Goal: Information Seeking & Learning: Learn about a topic

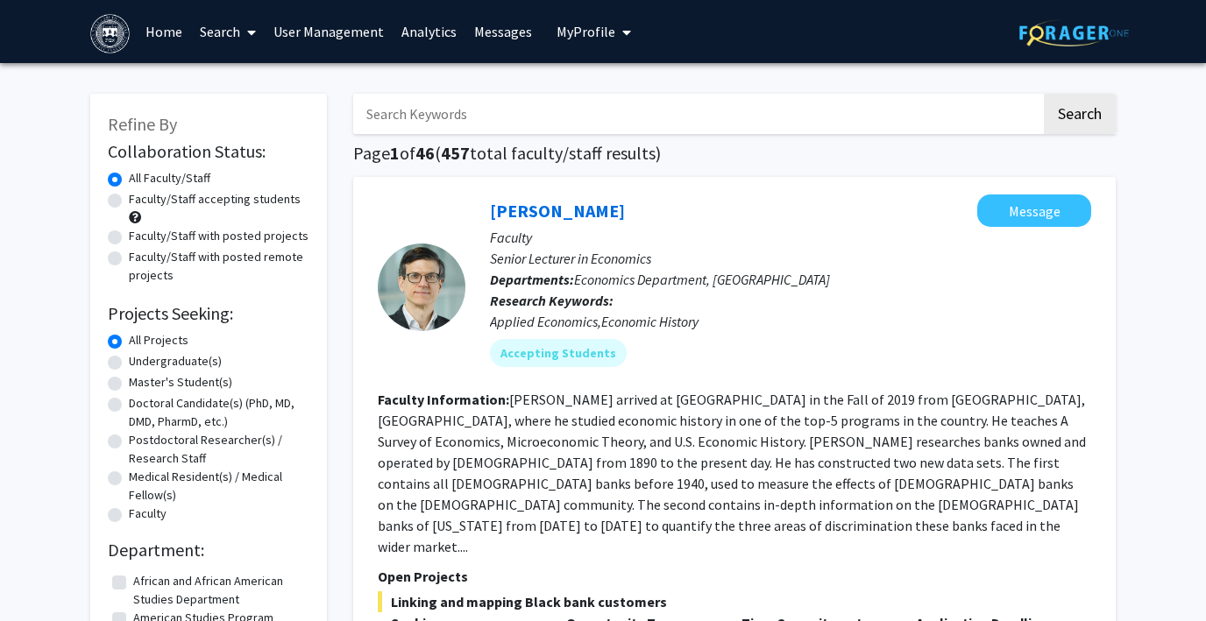
click at [223, 28] on link "Search" at bounding box center [228, 31] width 74 height 61
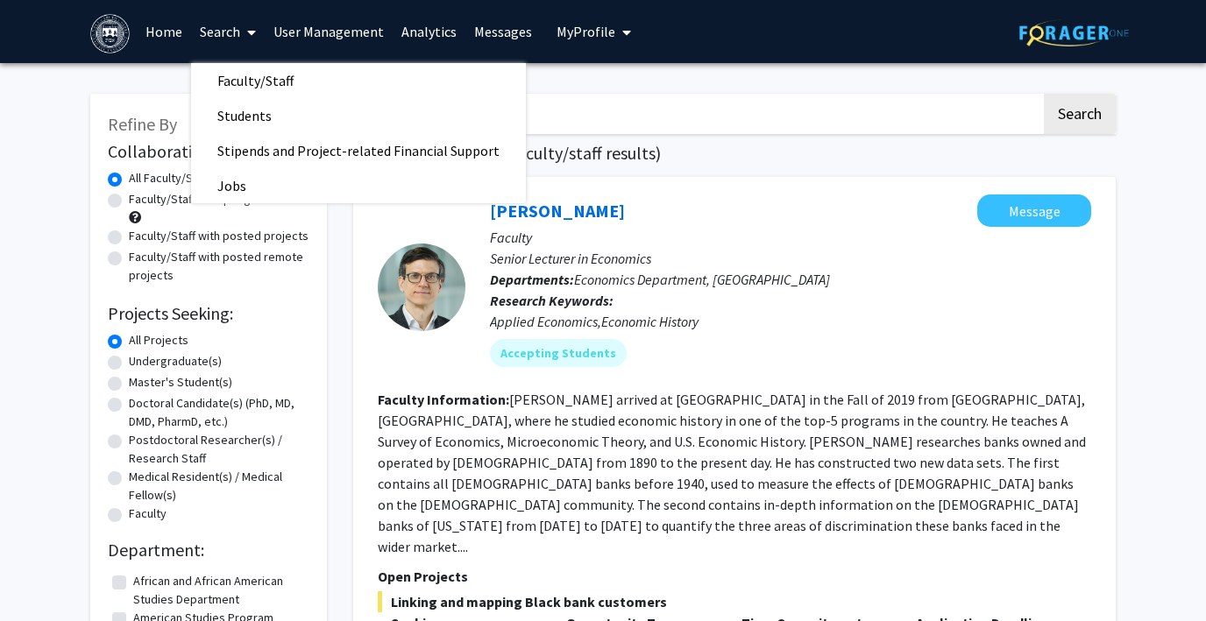
click at [169, 30] on link "Home" at bounding box center [164, 31] width 54 height 61
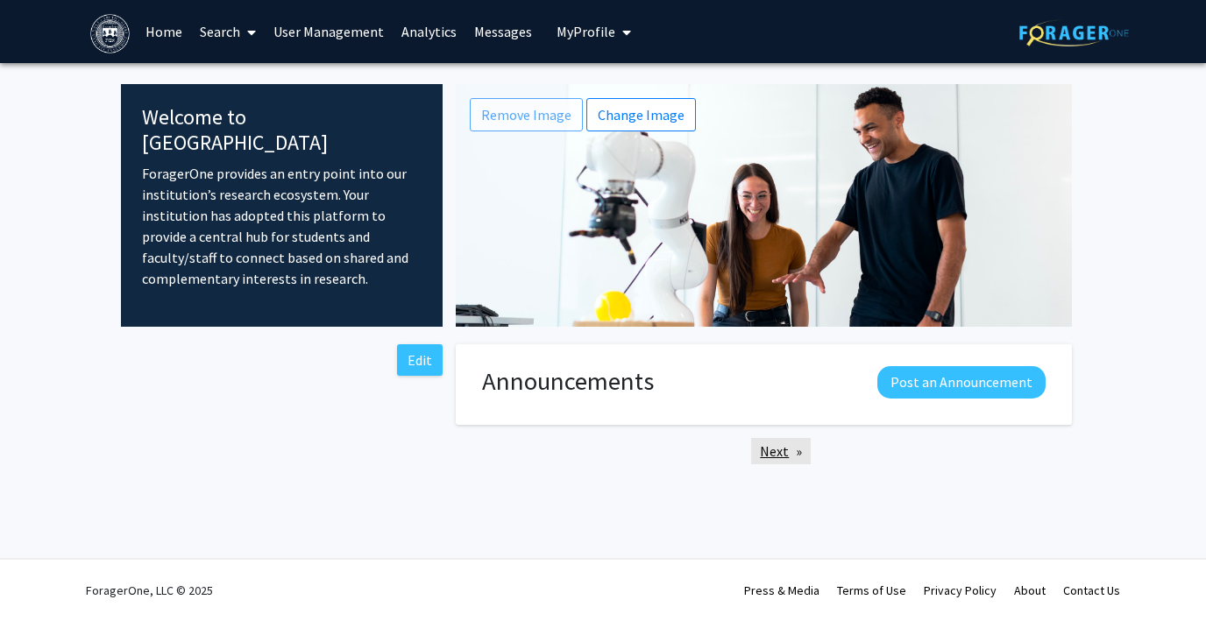
click at [770, 455] on link "Next page" at bounding box center [781, 451] width 60 height 26
click at [323, 34] on link "User Management" at bounding box center [329, 31] width 128 height 61
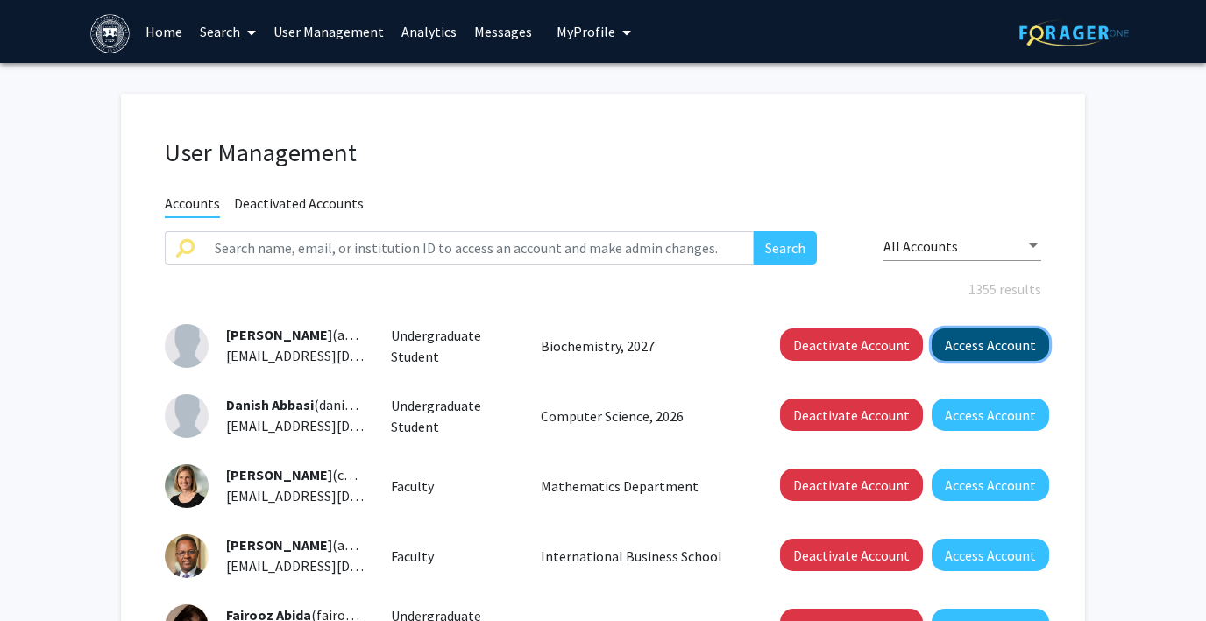
click at [1002, 340] on button "Access Account" at bounding box center [990, 345] width 117 height 32
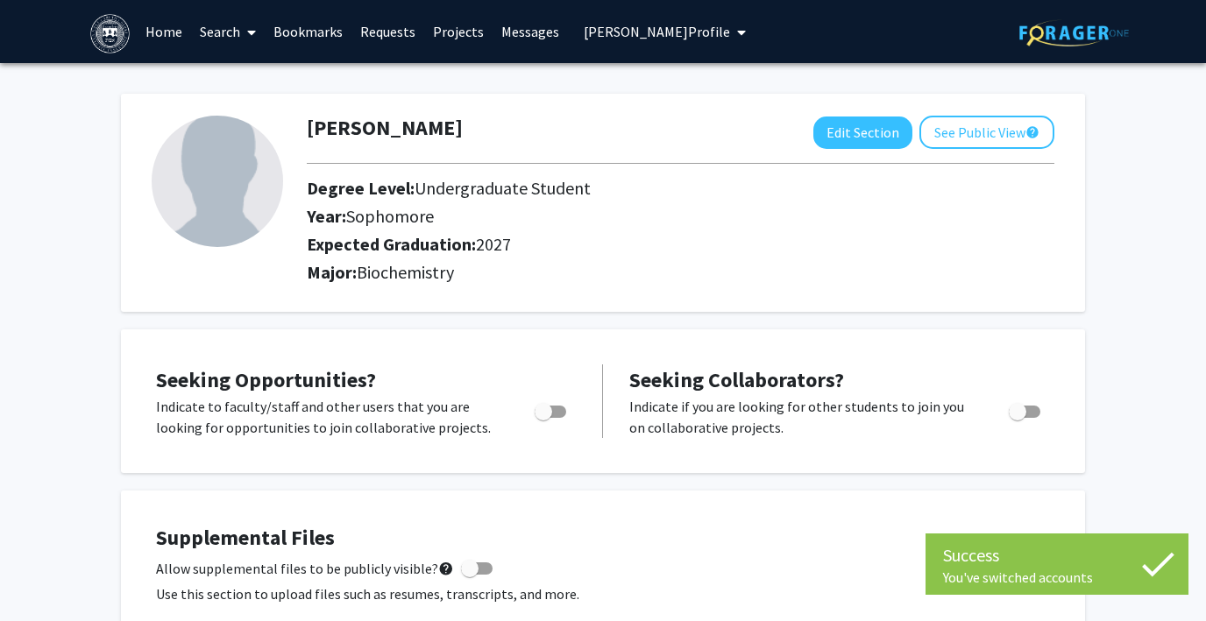
click at [213, 28] on link "Search" at bounding box center [228, 31] width 74 height 61
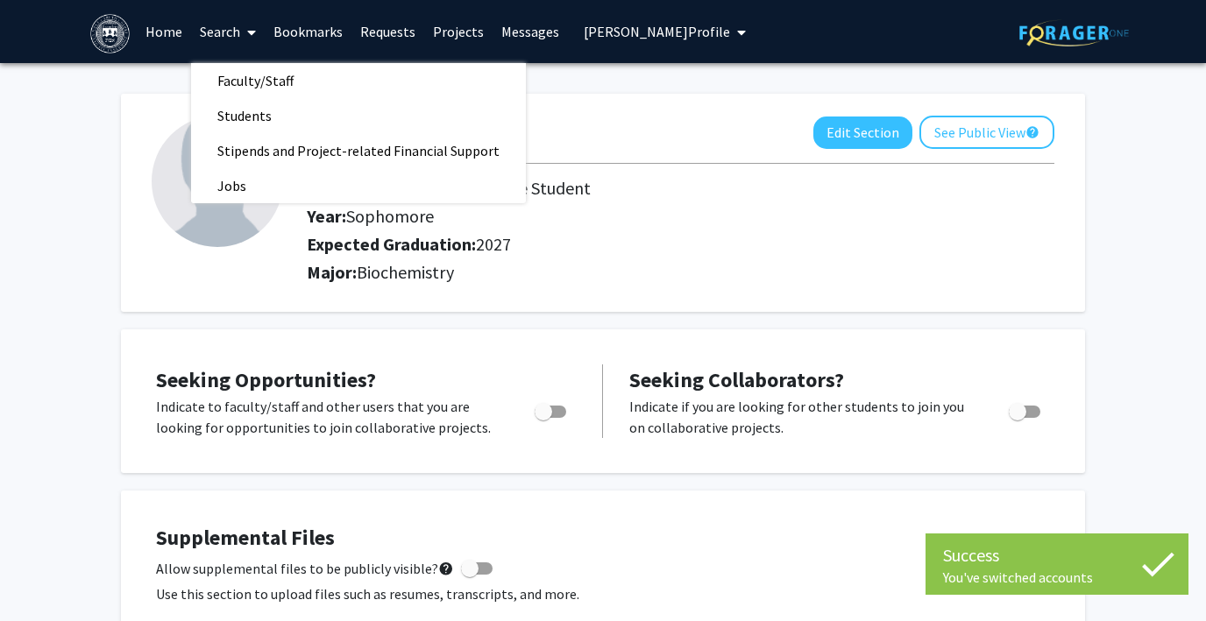
click at [157, 35] on link "Home" at bounding box center [164, 31] width 54 height 61
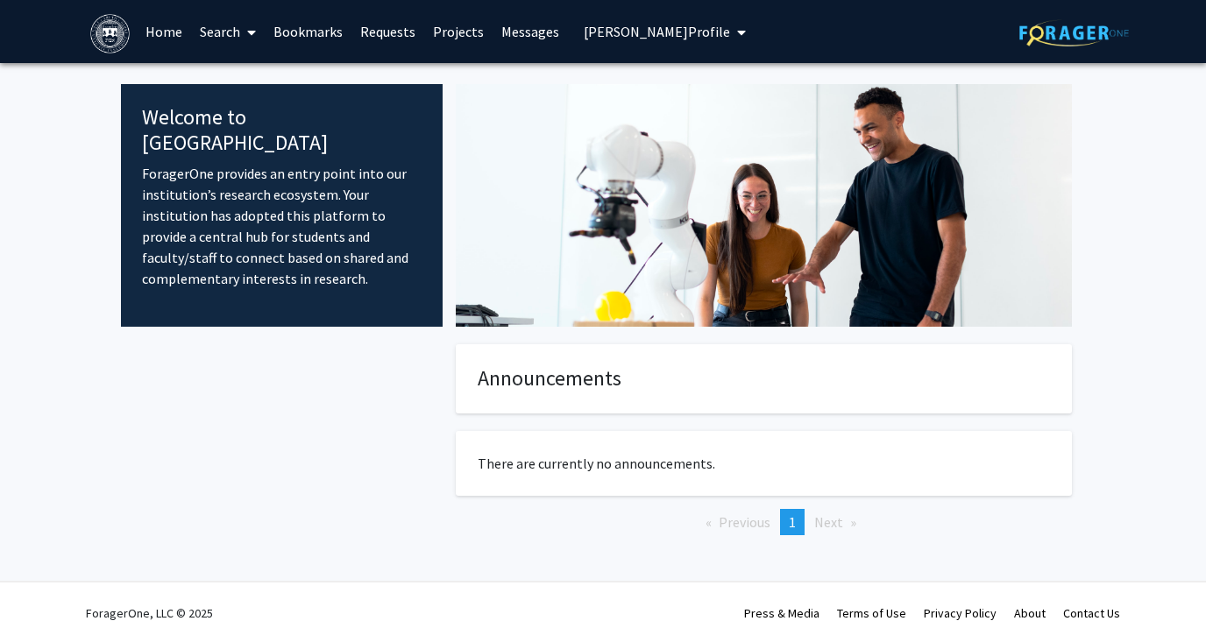
click at [636, 28] on span "Avital Aaron's Profile" at bounding box center [657, 32] width 146 height 18
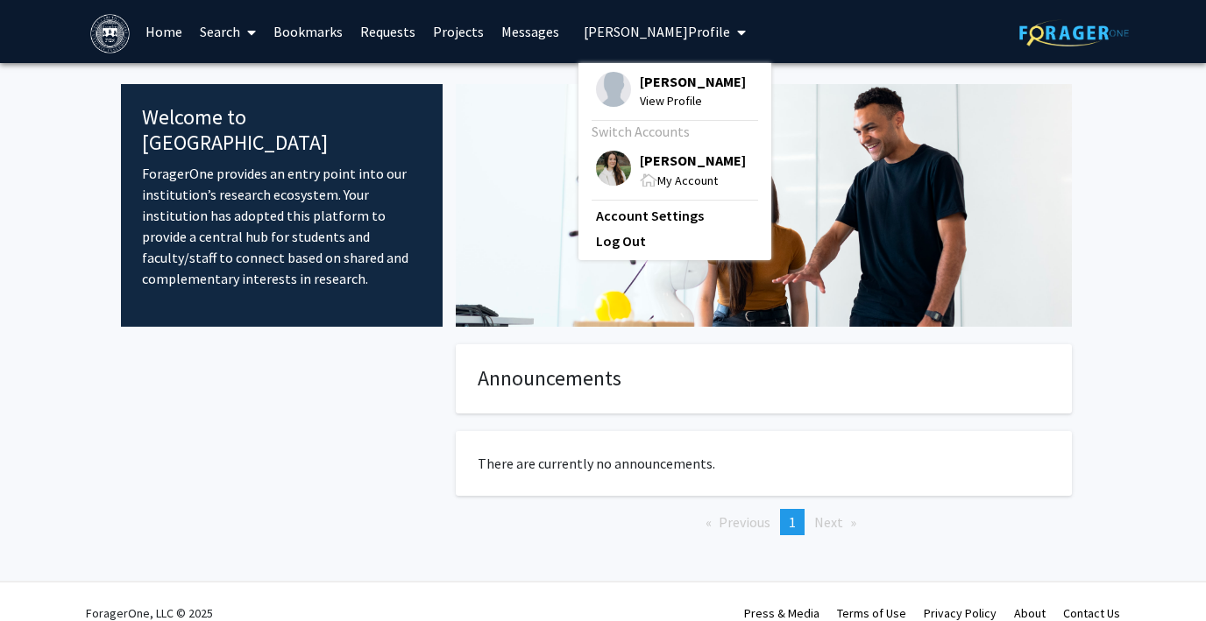
click at [598, 164] on img at bounding box center [613, 168] width 35 height 35
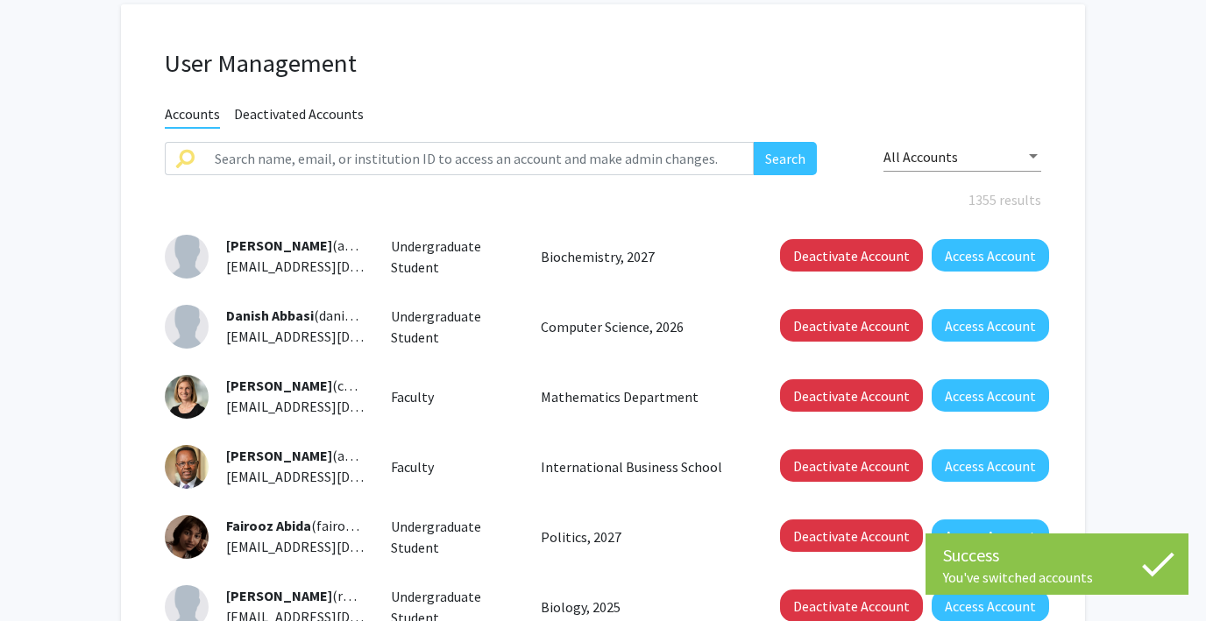
scroll to position [92, 0]
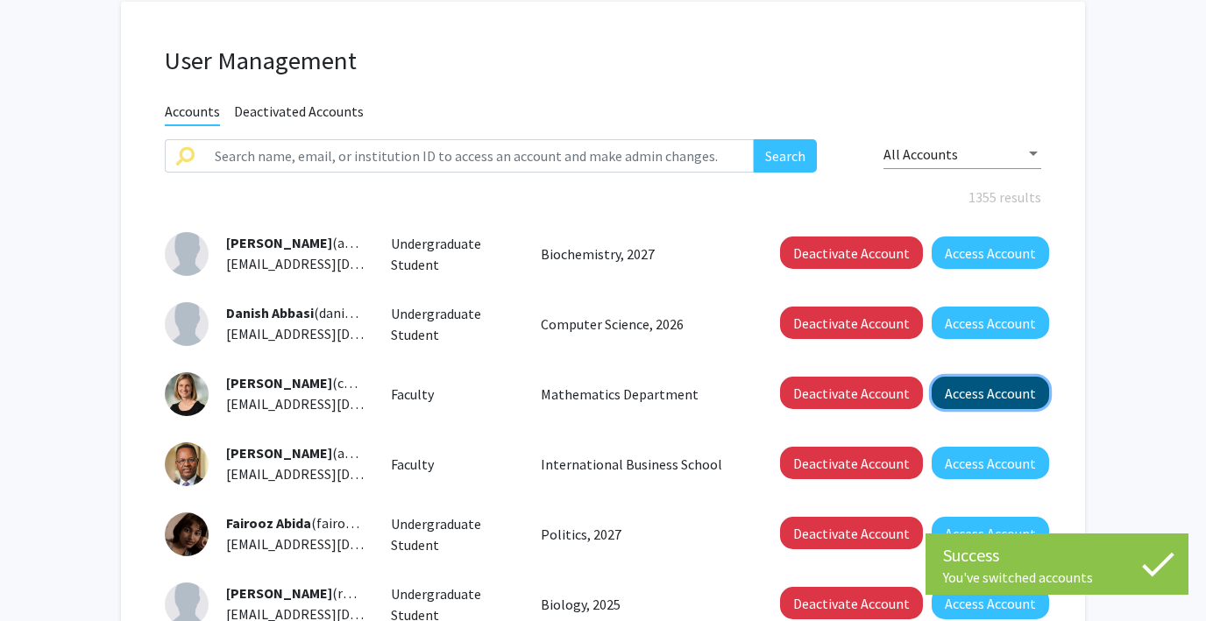
click at [958, 390] on button "Access Account" at bounding box center [990, 393] width 117 height 32
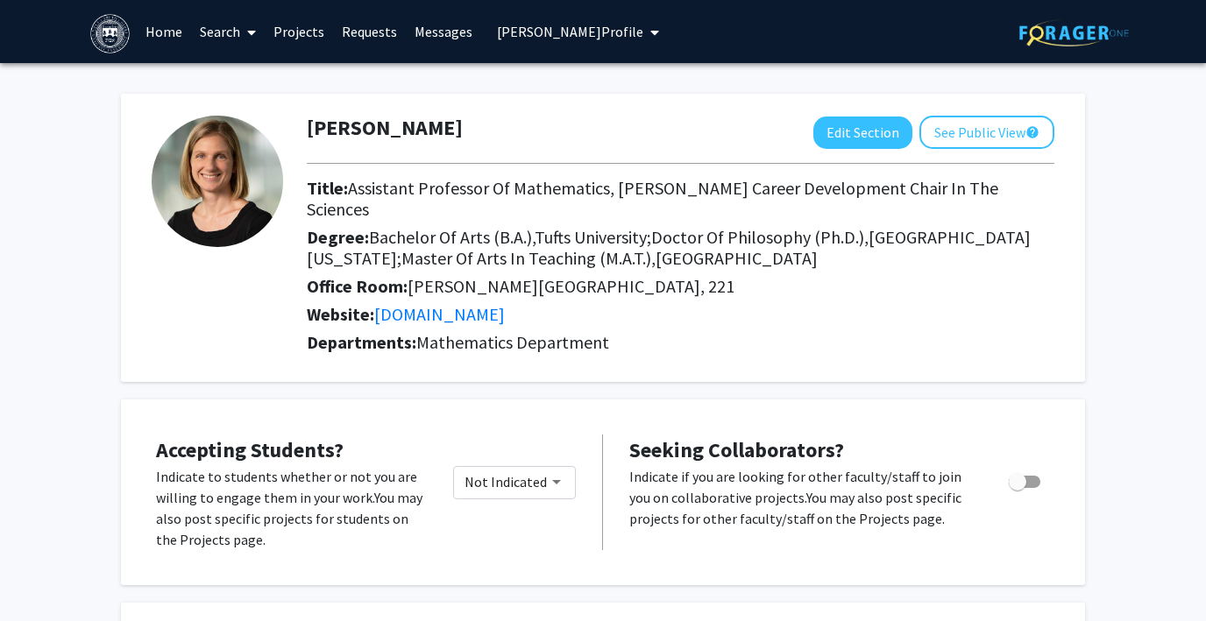
click at [157, 30] on link "Home" at bounding box center [164, 31] width 54 height 61
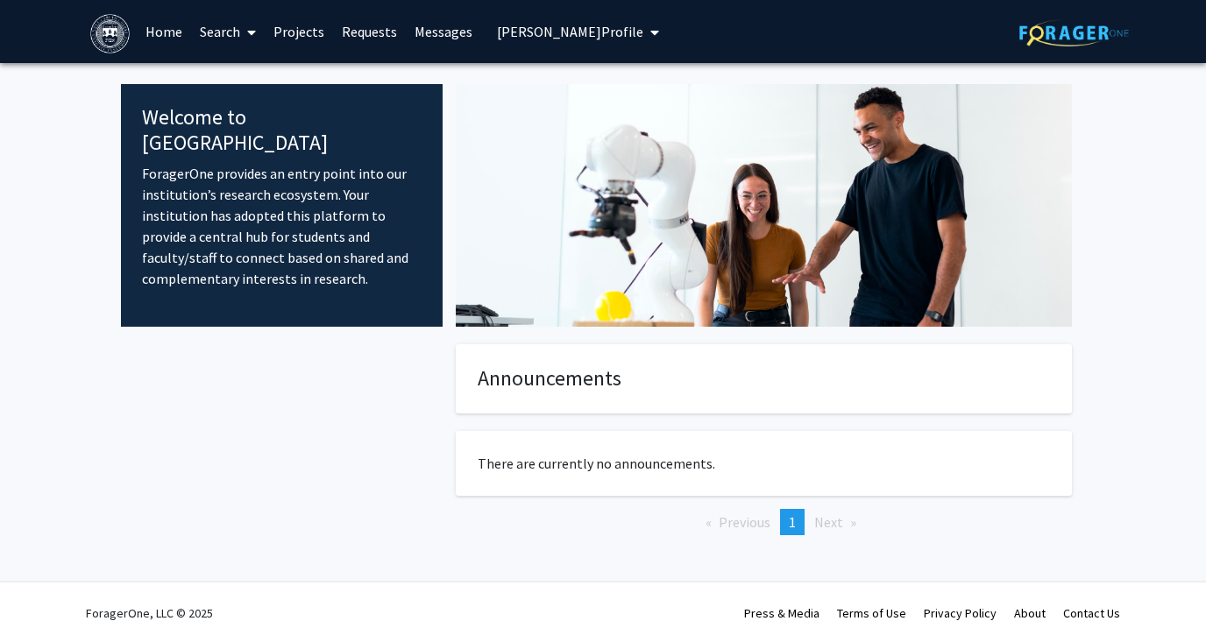
click at [521, 27] on span "Carolyn Abbott's Profile" at bounding box center [570, 32] width 146 height 18
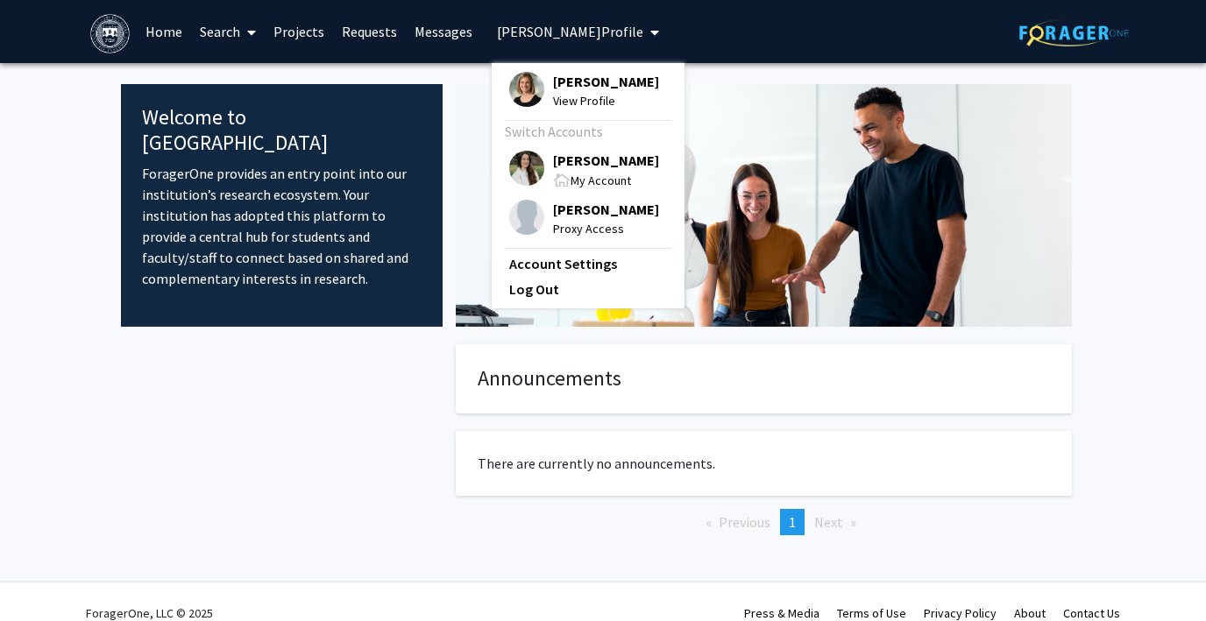
click at [517, 163] on img at bounding box center [526, 168] width 35 height 35
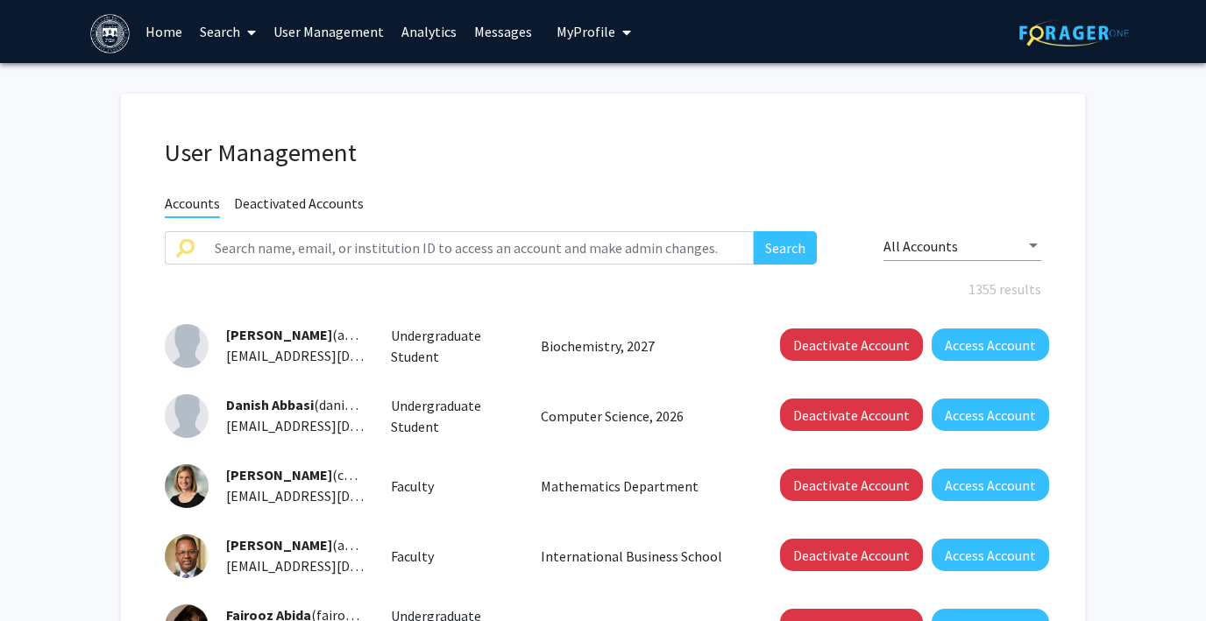
click at [575, 33] on span "My Profile" at bounding box center [586, 32] width 59 height 18
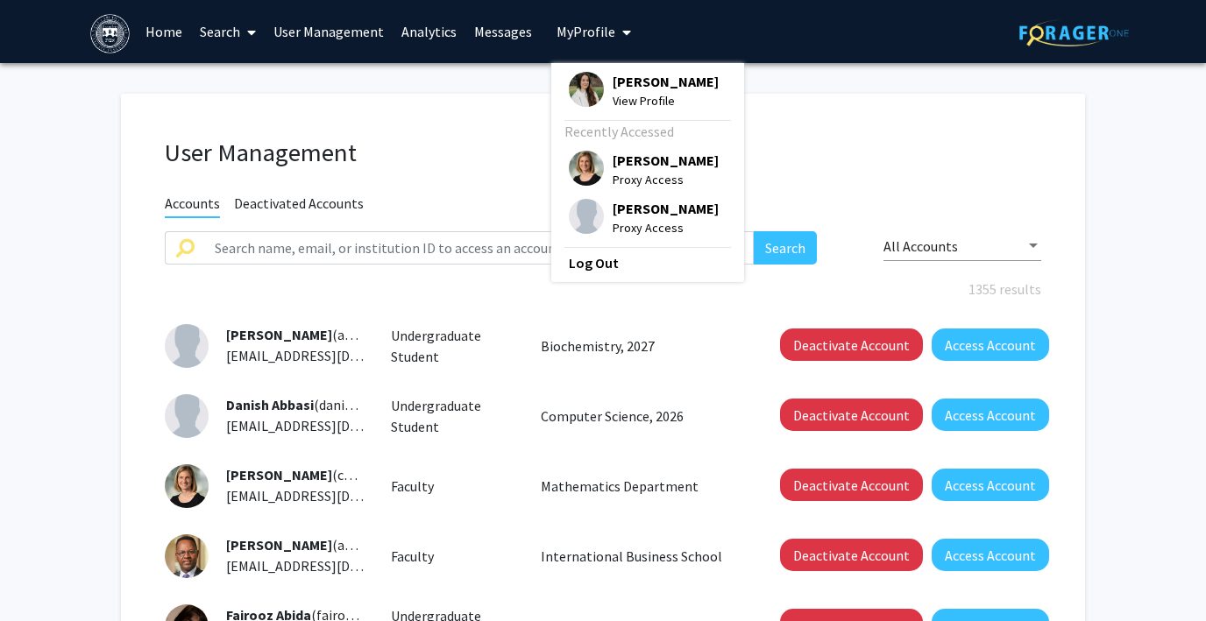
click at [575, 33] on span "My Profile" at bounding box center [586, 32] width 59 height 18
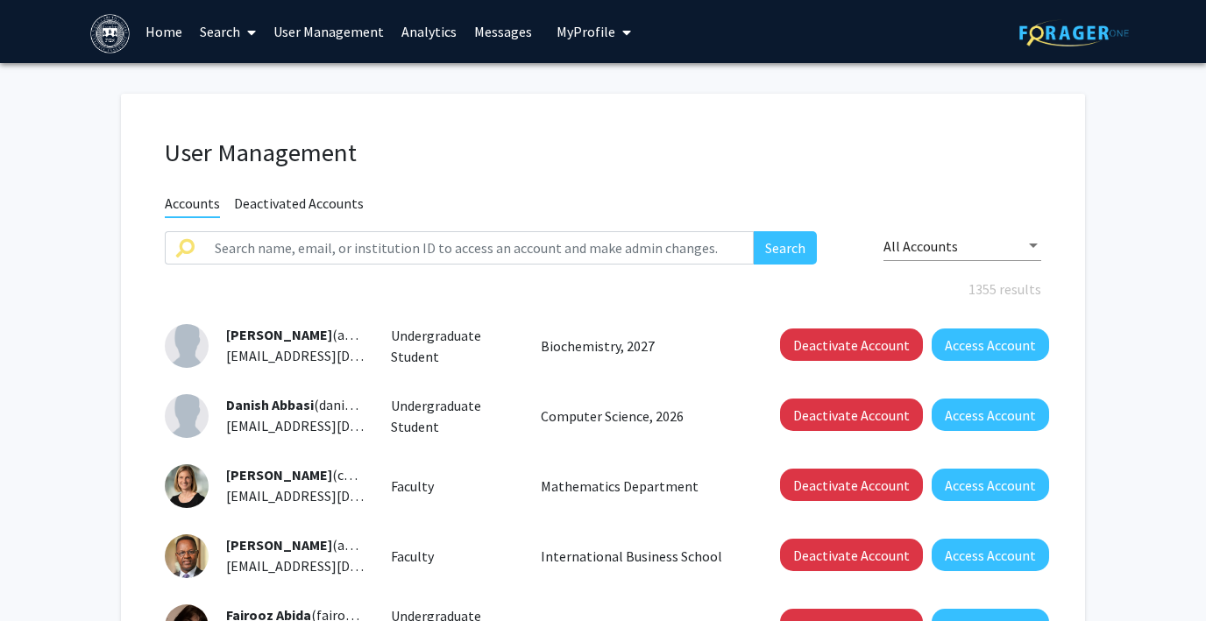
click at [158, 32] on link "Home" at bounding box center [164, 31] width 54 height 61
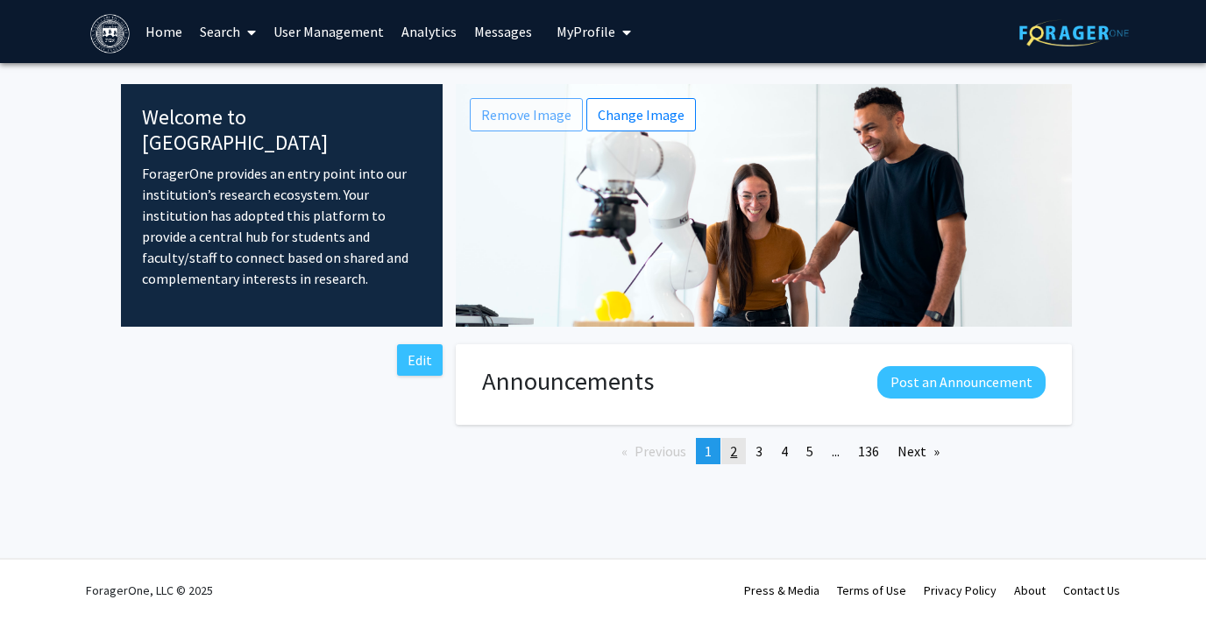
click at [733, 452] on span "2" at bounding box center [733, 452] width 7 height 18
click at [727, 452] on link "page 2" at bounding box center [733, 451] width 25 height 26
click at [758, 452] on span "3" at bounding box center [759, 452] width 7 height 18
click at [742, 455] on link "page 2" at bounding box center [733, 451] width 25 height 26
click at [230, 34] on link "Search" at bounding box center [228, 31] width 74 height 61
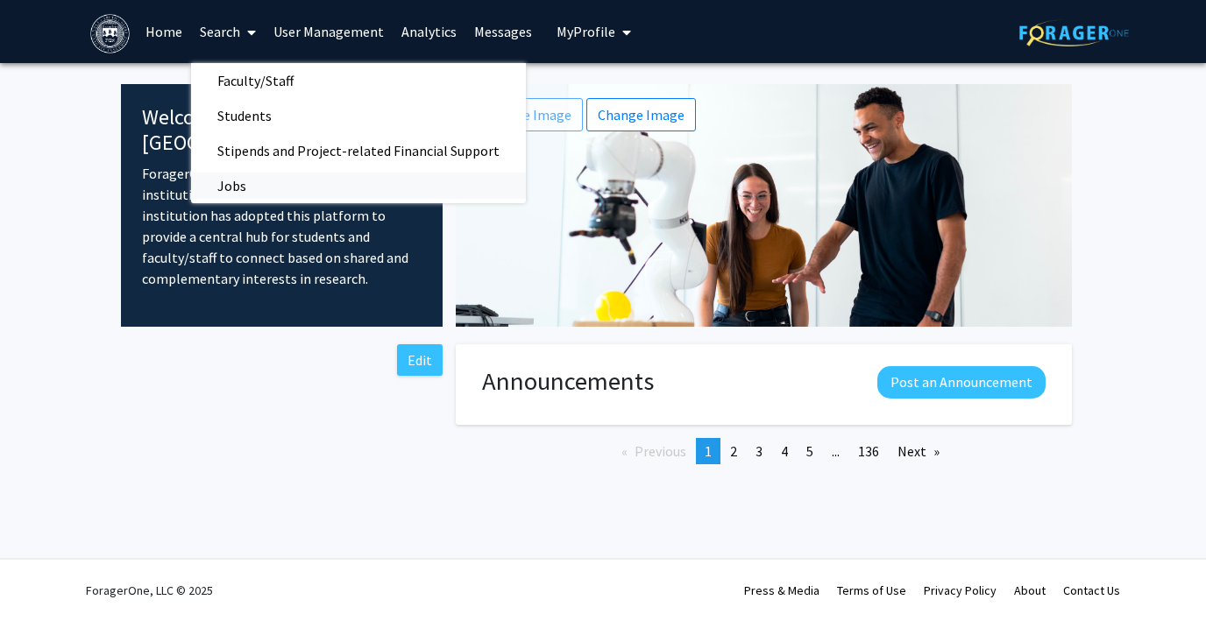
click at [224, 181] on span "Jobs" at bounding box center [232, 185] width 82 height 35
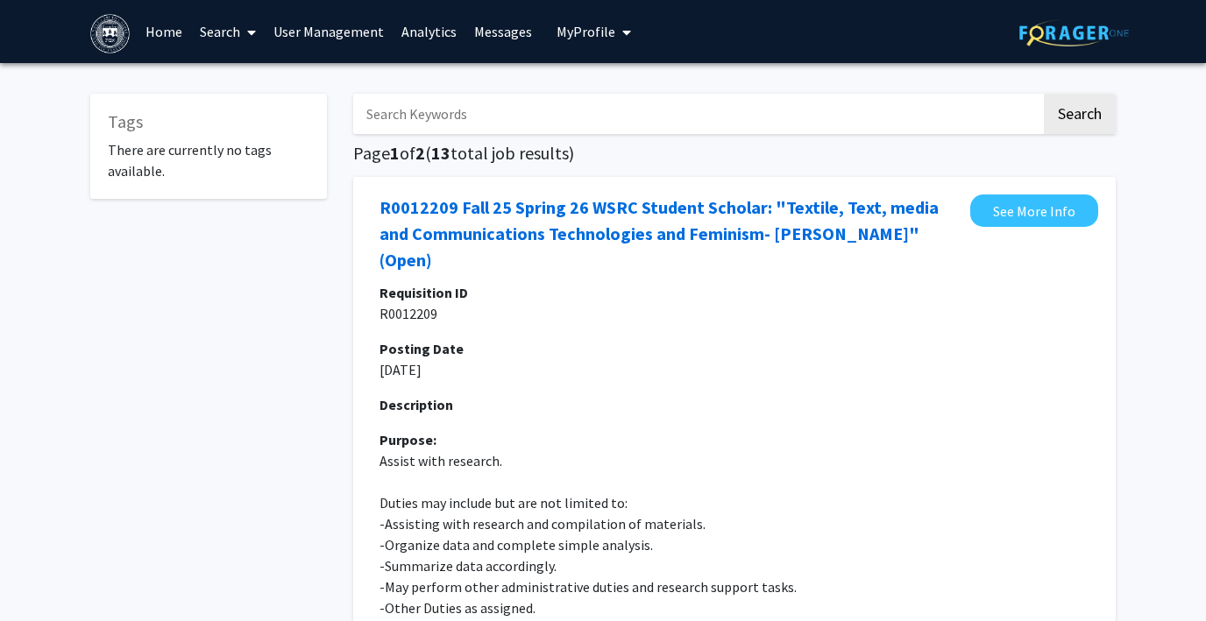
click at [225, 39] on link "Search" at bounding box center [228, 31] width 74 height 61
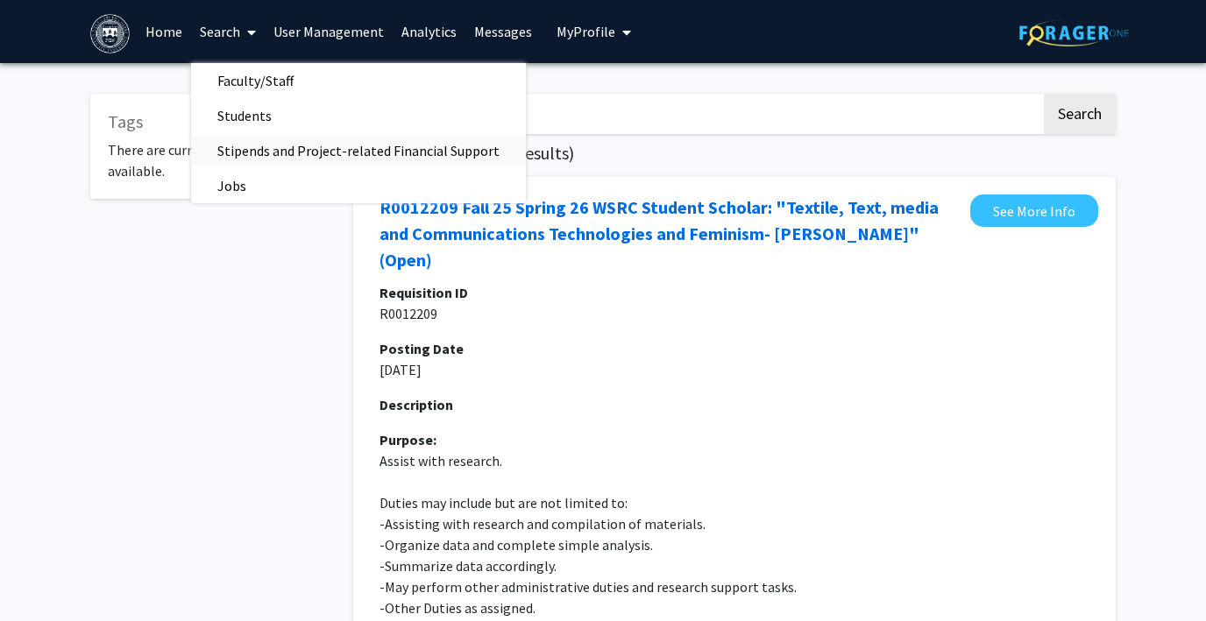
click at [244, 146] on span "Stipends and Project-related Financial Support" at bounding box center [358, 150] width 335 height 35
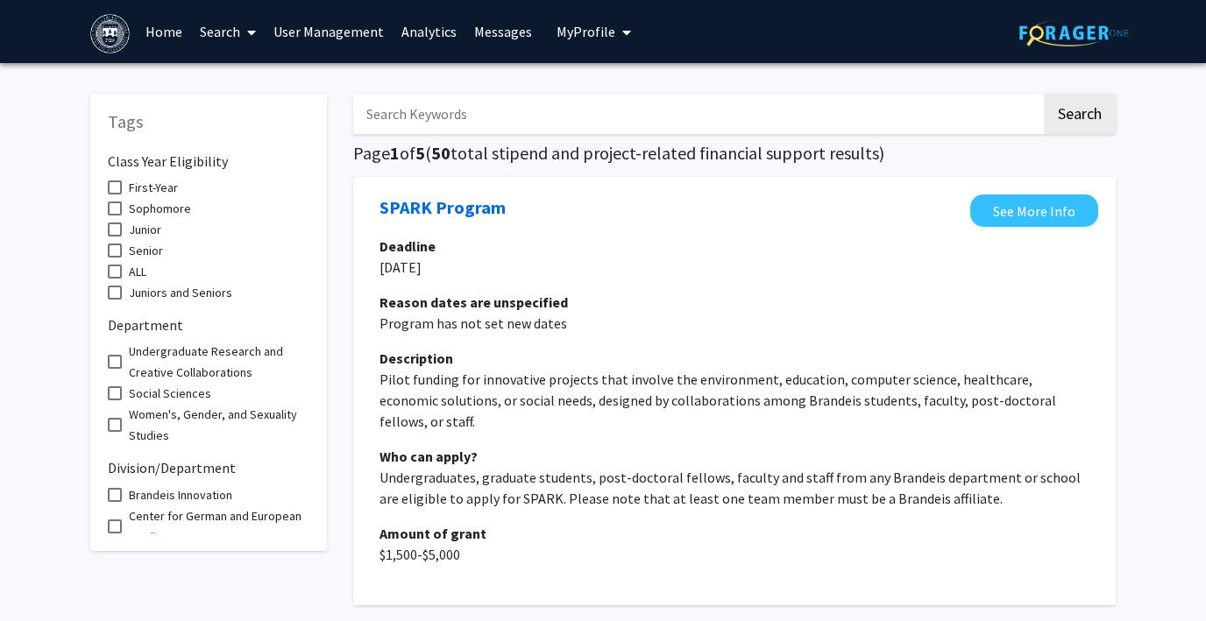
click at [213, 31] on link "Search" at bounding box center [228, 31] width 74 height 61
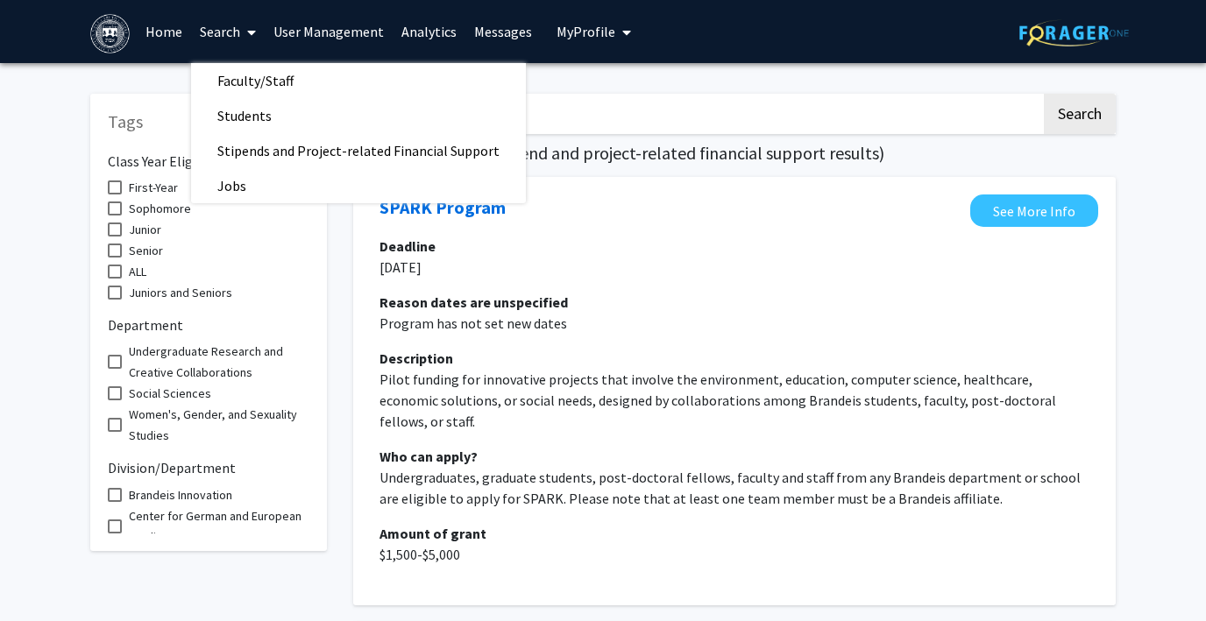
click at [213, 31] on link "Search" at bounding box center [228, 31] width 74 height 61
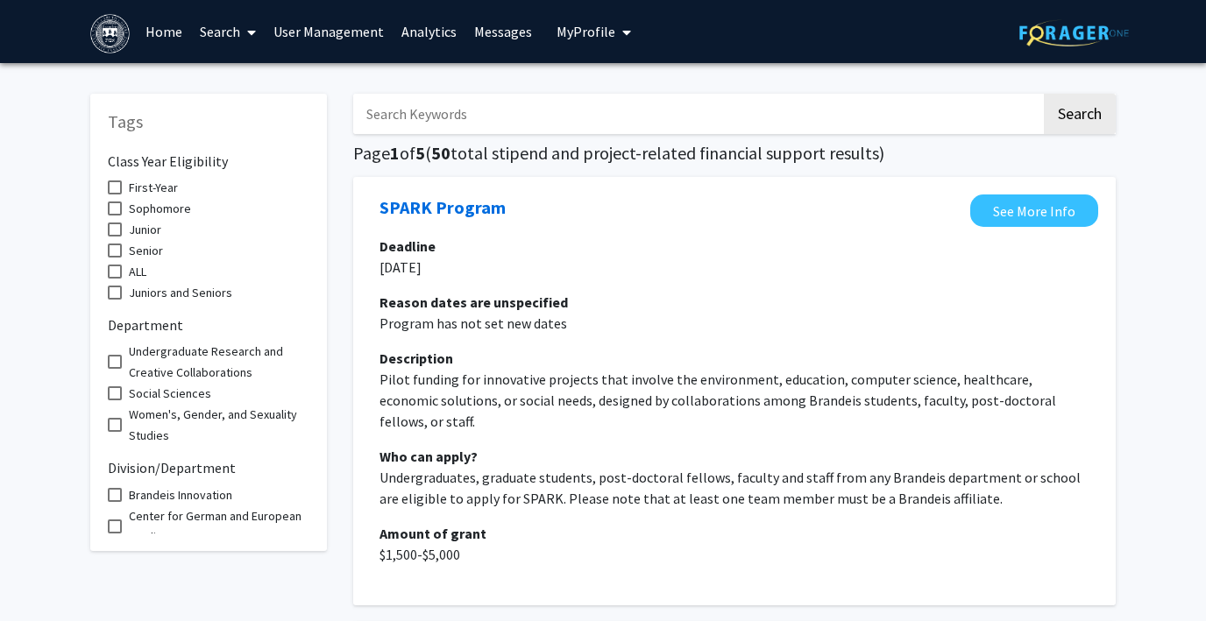
click at [586, 24] on span "My Profile" at bounding box center [586, 32] width 59 height 18
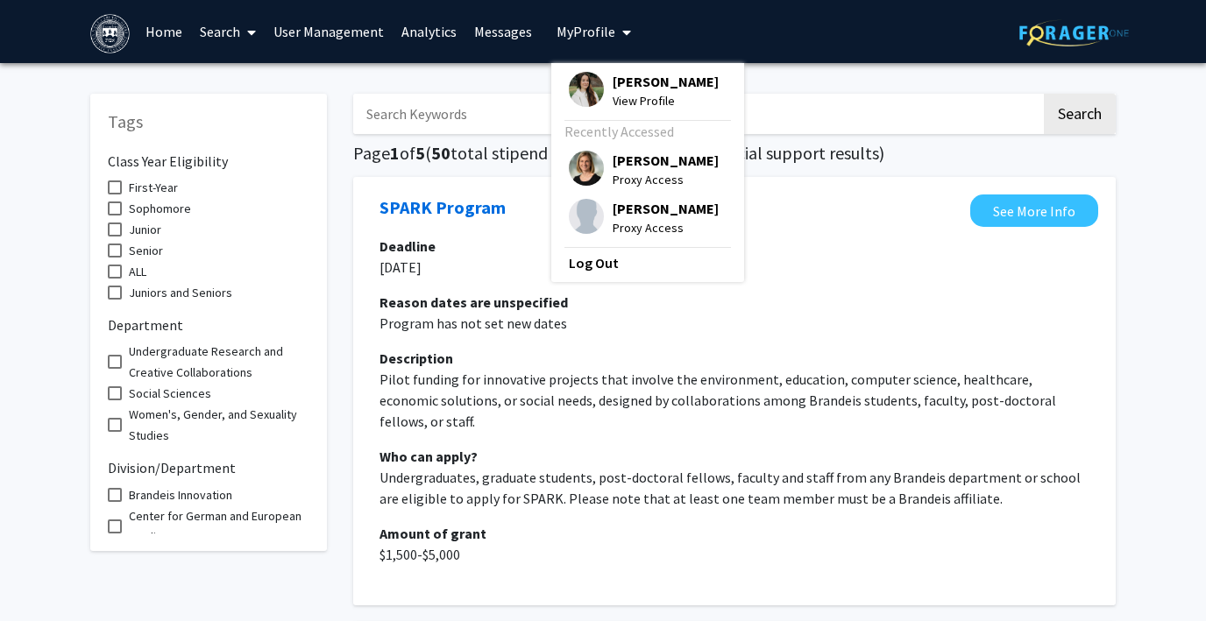
click at [586, 24] on span "My Profile" at bounding box center [586, 32] width 59 height 18
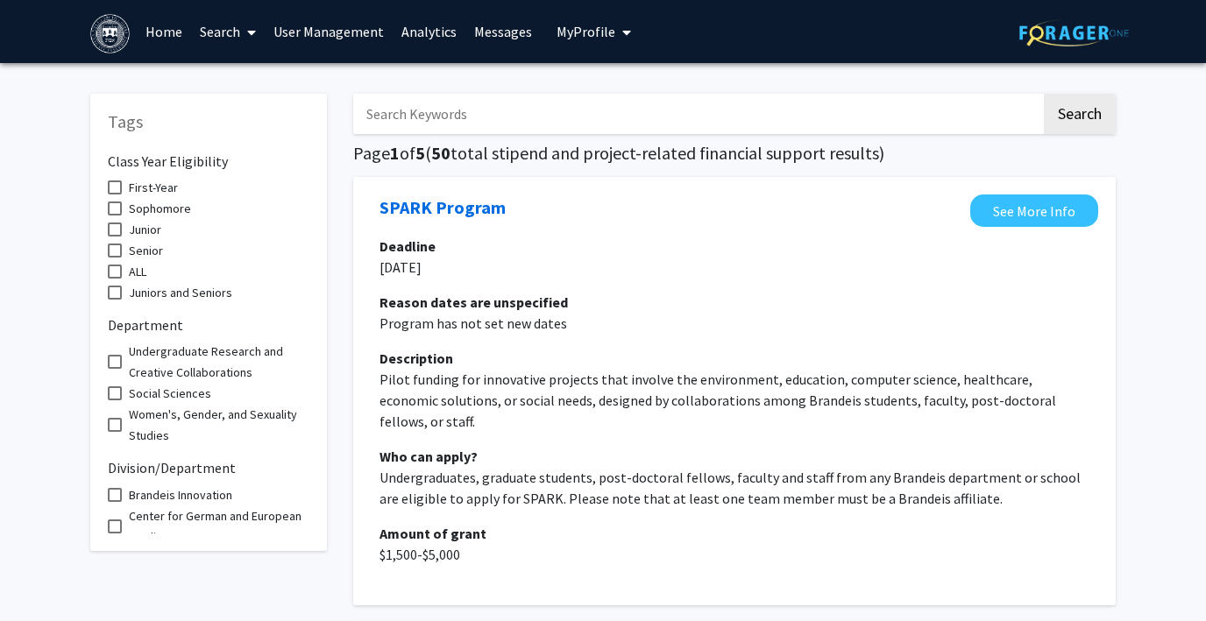
click at [206, 29] on link "Search" at bounding box center [228, 31] width 74 height 61
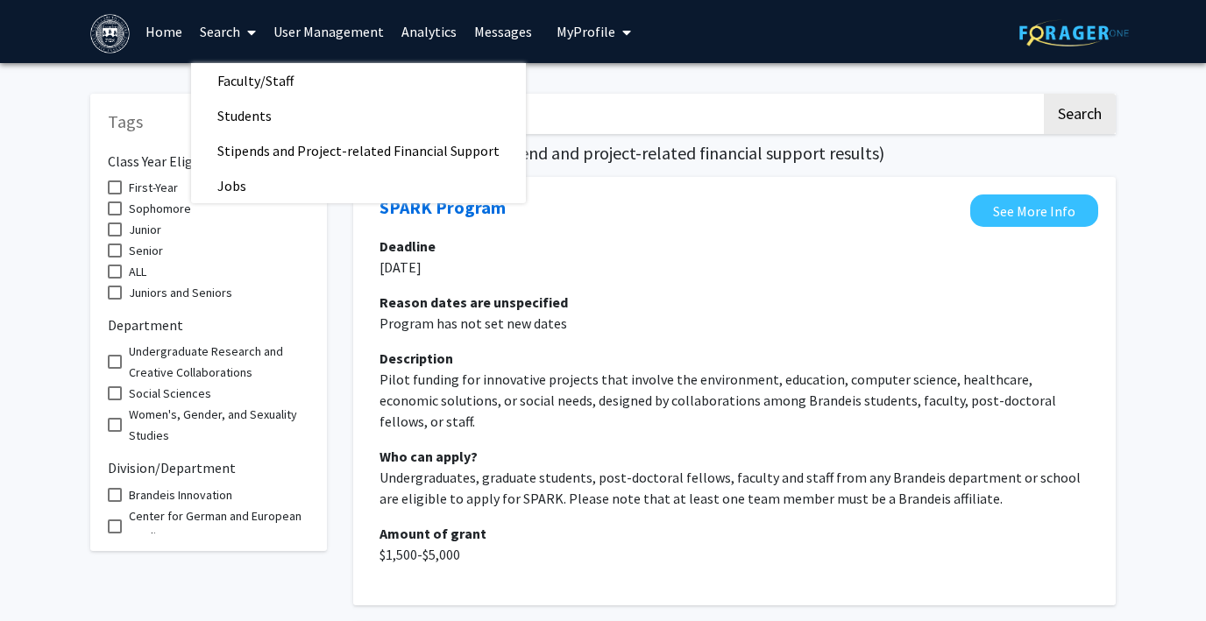
click at [206, 29] on link "Search" at bounding box center [228, 31] width 74 height 61
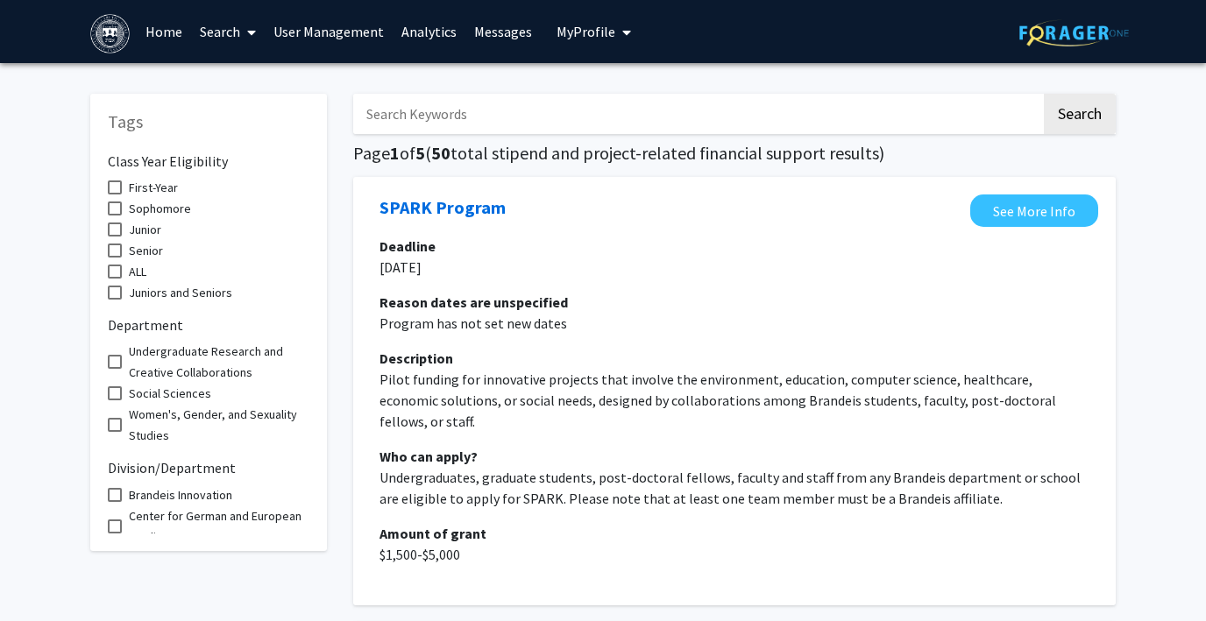
click at [153, 30] on link "Home" at bounding box center [164, 31] width 54 height 61
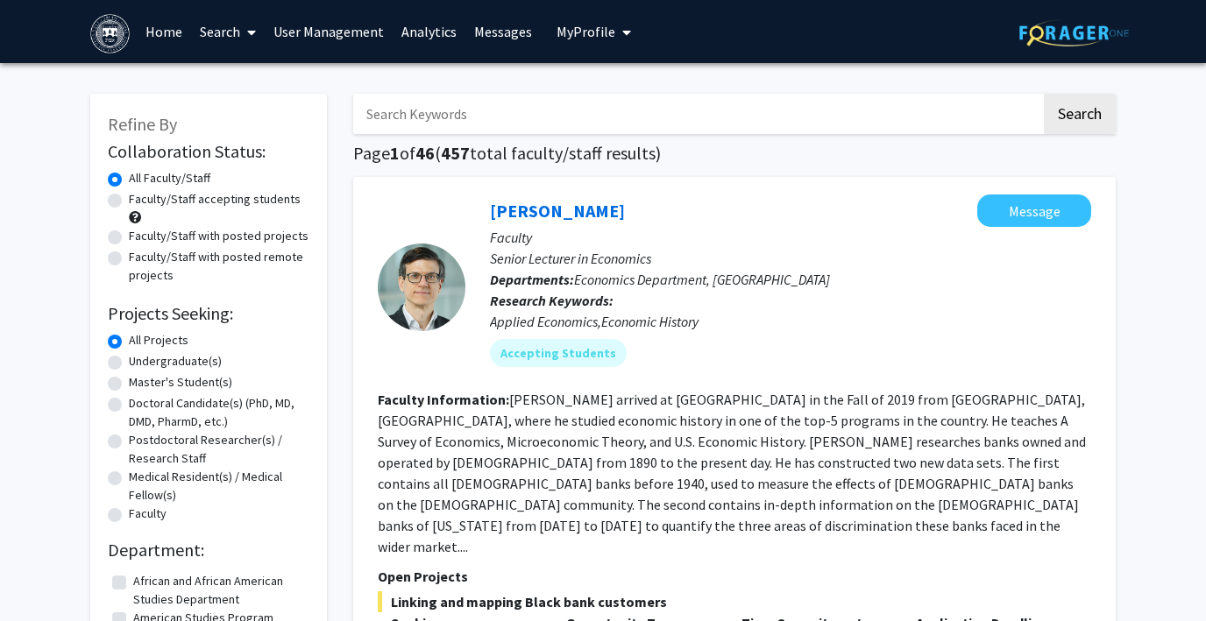
click at [559, 27] on span "My Profile" at bounding box center [586, 32] width 59 height 18
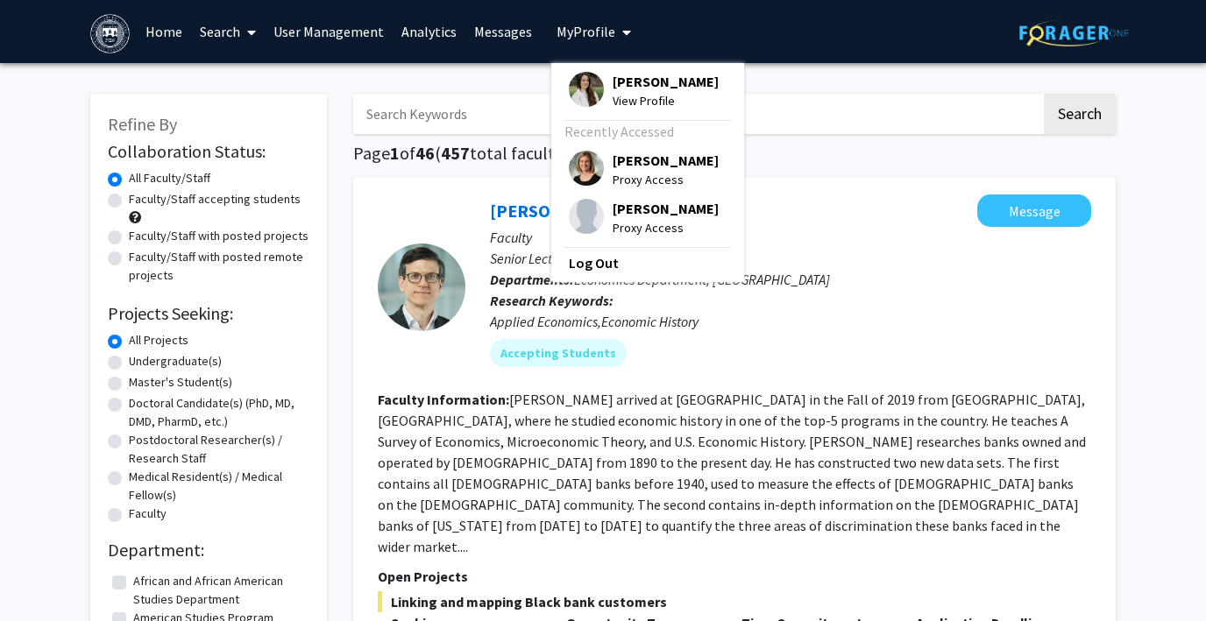
click at [560, 31] on span "My Profile" at bounding box center [586, 32] width 59 height 18
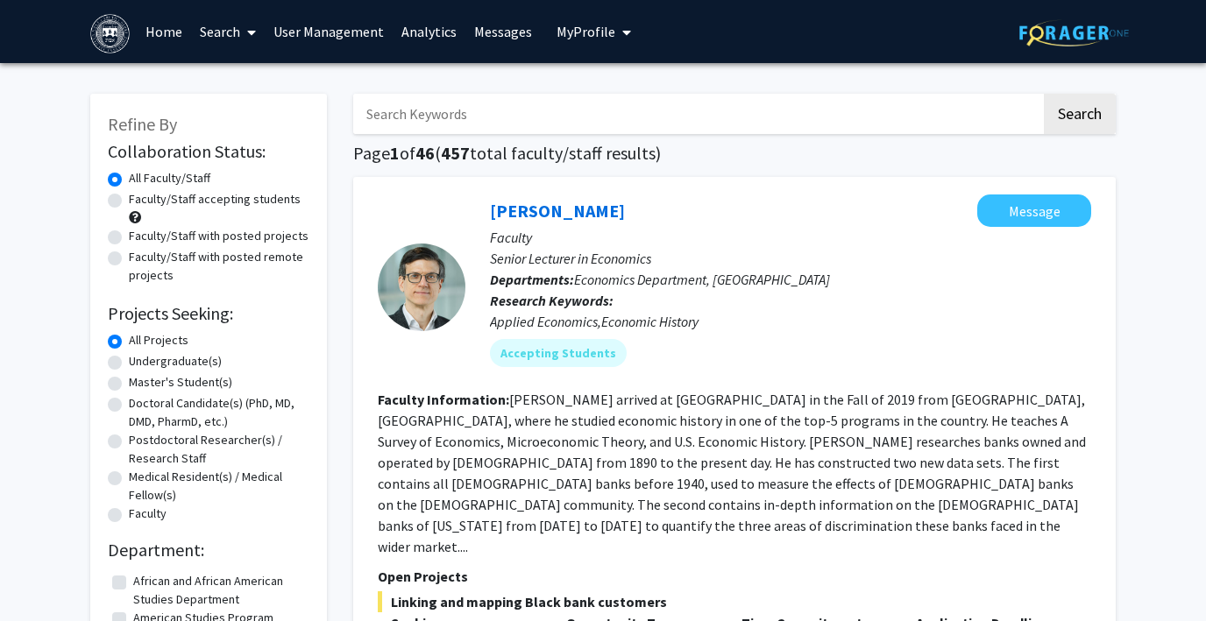
click at [225, 29] on link "Search" at bounding box center [228, 31] width 74 height 61
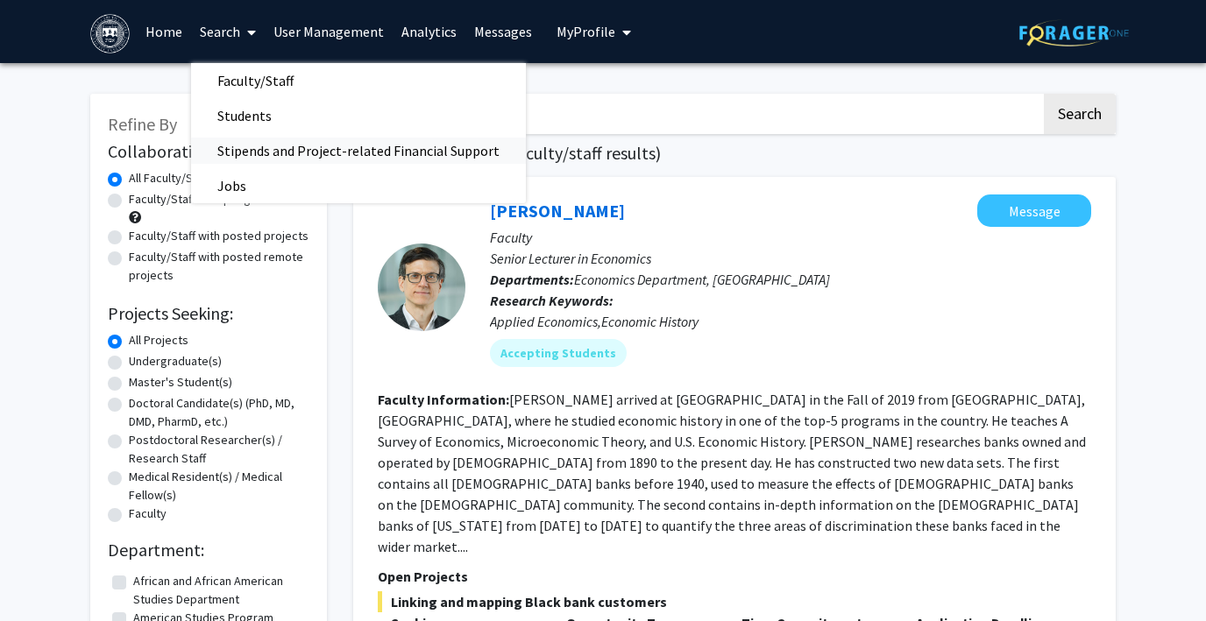
click at [241, 145] on span "Stipends and Project-related Financial Support" at bounding box center [358, 150] width 335 height 35
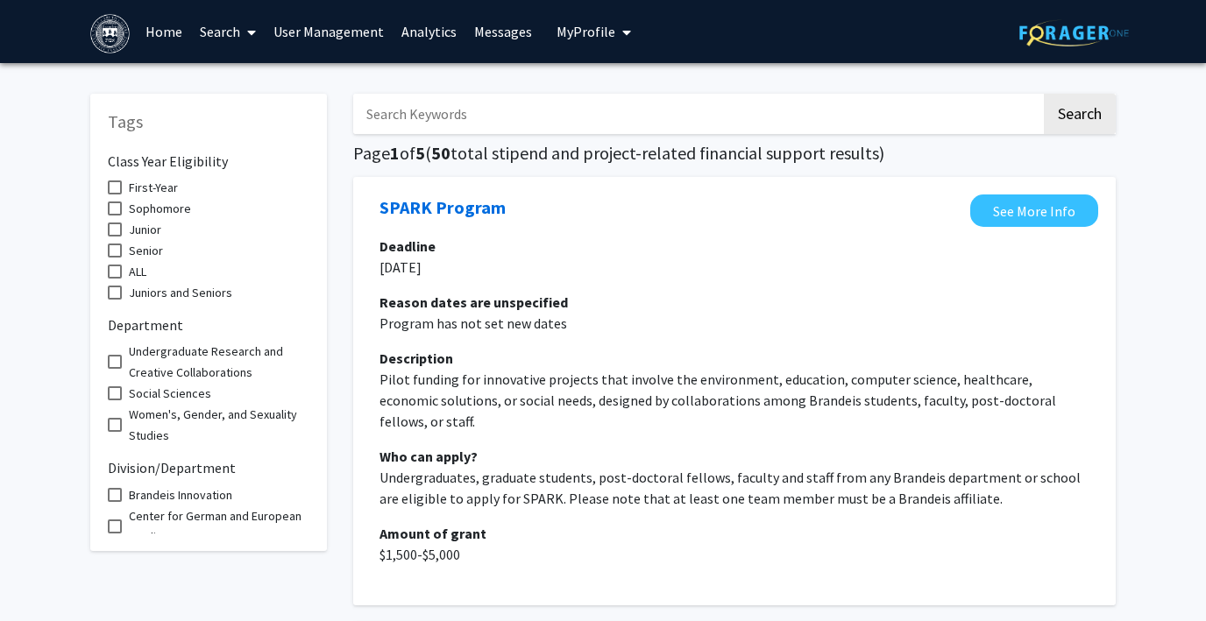
click at [226, 22] on link "Search" at bounding box center [228, 31] width 74 height 61
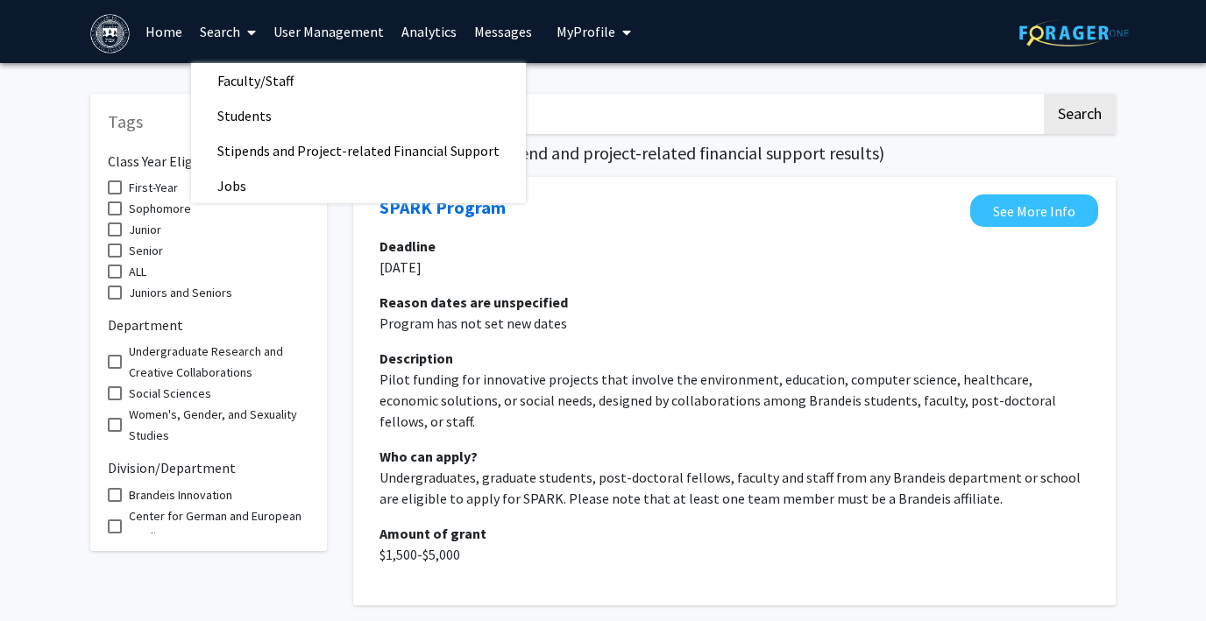
click at [226, 22] on link "Search" at bounding box center [228, 31] width 74 height 61
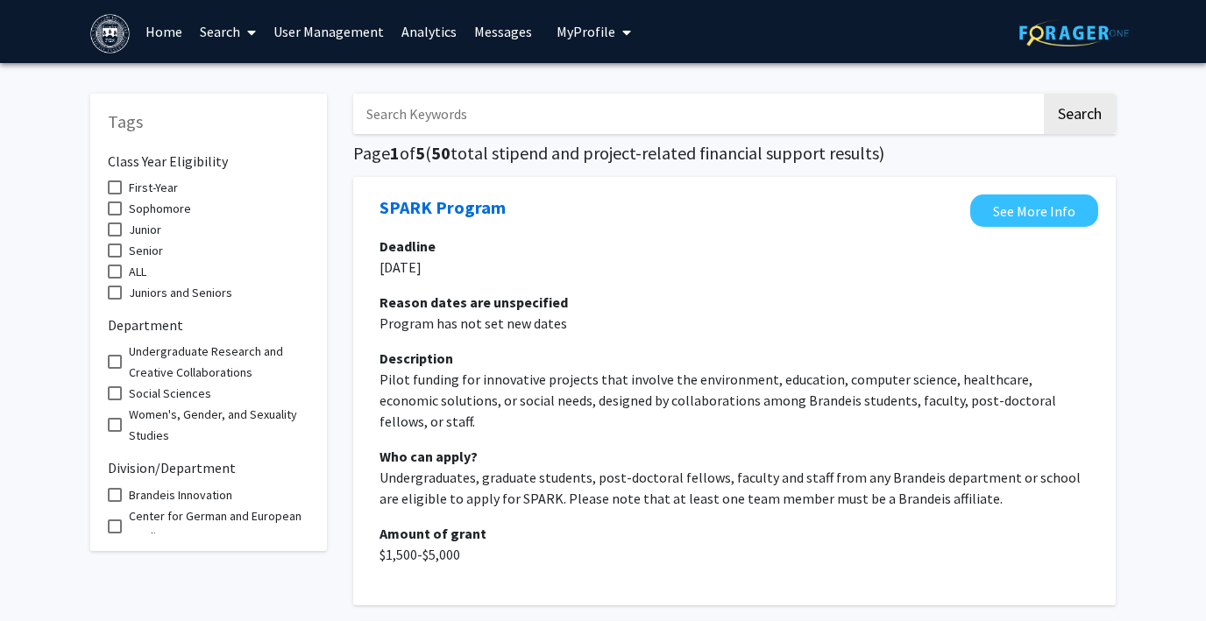
click at [579, 28] on span "My Profile" at bounding box center [586, 32] width 59 height 18
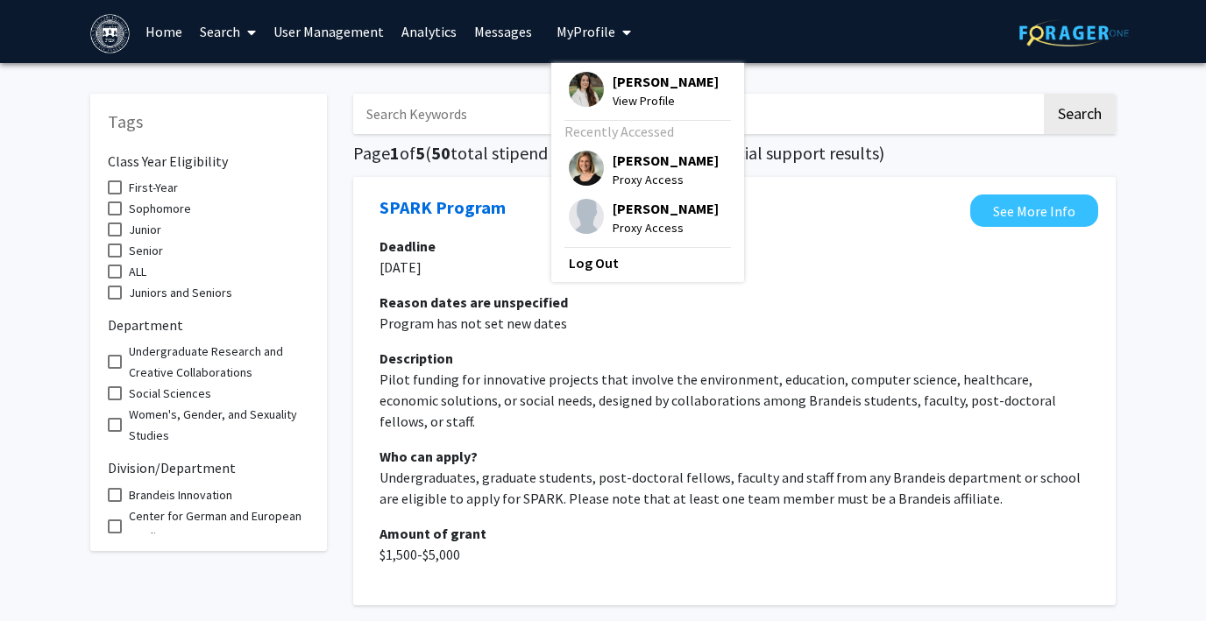
click at [573, 166] on img at bounding box center [586, 168] width 35 height 35
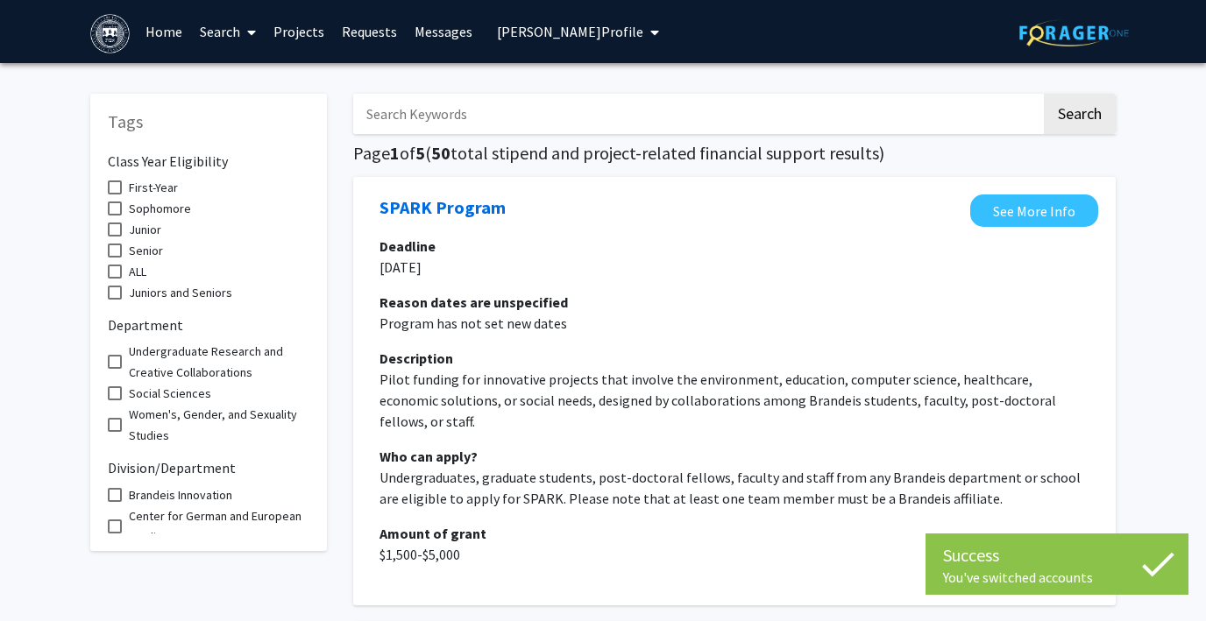
click at [224, 32] on link "Search" at bounding box center [228, 31] width 74 height 61
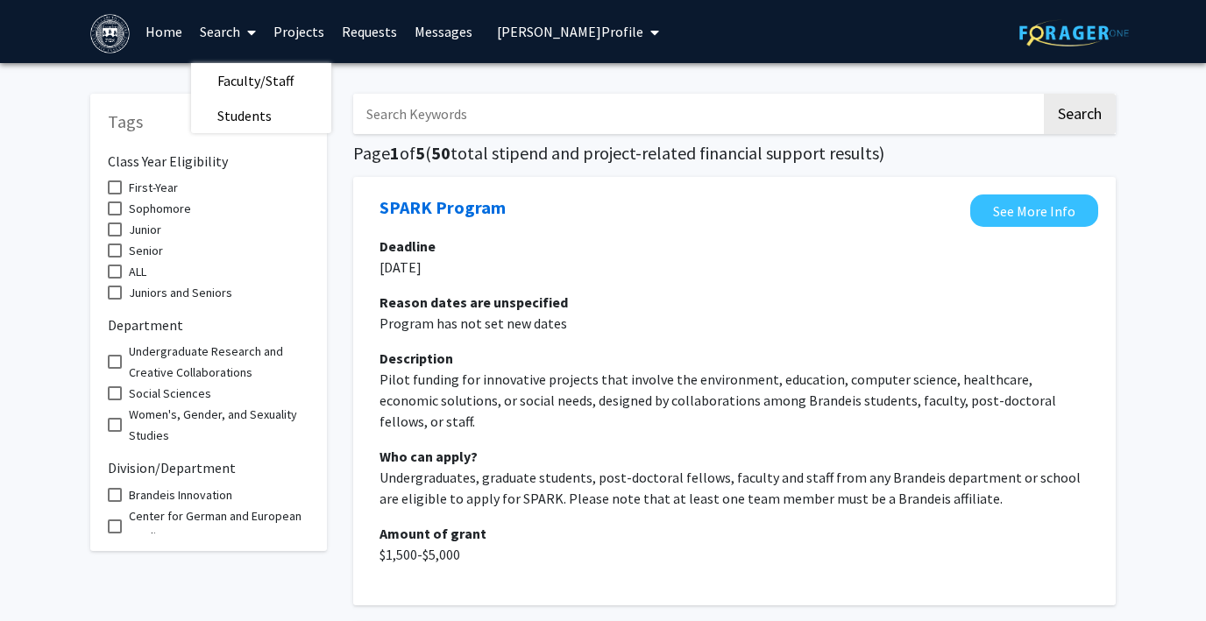
click at [240, 32] on span at bounding box center [248, 32] width 16 height 61
click at [557, 35] on span "Carolyn Abbott's Profile" at bounding box center [570, 32] width 146 height 18
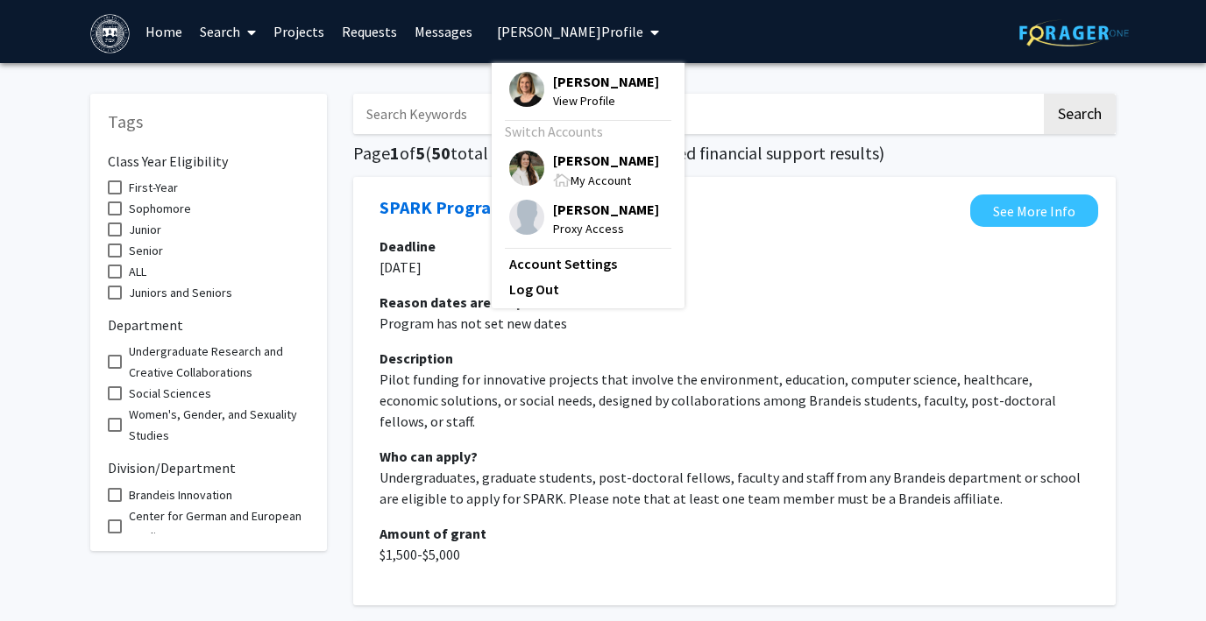
click at [519, 215] on img at bounding box center [526, 217] width 35 height 35
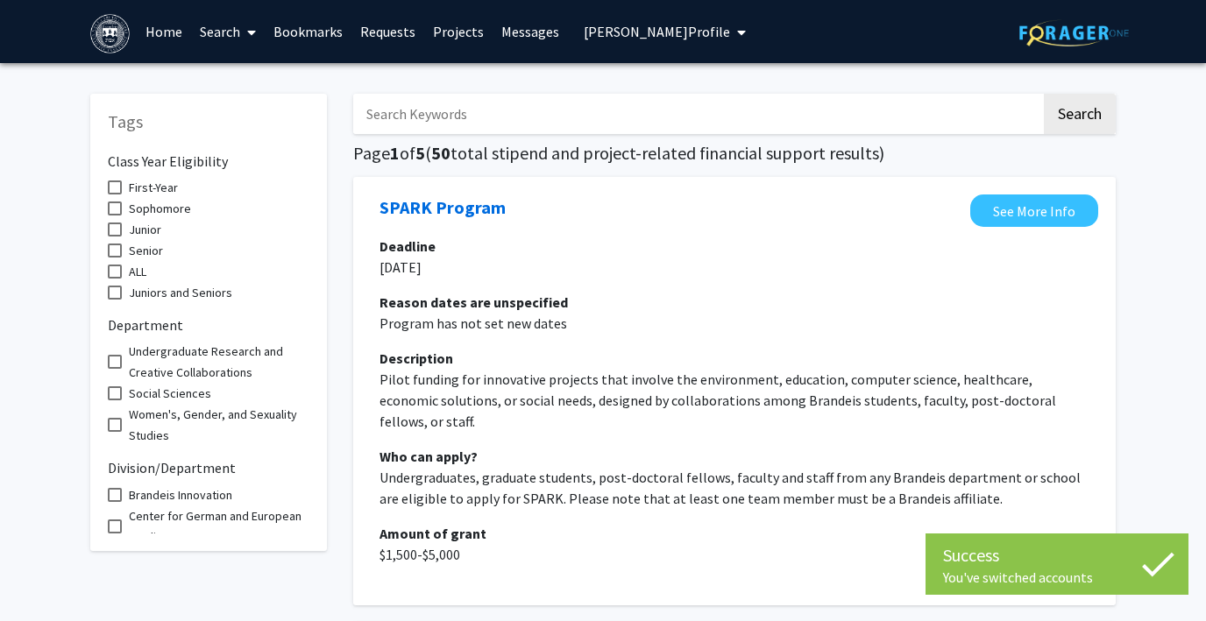
click at [229, 35] on link "Search" at bounding box center [228, 31] width 74 height 61
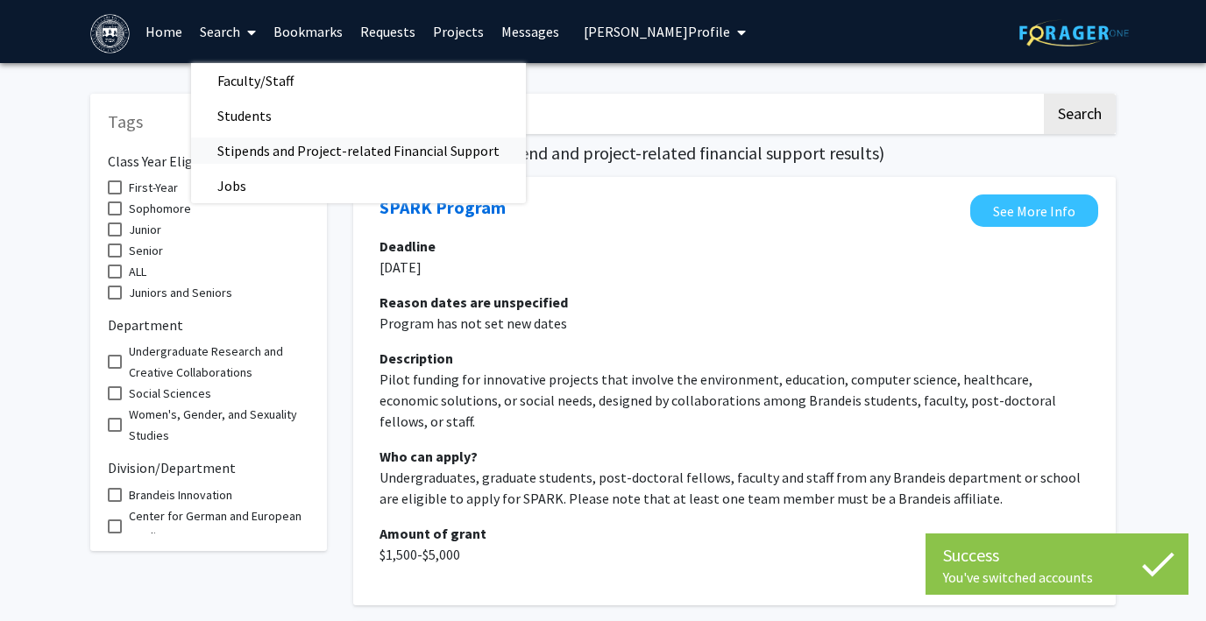
click at [232, 150] on span "Stipends and Project-related Financial Support" at bounding box center [358, 150] width 335 height 35
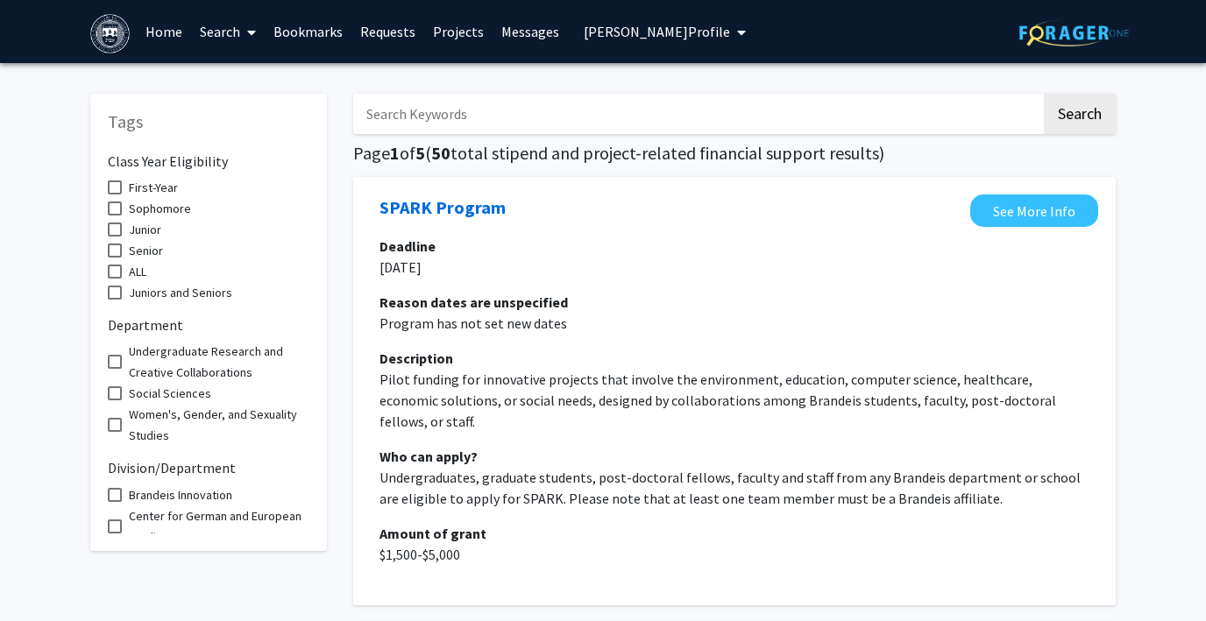
click at [614, 32] on span "Avital Aaron's Profile" at bounding box center [657, 32] width 146 height 18
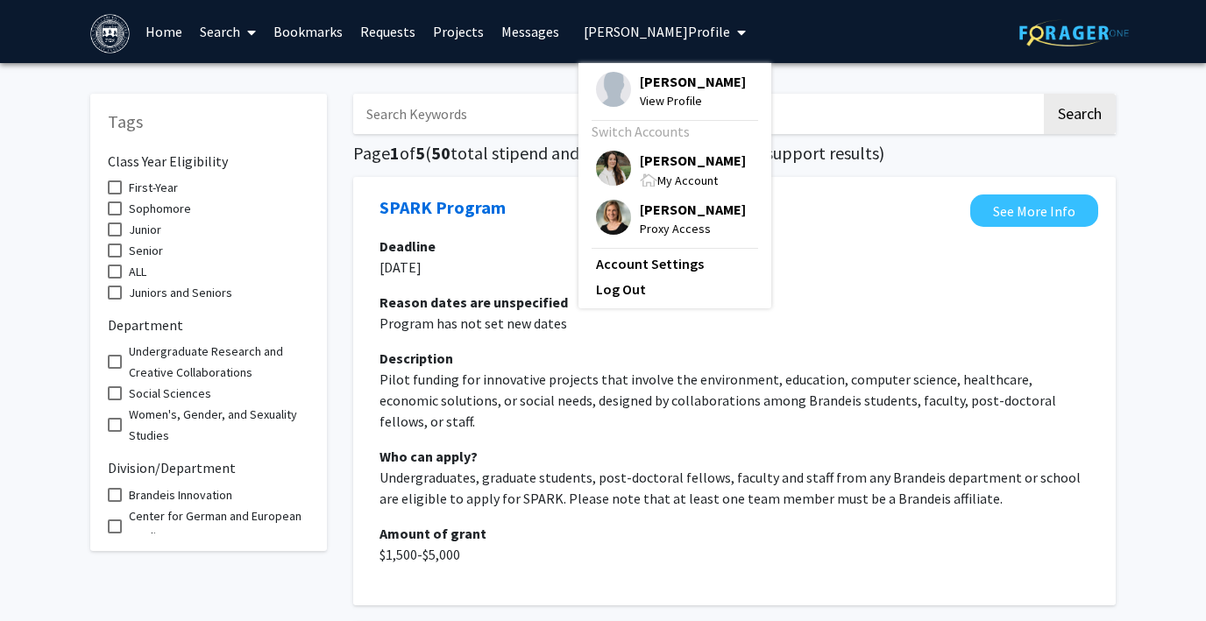
click at [603, 166] on img at bounding box center [613, 168] width 35 height 35
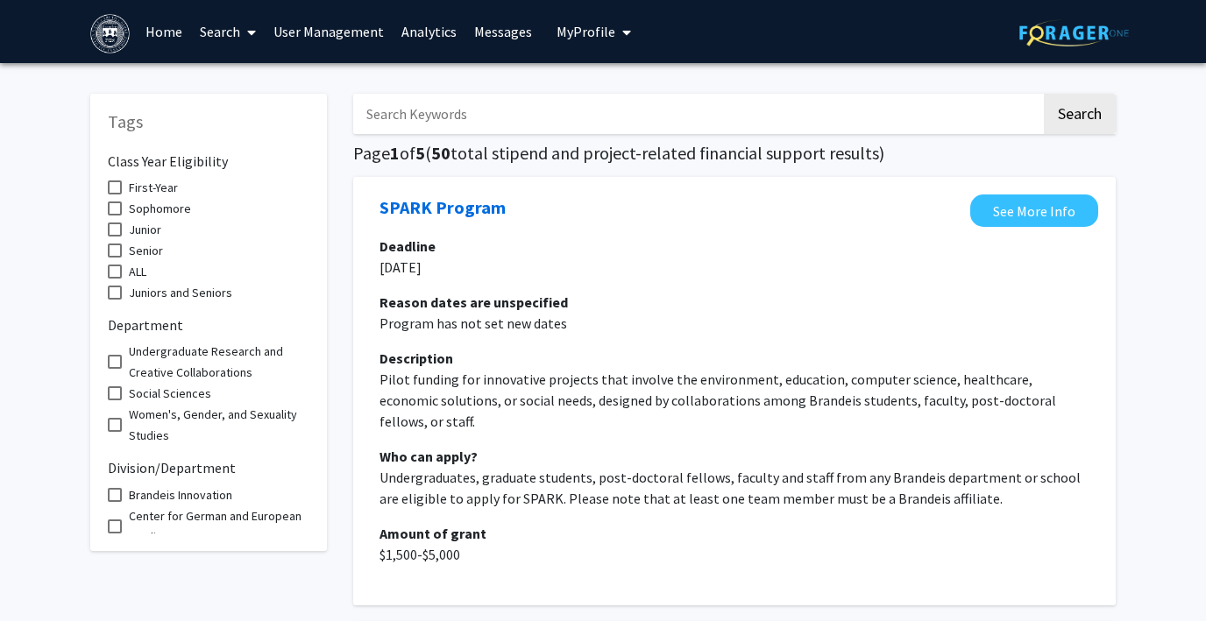
click at [234, 25] on link "Search" at bounding box center [228, 31] width 74 height 61
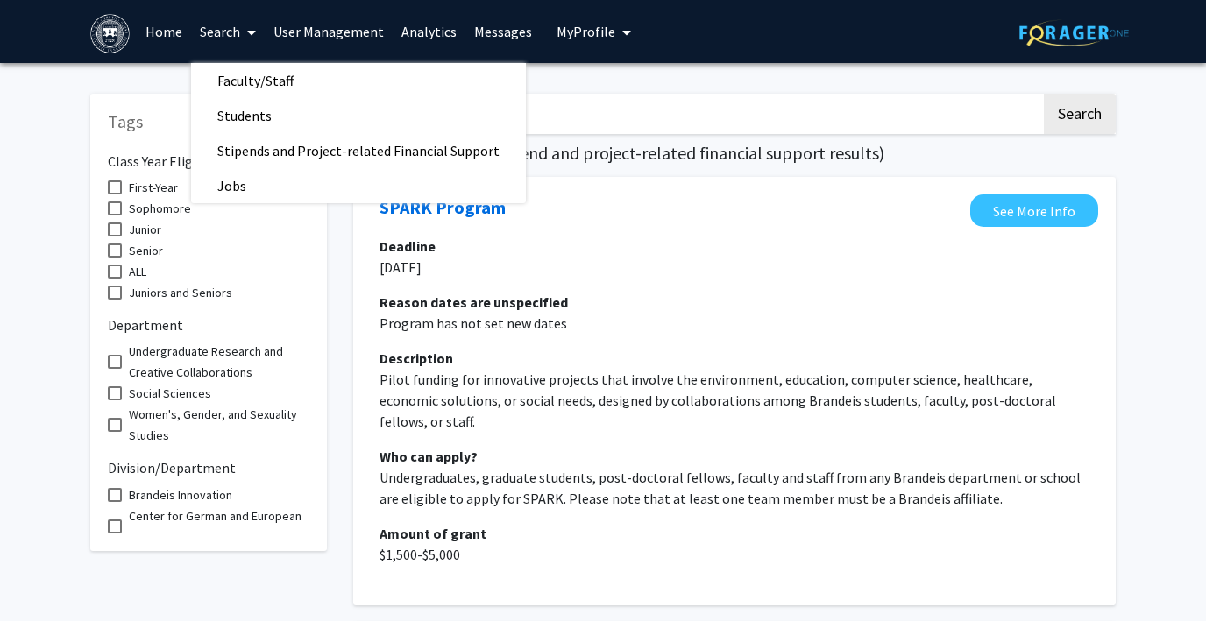
click at [234, 25] on link "Search" at bounding box center [228, 31] width 74 height 61
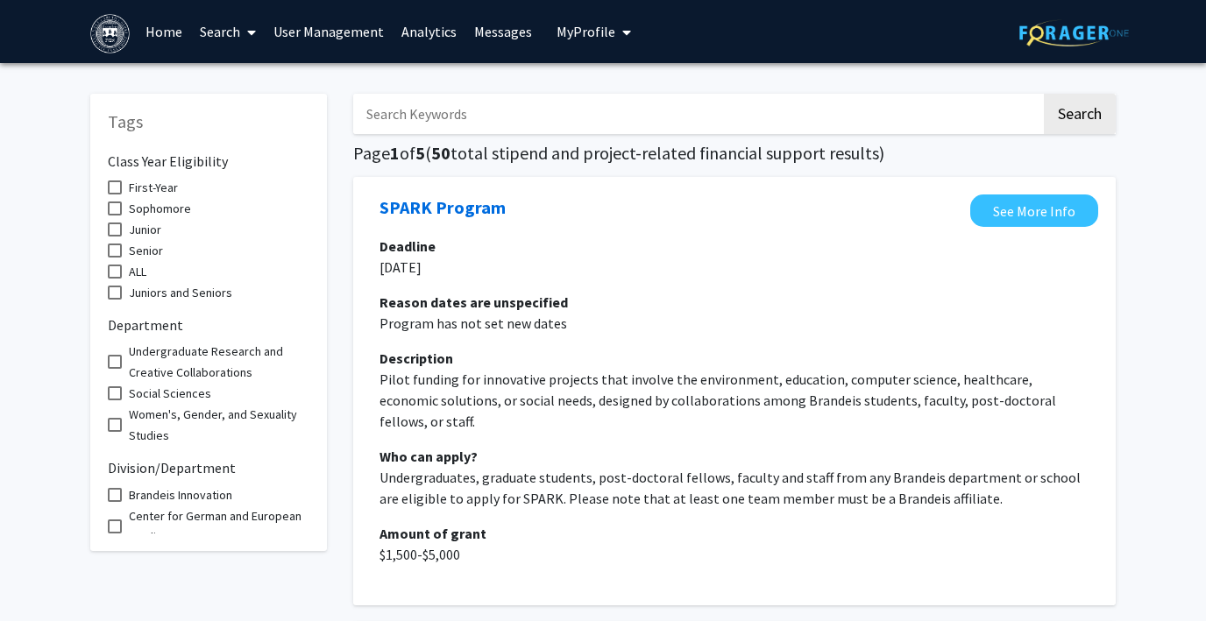
click at [234, 26] on link "Search" at bounding box center [228, 31] width 74 height 61
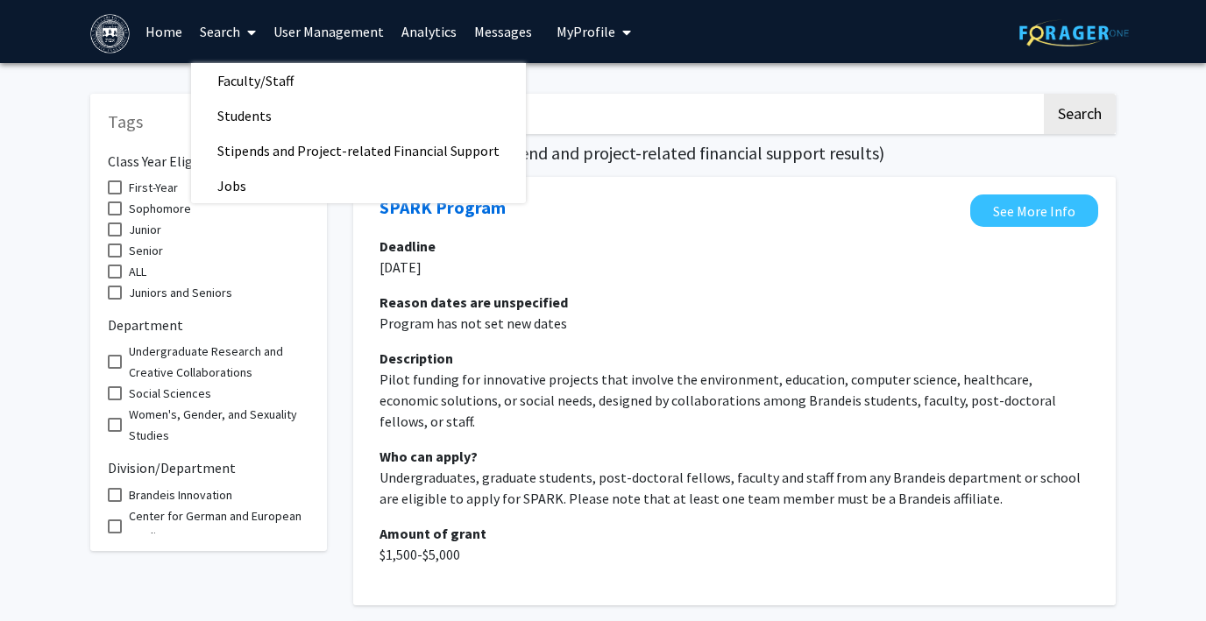
click at [234, 26] on link "Search" at bounding box center [228, 31] width 74 height 61
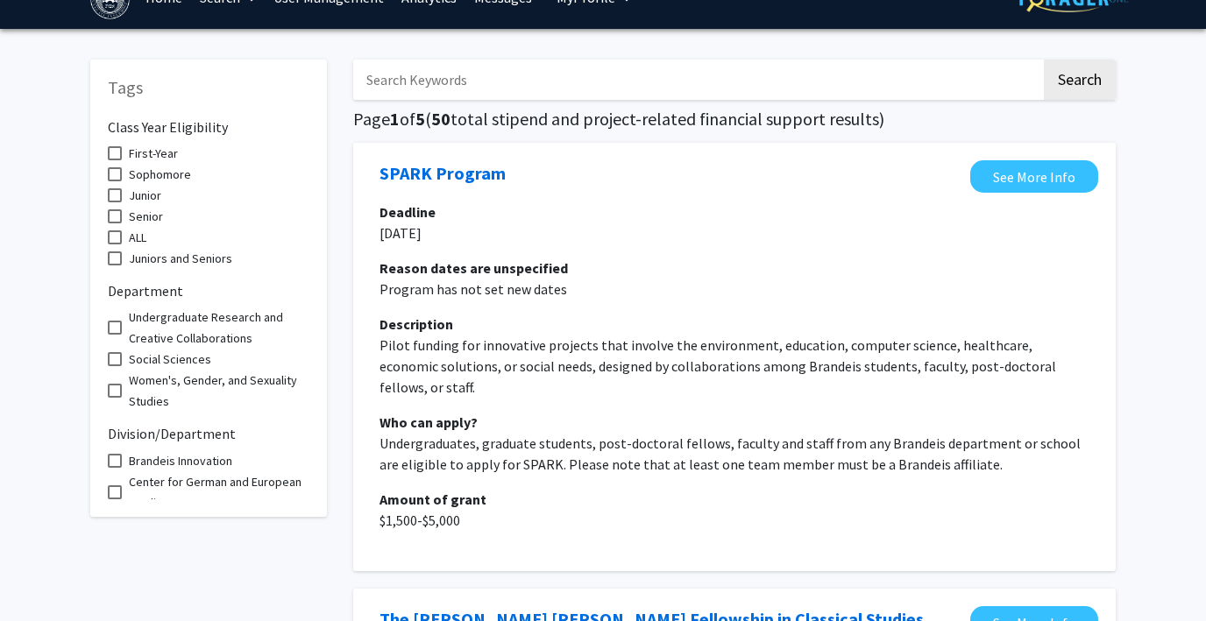
scroll to position [9, 0]
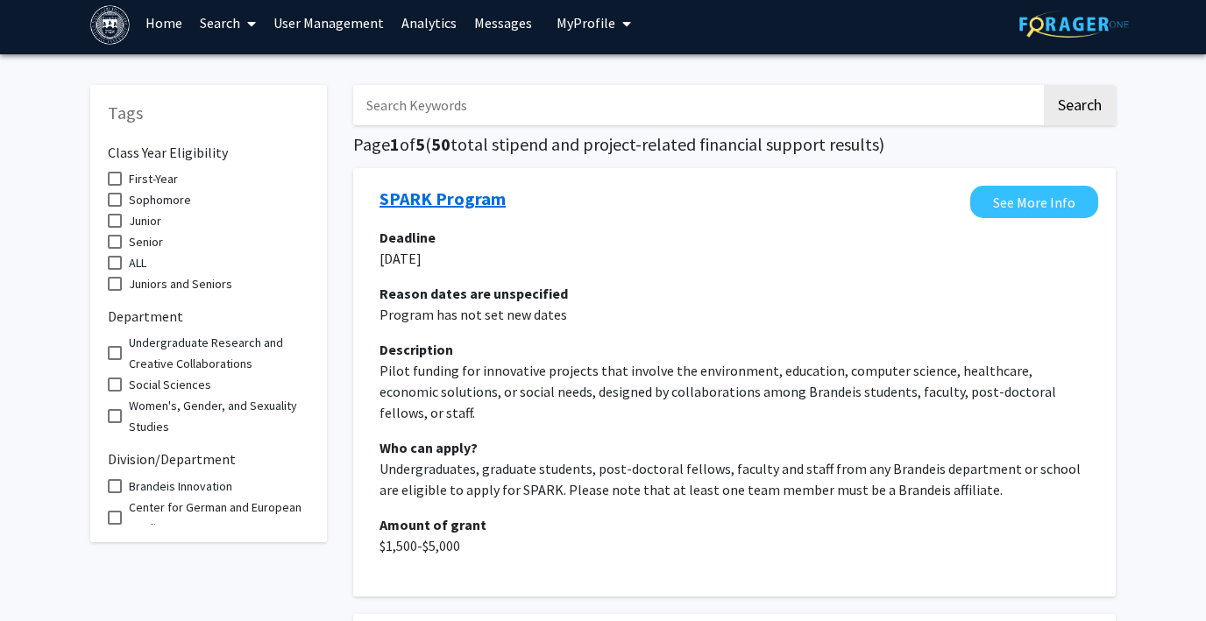
click at [428, 201] on link "SPARK Program" at bounding box center [443, 199] width 126 height 26
click at [240, 28] on span at bounding box center [248, 23] width 16 height 61
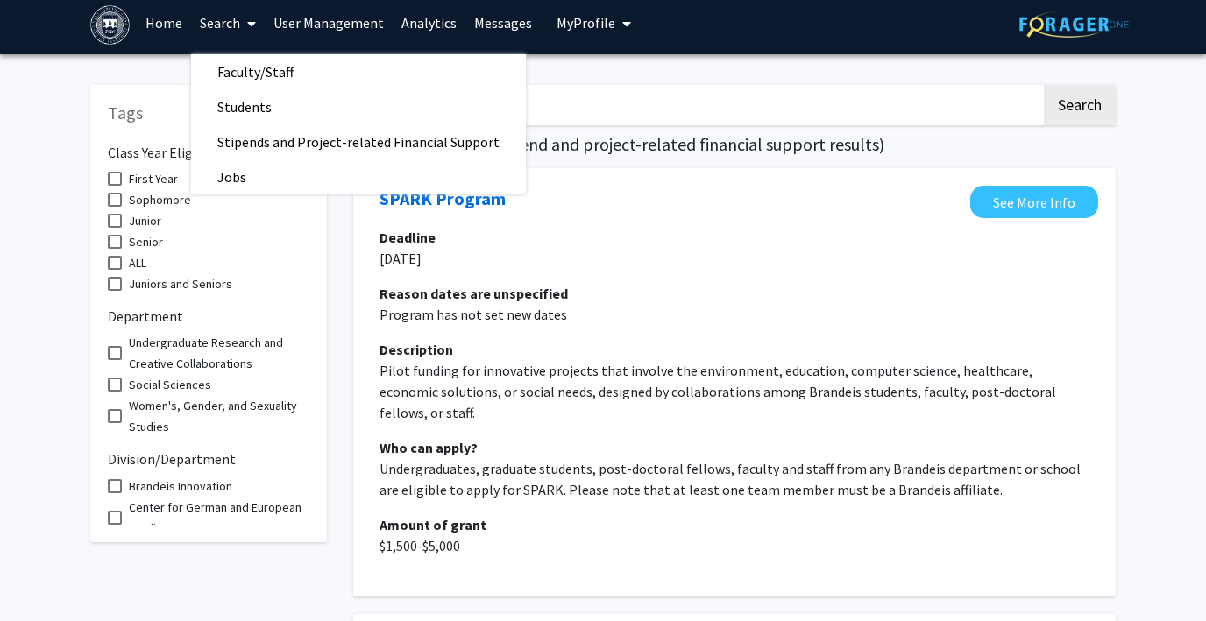
click at [580, 224] on fg-grant "SPARK Program See More Info Deadline 11-Oct-24 Reason dates are unspecified Pro…" at bounding box center [735, 383] width 728 height 394
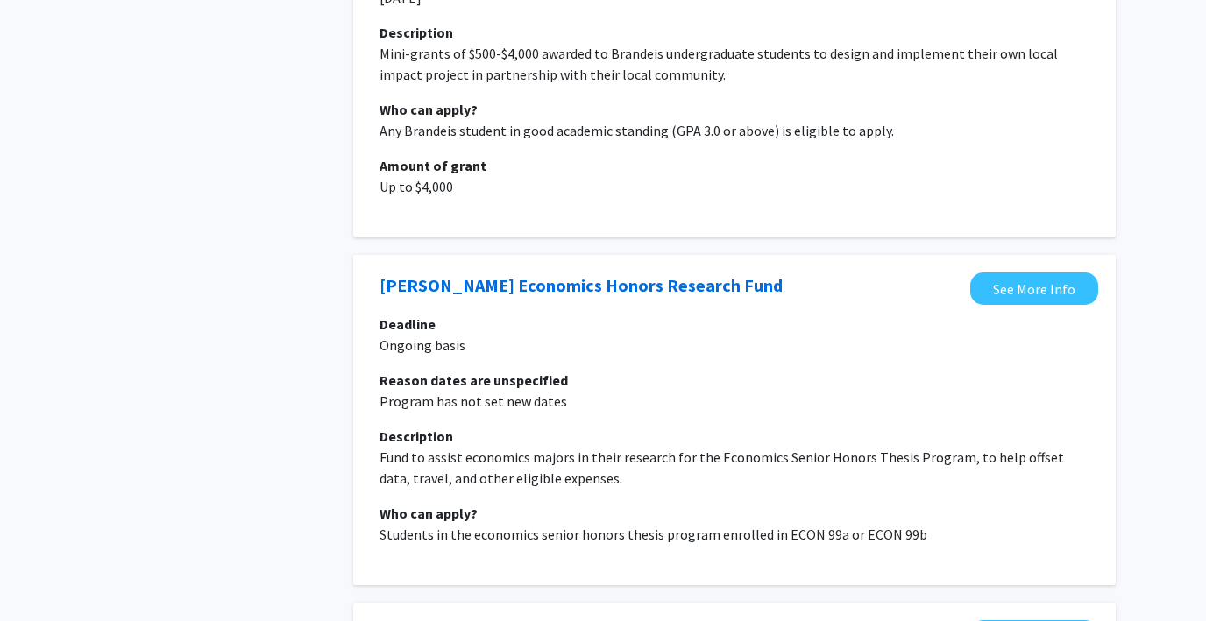
scroll to position [0, 0]
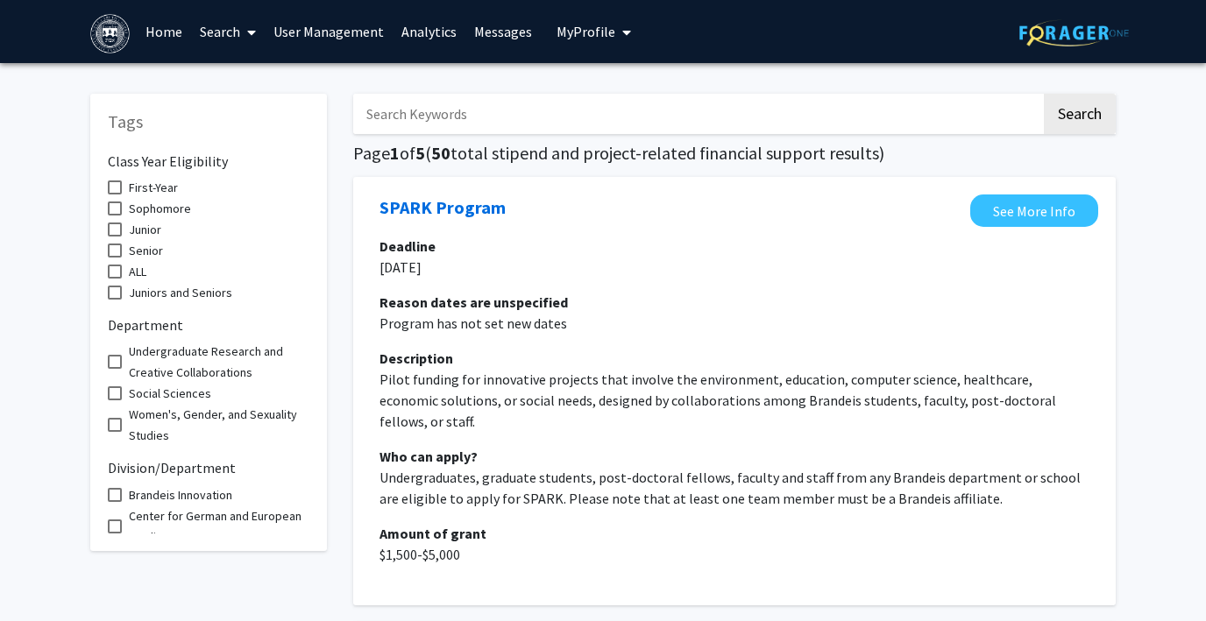
click at [576, 34] on span "My Profile" at bounding box center [586, 32] width 59 height 18
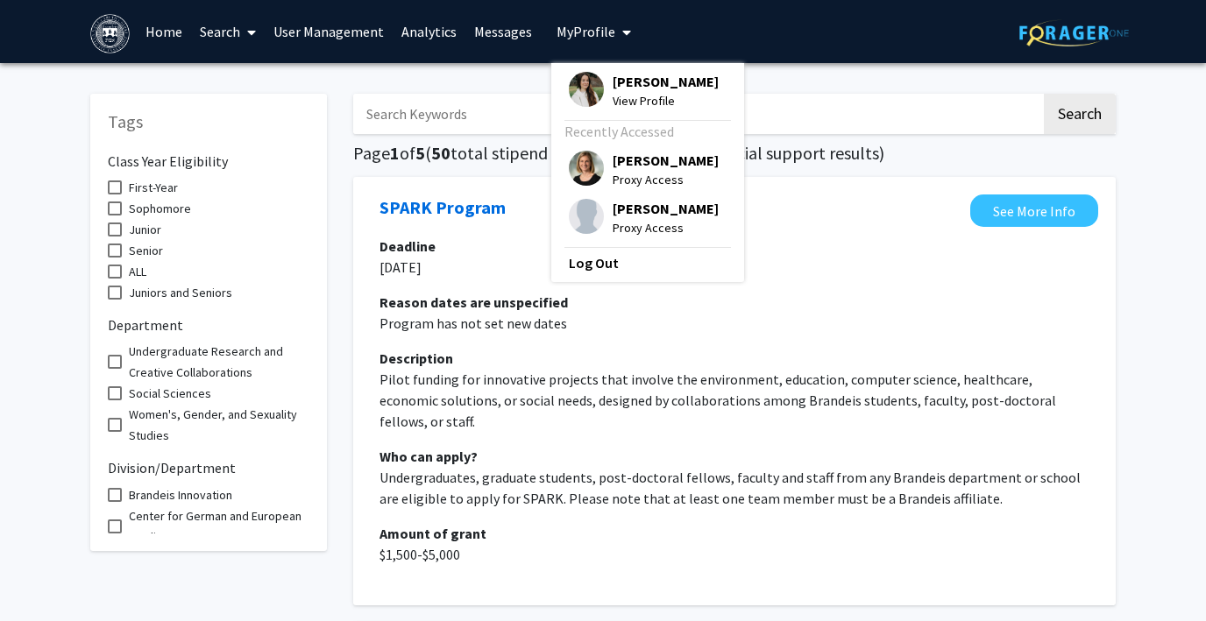
click at [574, 79] on img at bounding box center [586, 89] width 35 height 35
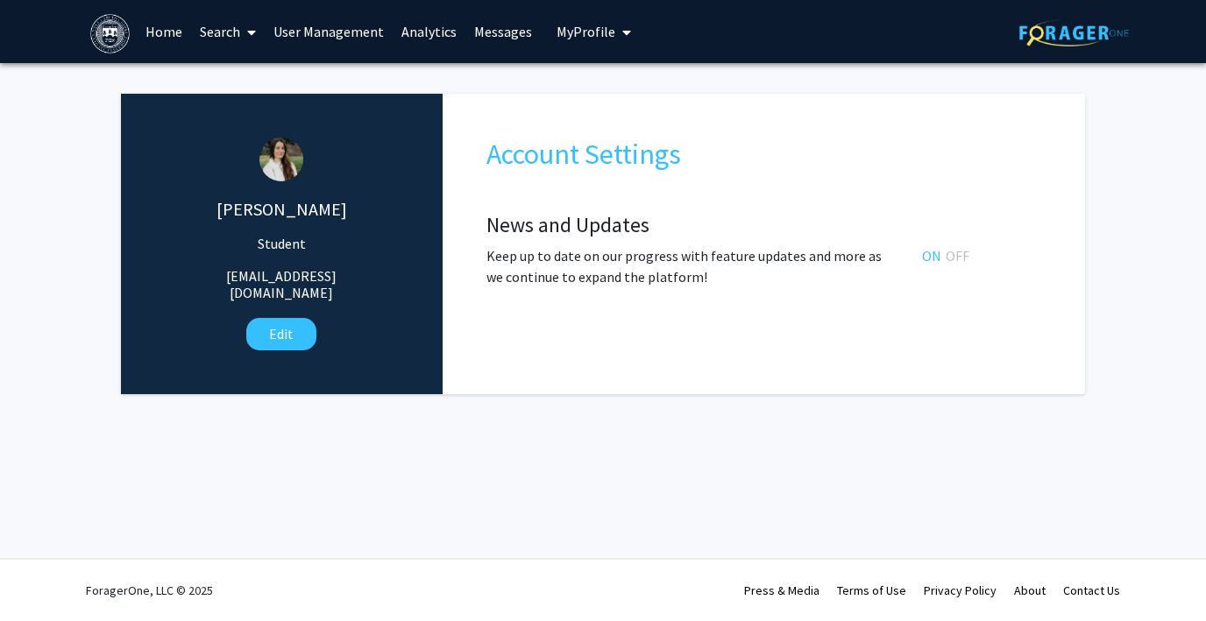
click at [565, 32] on span "My Profile" at bounding box center [586, 32] width 59 height 18
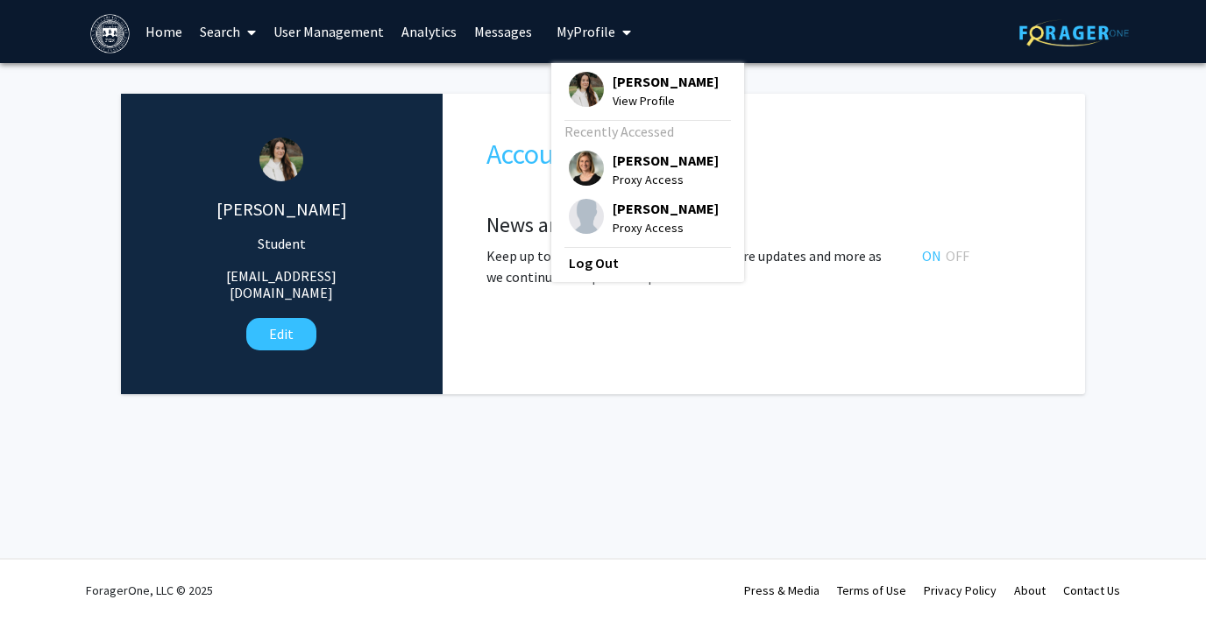
click at [582, 80] on img at bounding box center [586, 89] width 35 height 35
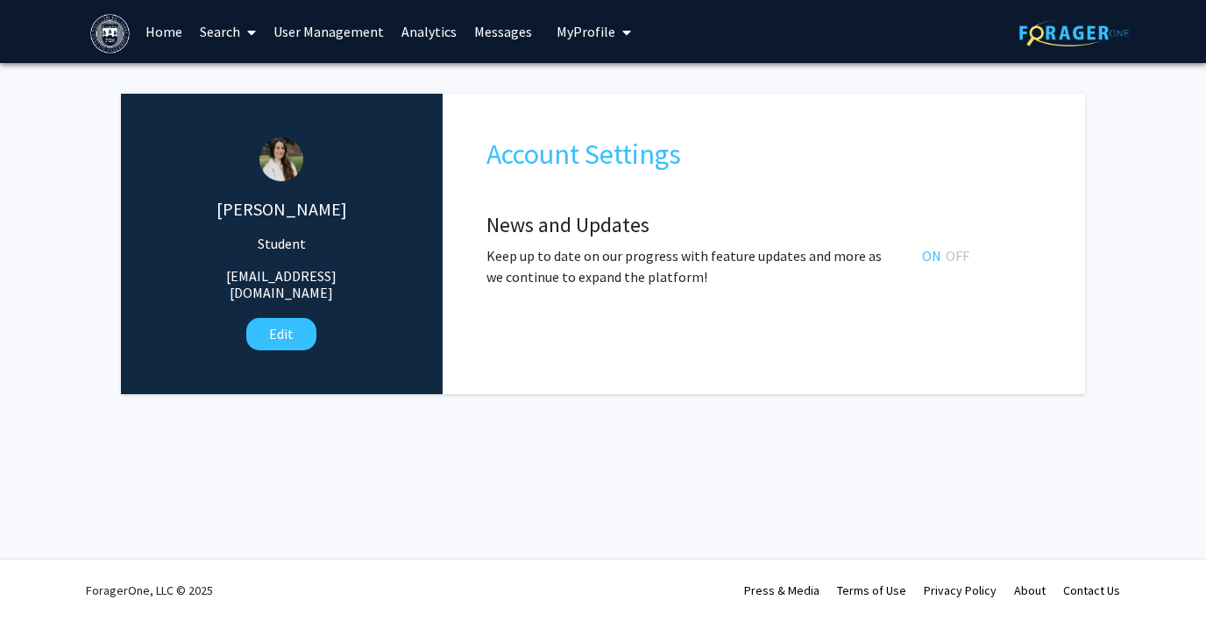
click at [320, 31] on link "User Management" at bounding box center [329, 31] width 128 height 61
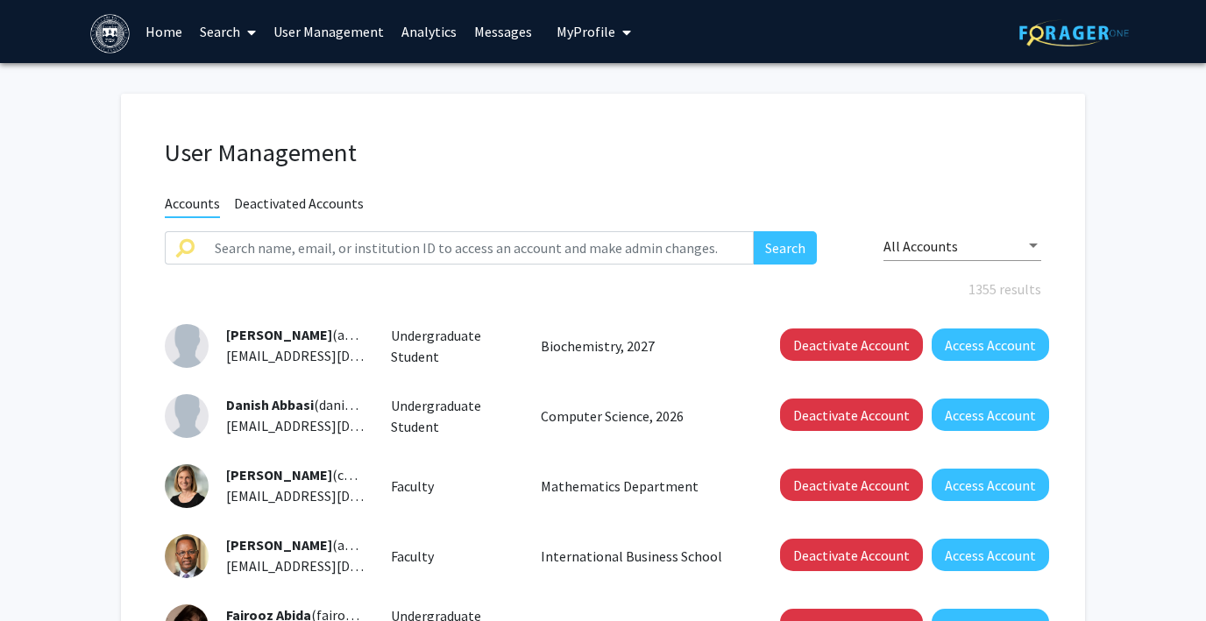
click at [224, 30] on link "Search" at bounding box center [228, 31] width 74 height 61
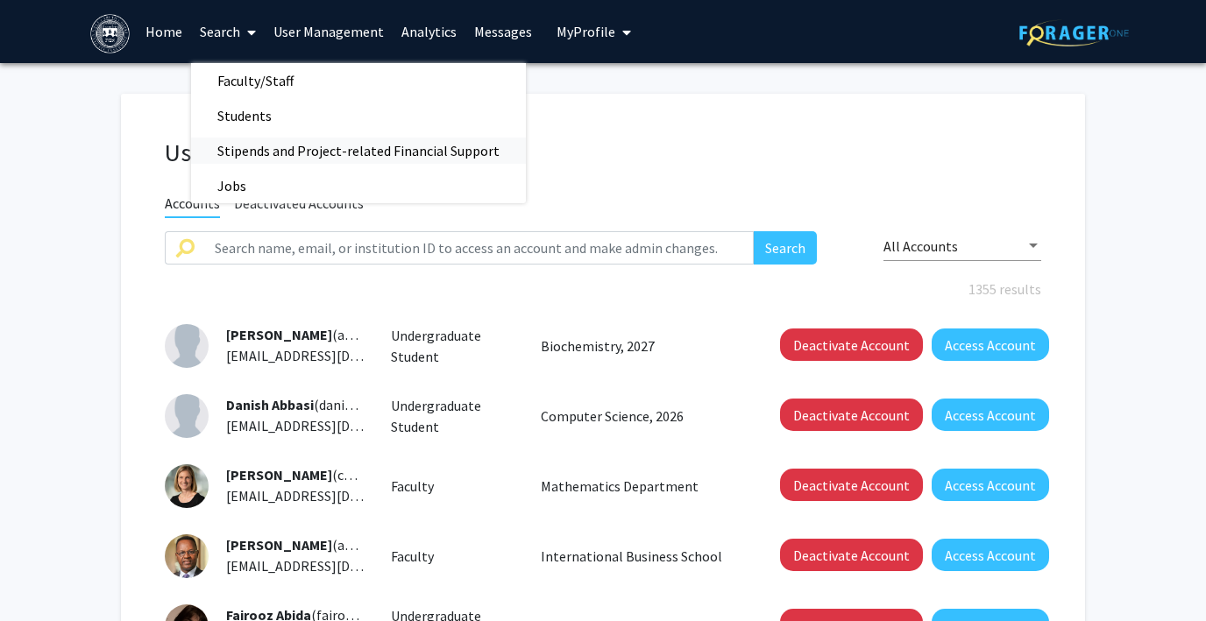
click at [246, 154] on span "Stipends and Project-related Financial Support" at bounding box center [358, 150] width 335 height 35
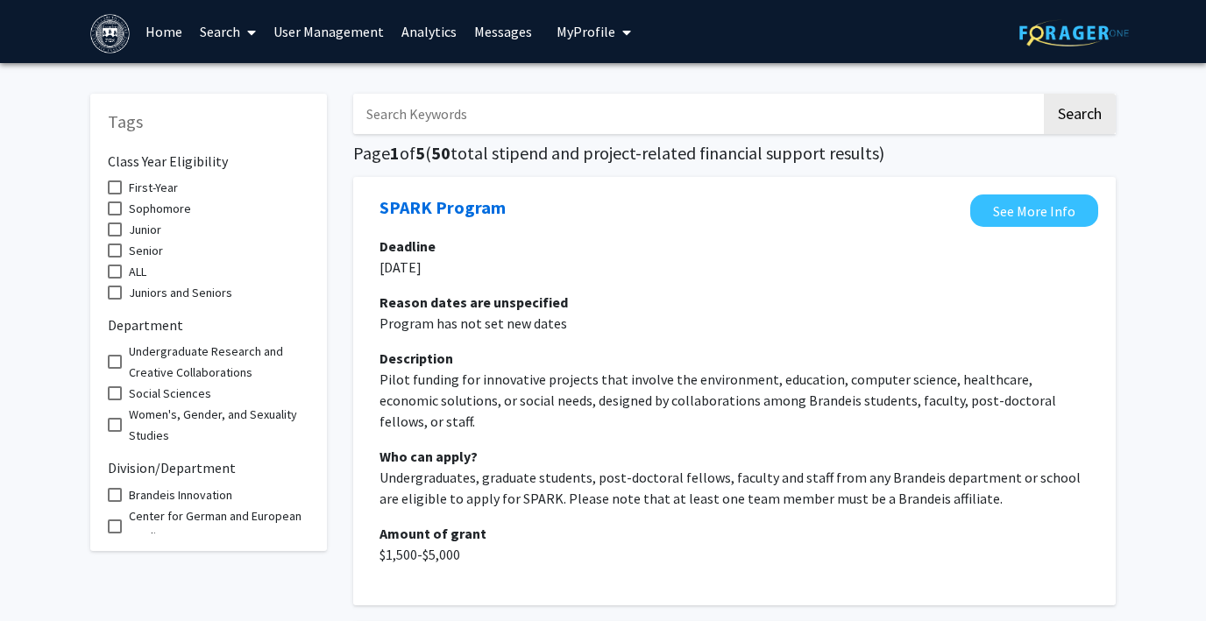
click at [229, 38] on link "Search" at bounding box center [228, 31] width 74 height 61
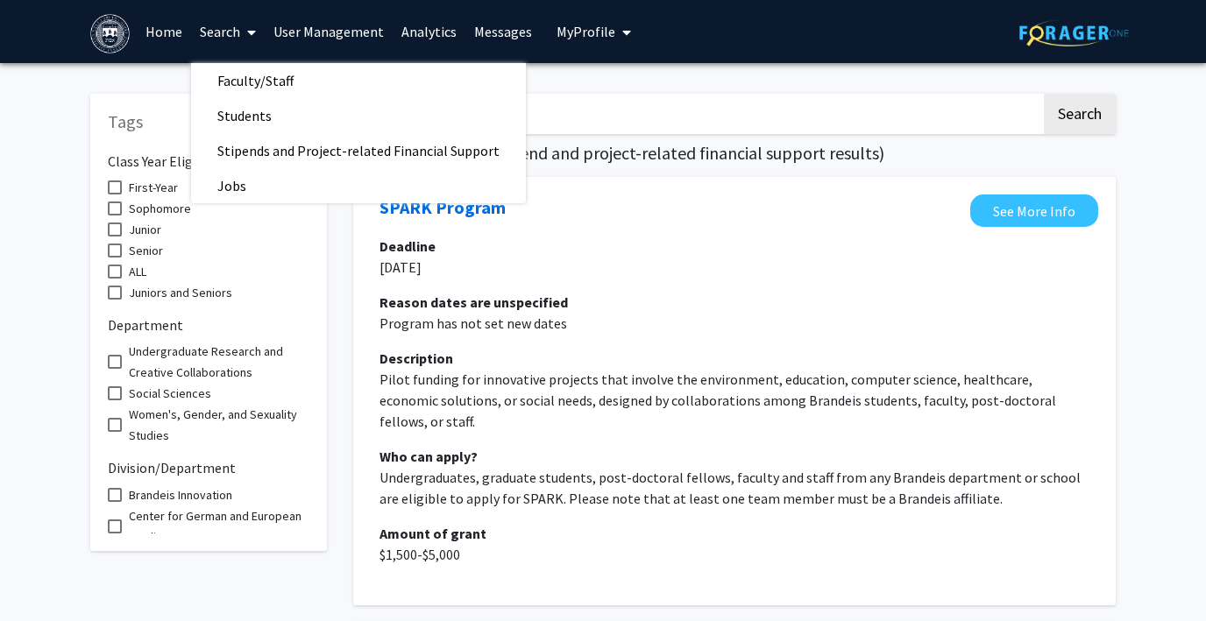
click at [229, 38] on link "Search" at bounding box center [228, 31] width 74 height 61
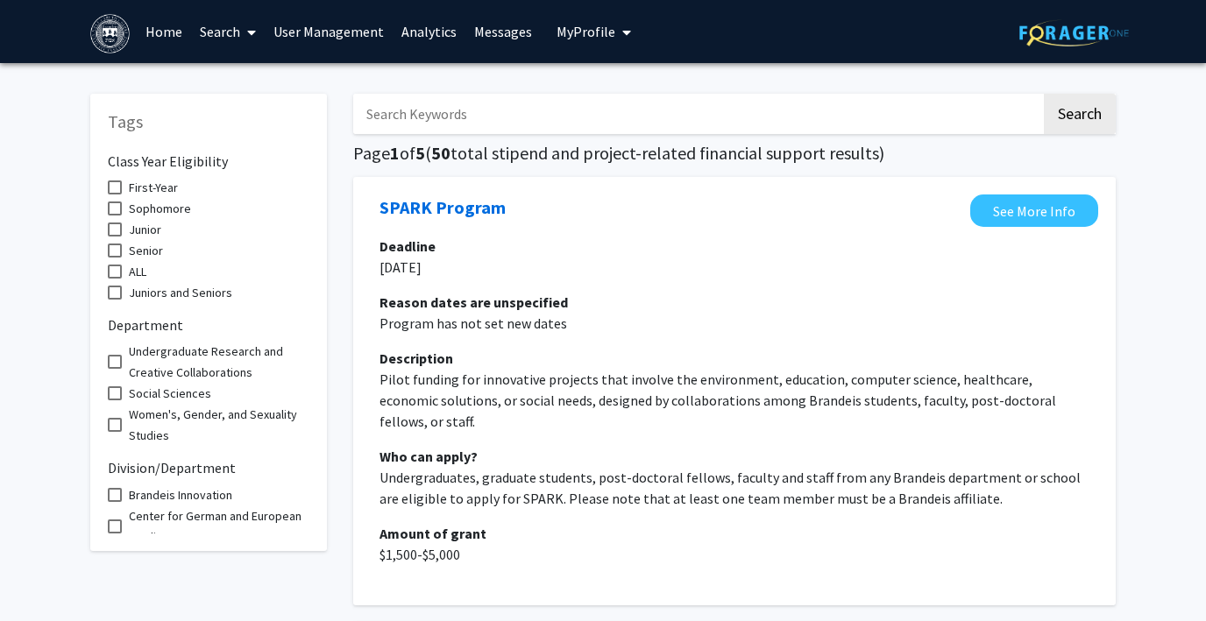
click at [217, 36] on link "Search" at bounding box center [228, 31] width 74 height 61
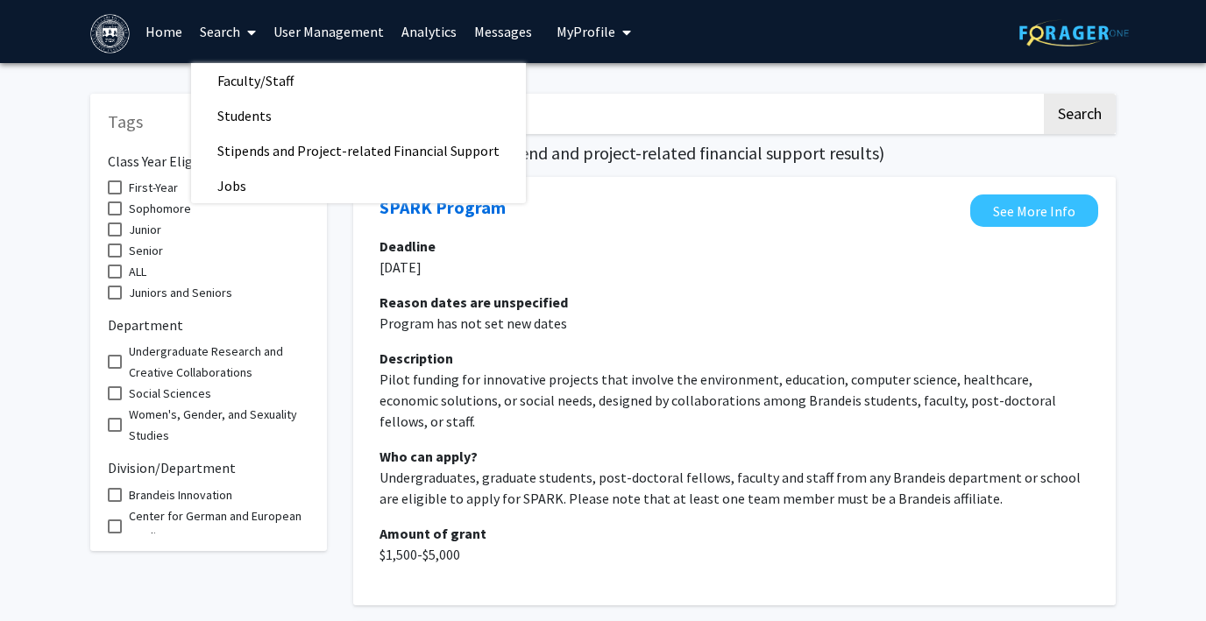
click at [217, 36] on link "Search" at bounding box center [228, 31] width 74 height 61
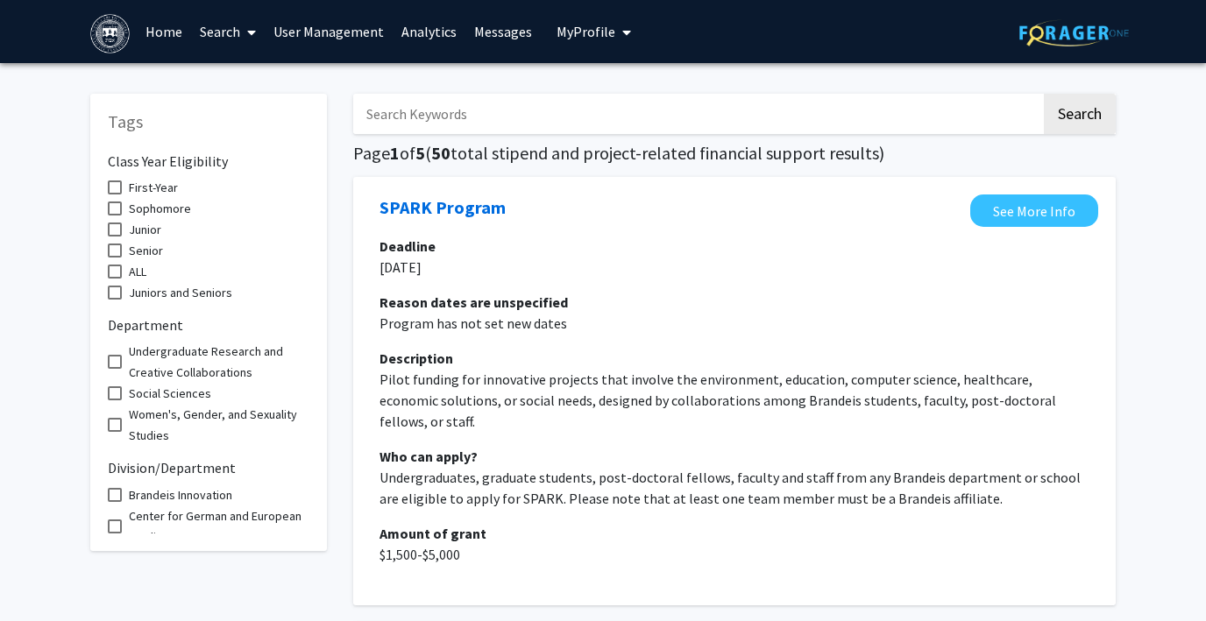
click at [222, 30] on link "Search" at bounding box center [228, 31] width 74 height 61
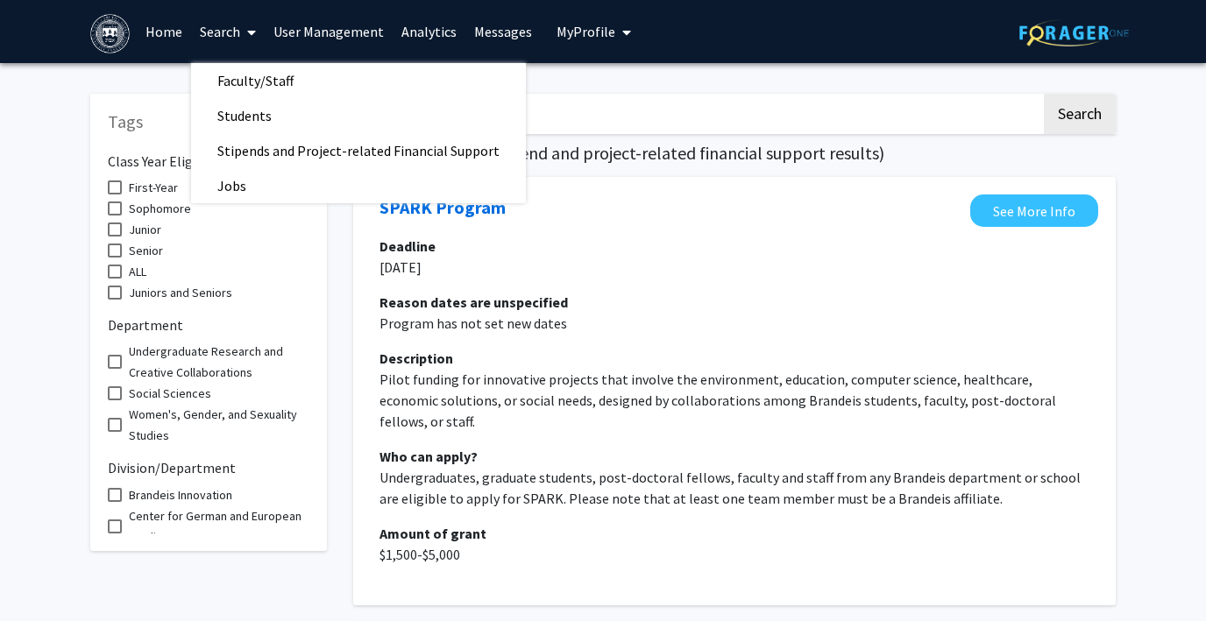
click at [222, 30] on link "Search" at bounding box center [228, 31] width 74 height 61
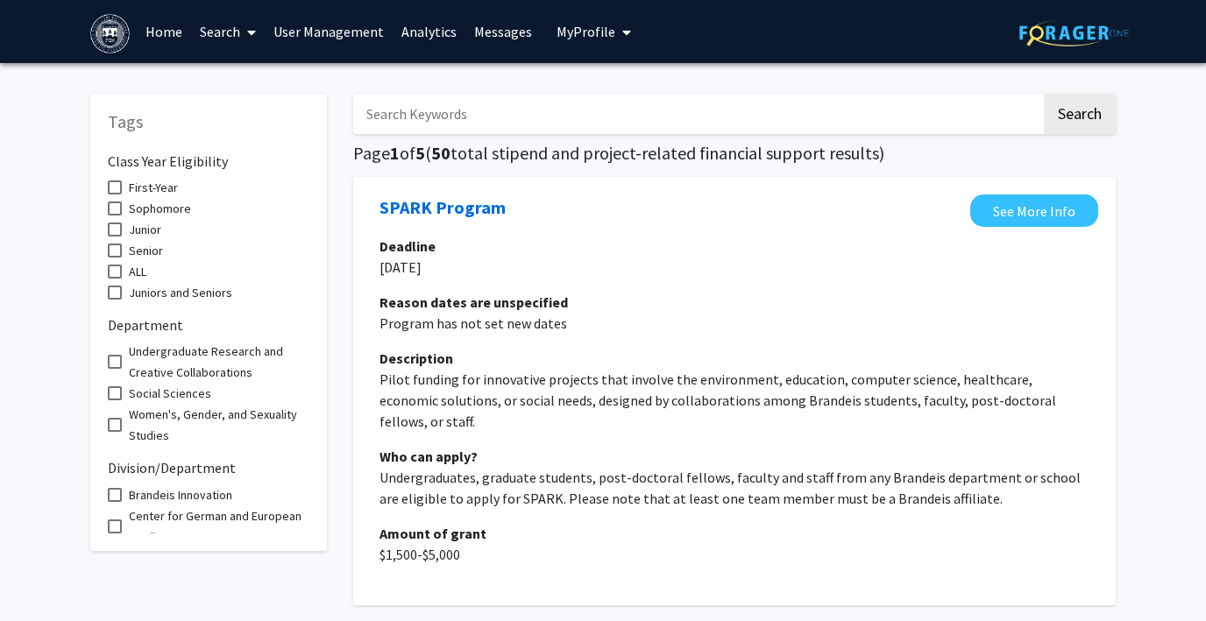
click at [571, 23] on span "My Profile" at bounding box center [586, 32] width 59 height 18
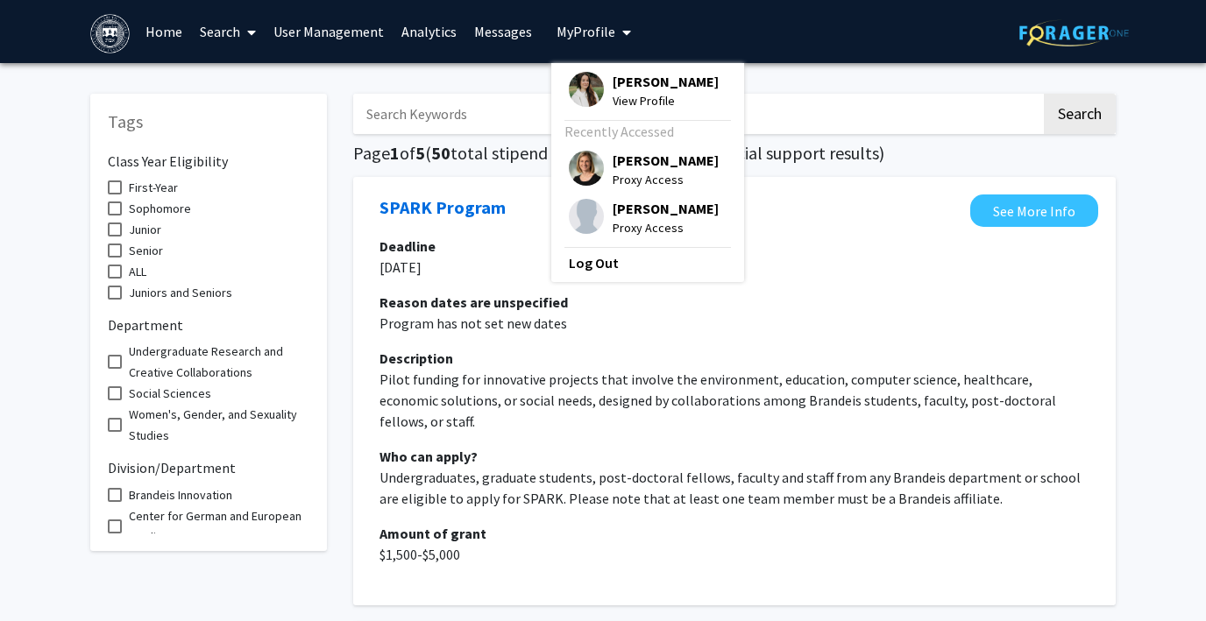
click at [571, 23] on span "My Profile" at bounding box center [586, 32] width 59 height 18
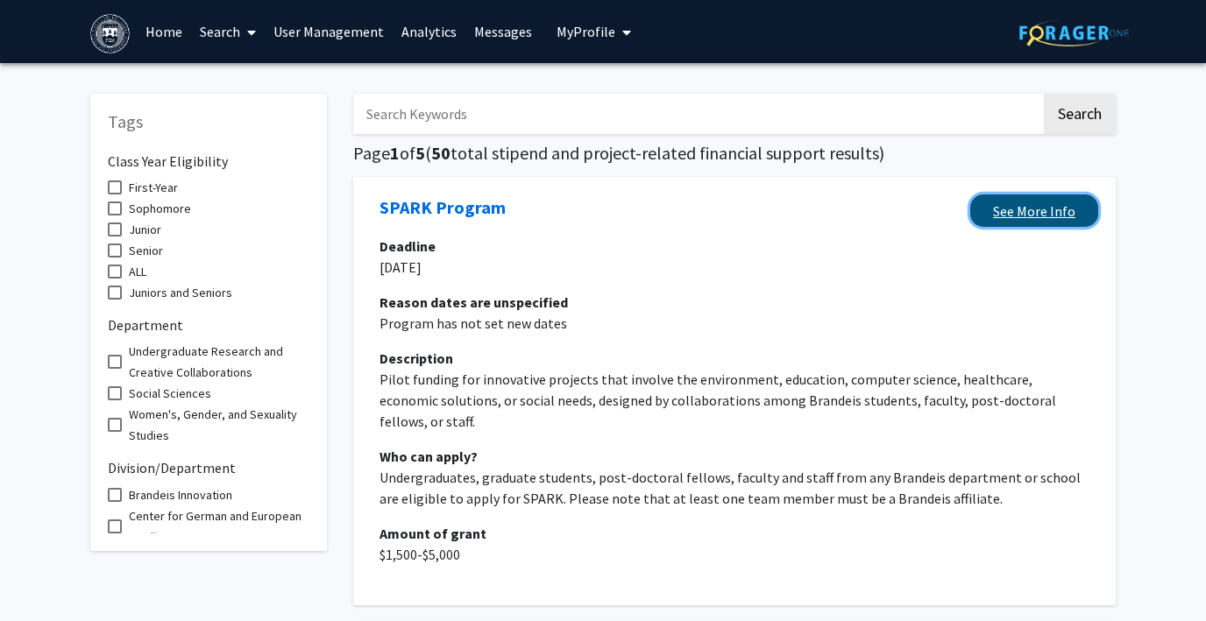
click at [1022, 210] on link "See More Info" at bounding box center [1034, 211] width 128 height 32
click at [320, 31] on link "User Management" at bounding box center [329, 31] width 128 height 61
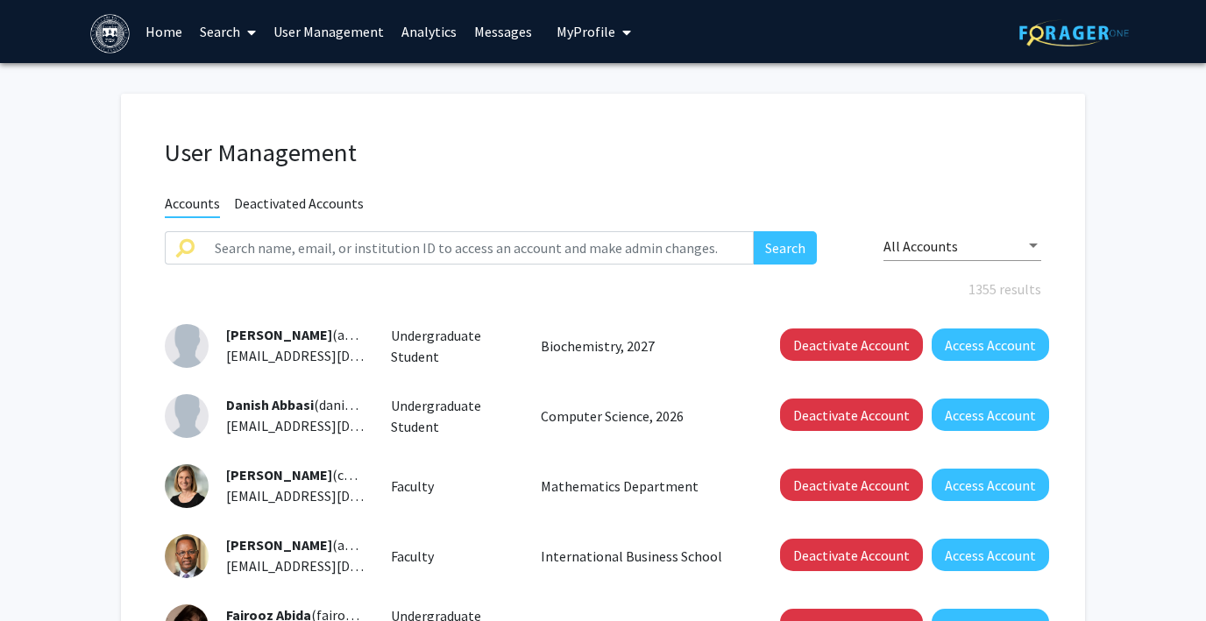
click at [214, 32] on link "Search" at bounding box center [228, 31] width 74 height 61
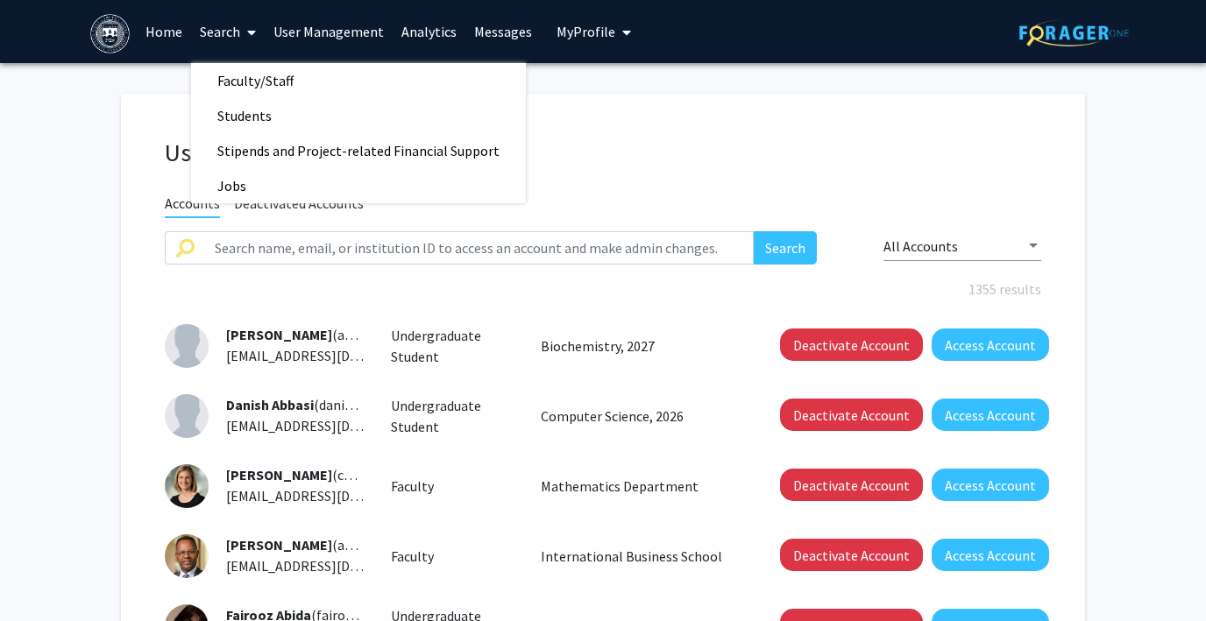
click at [214, 32] on link "Search" at bounding box center [228, 31] width 74 height 61
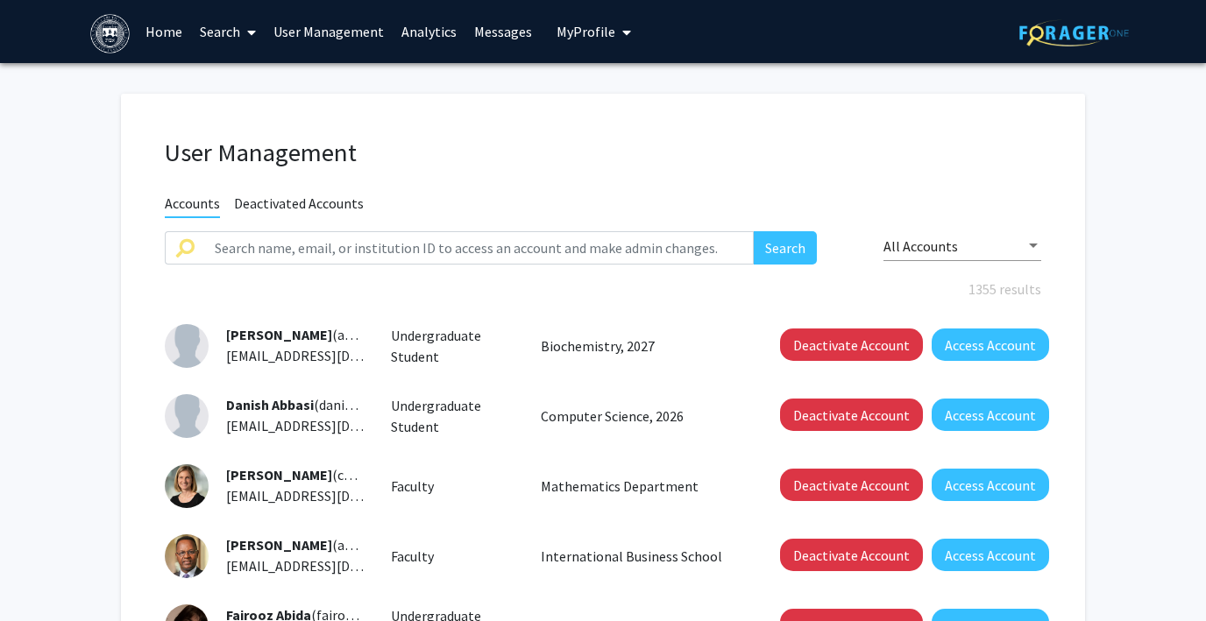
click at [150, 32] on link "Home" at bounding box center [164, 31] width 54 height 61
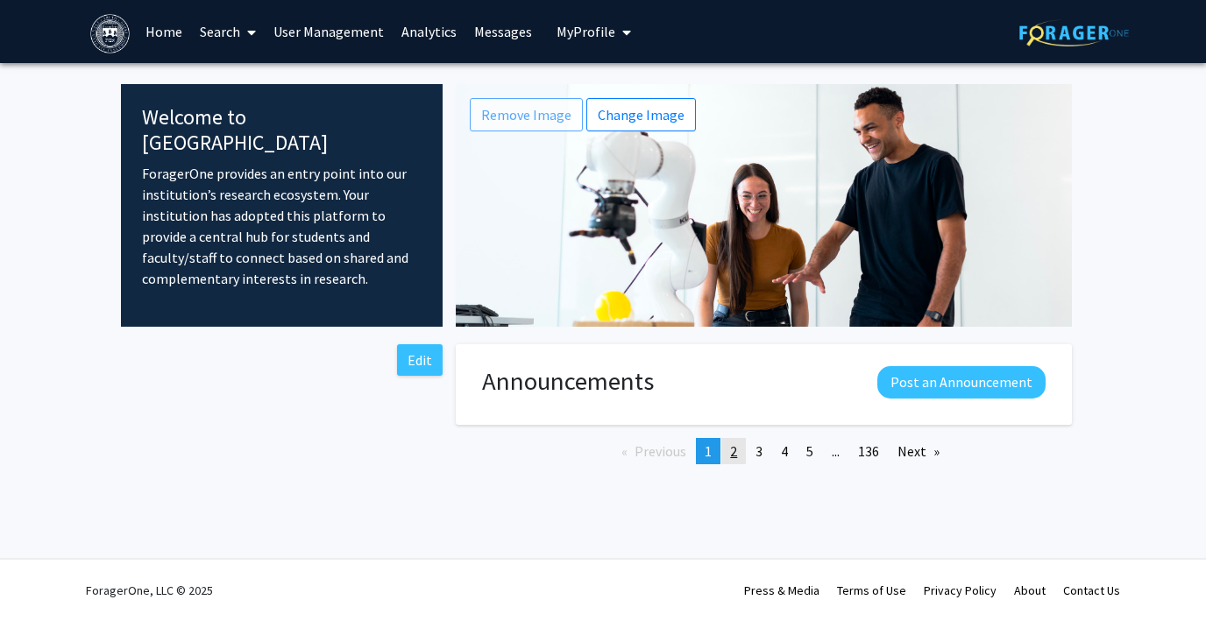
click at [735, 448] on span "2" at bounding box center [733, 452] width 7 height 18
click at [243, 28] on span at bounding box center [248, 32] width 16 height 61
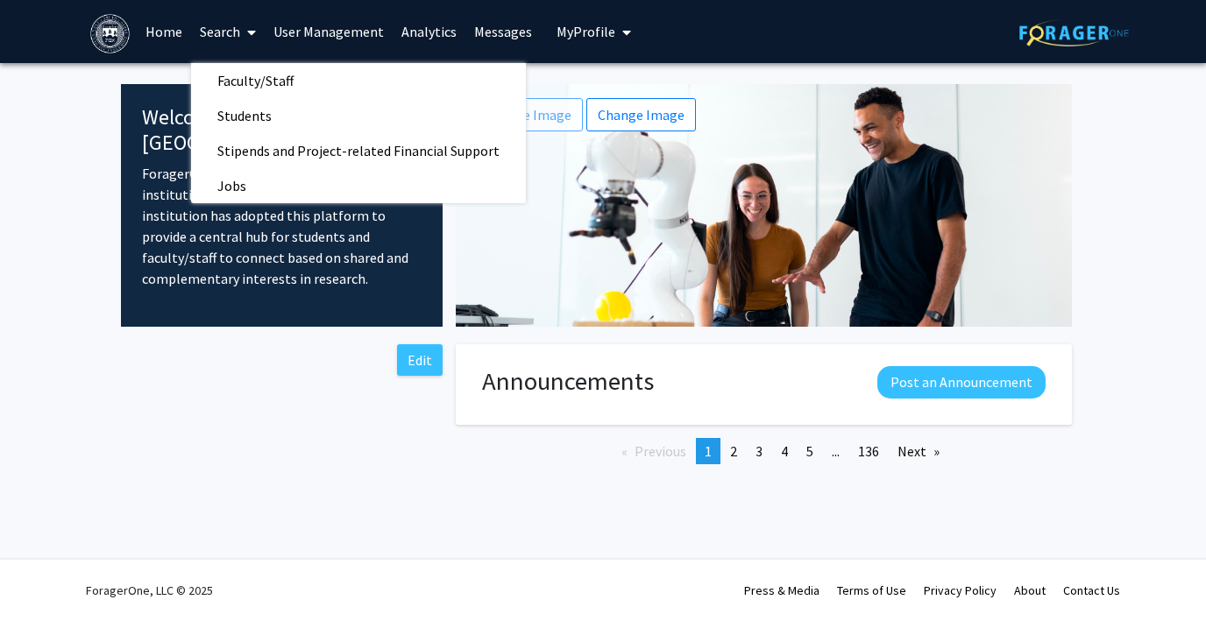
click at [243, 28] on span at bounding box center [248, 32] width 16 height 61
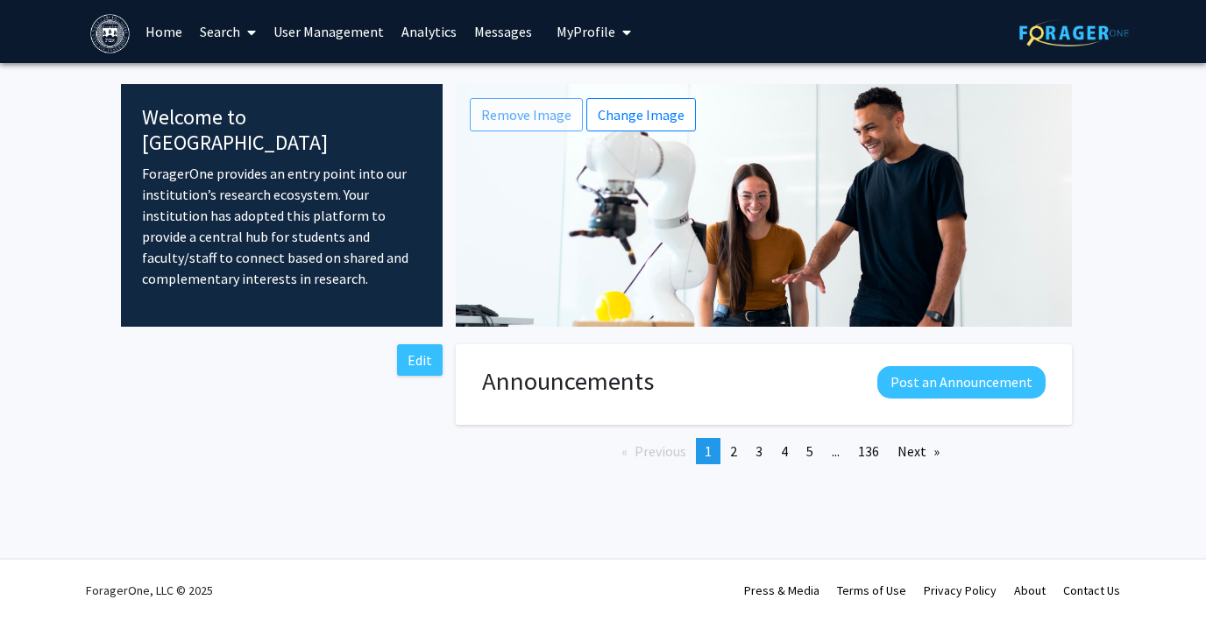
click at [579, 25] on span "My Profile" at bounding box center [586, 32] width 59 height 18
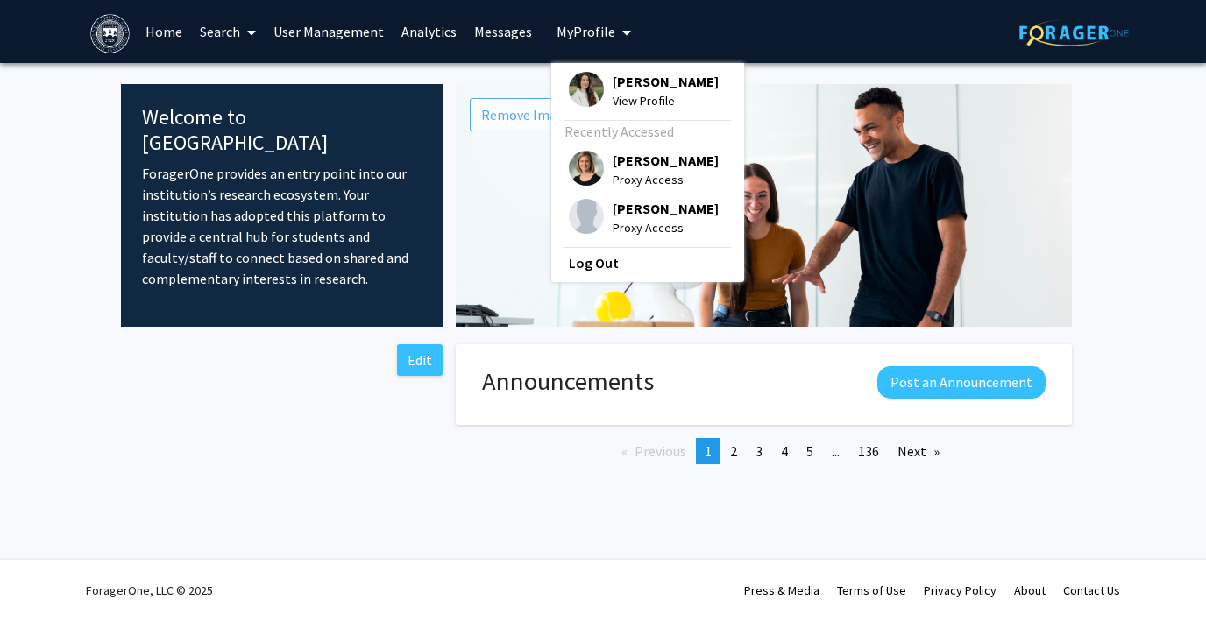
click at [334, 33] on link "User Management" at bounding box center [329, 31] width 128 height 61
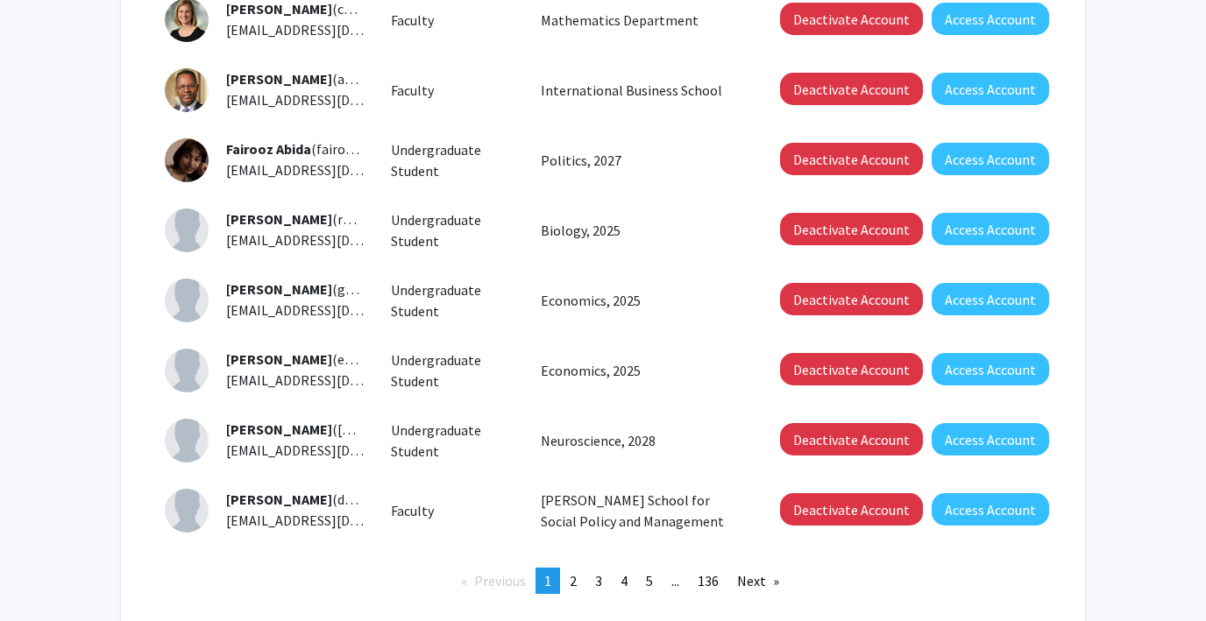
scroll to position [589, 0]
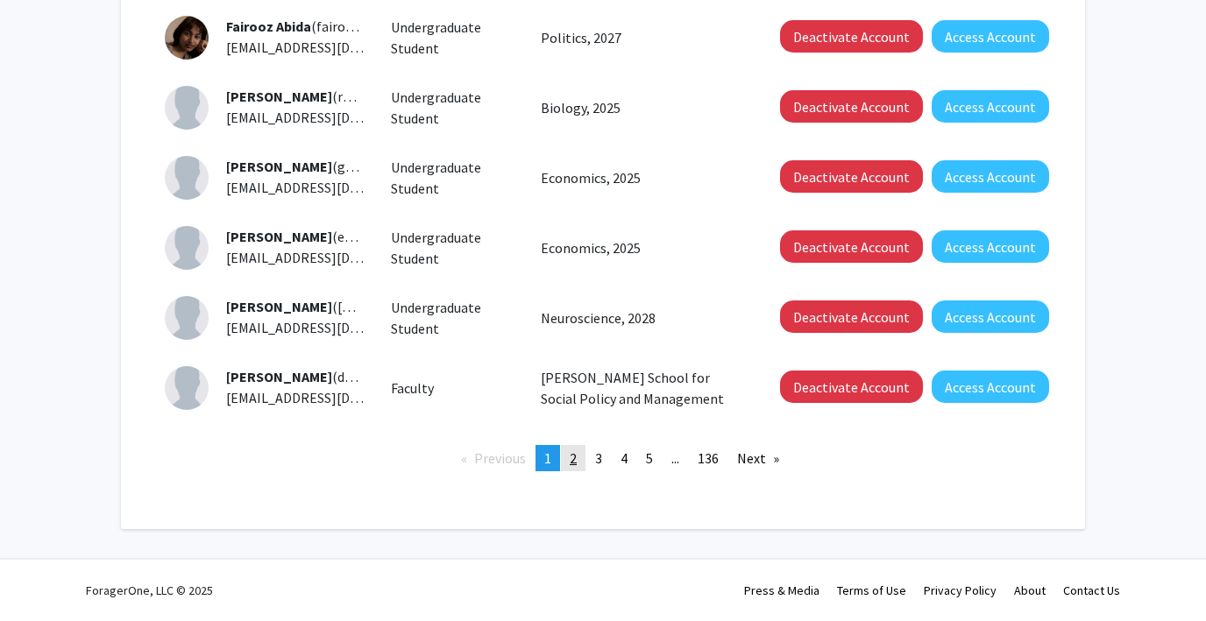
click at [579, 458] on link "page 2" at bounding box center [573, 458] width 25 height 26
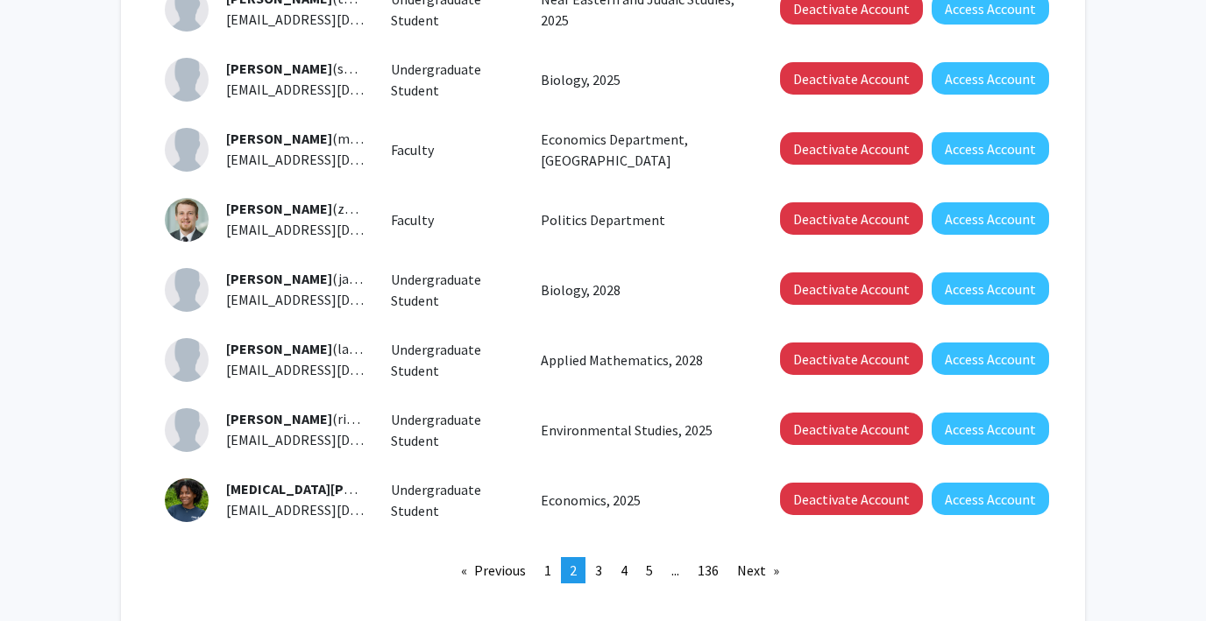
scroll to position [512, 0]
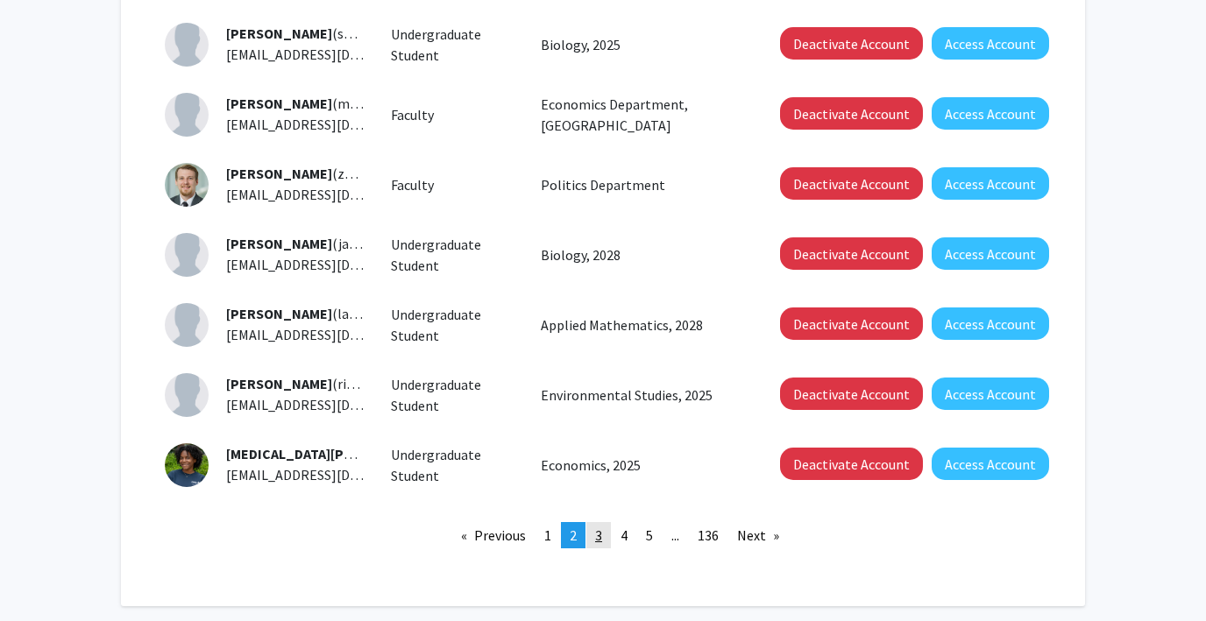
click at [593, 536] on link "page 3" at bounding box center [598, 535] width 25 height 26
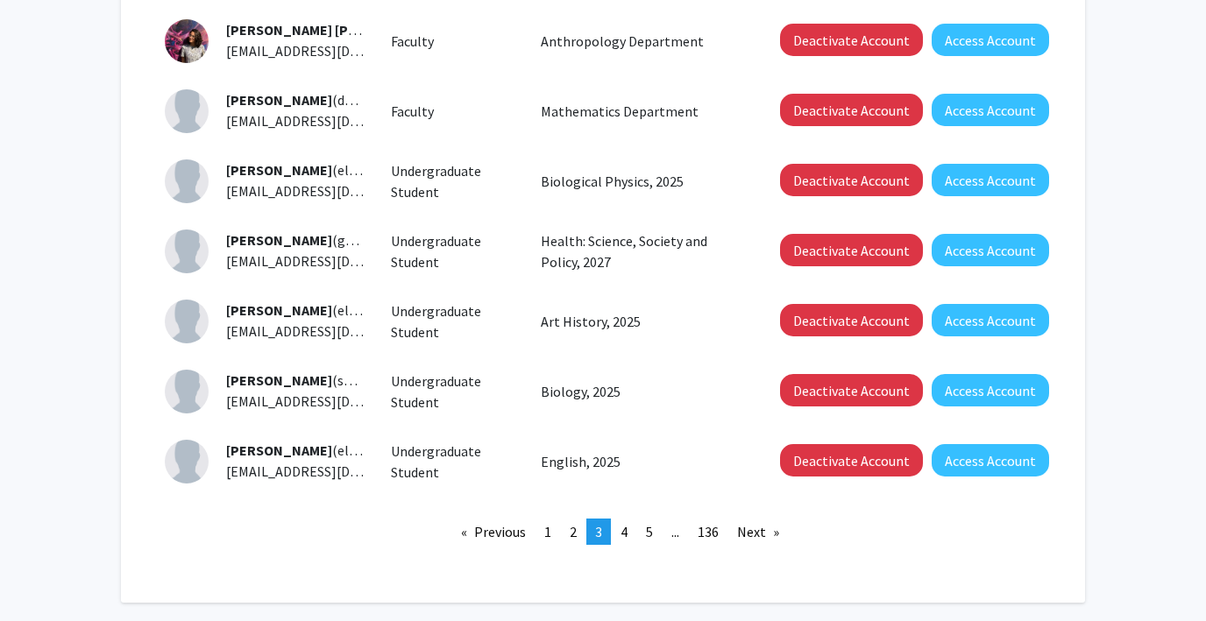
scroll to position [516, 0]
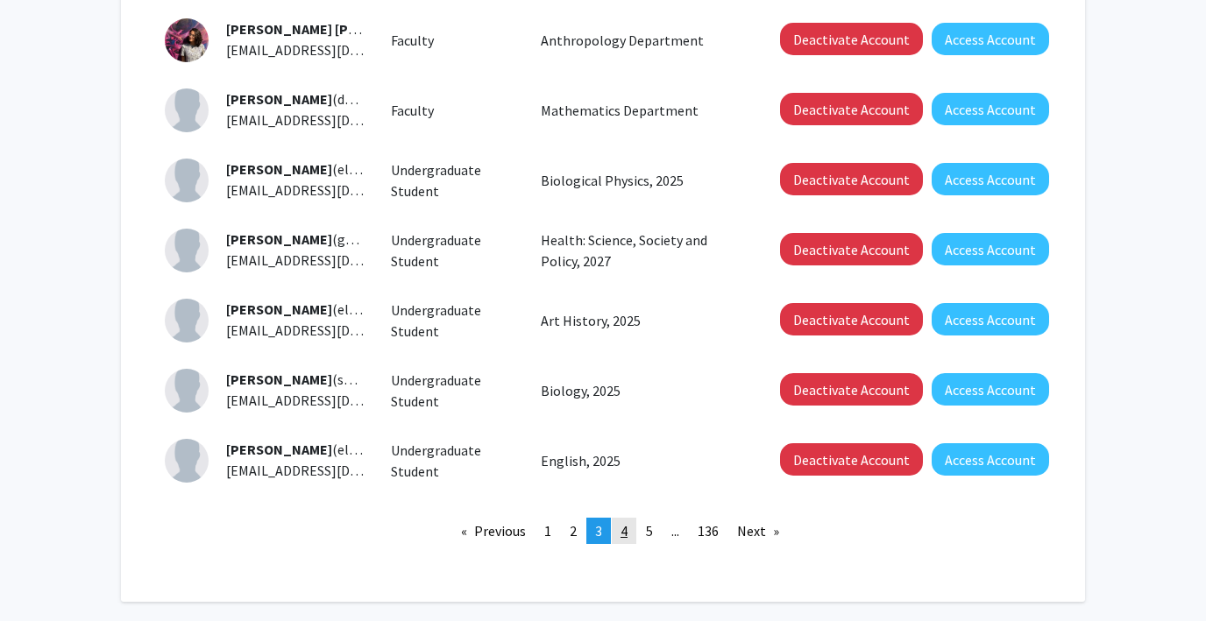
click at [624, 530] on span "4" at bounding box center [624, 531] width 7 height 18
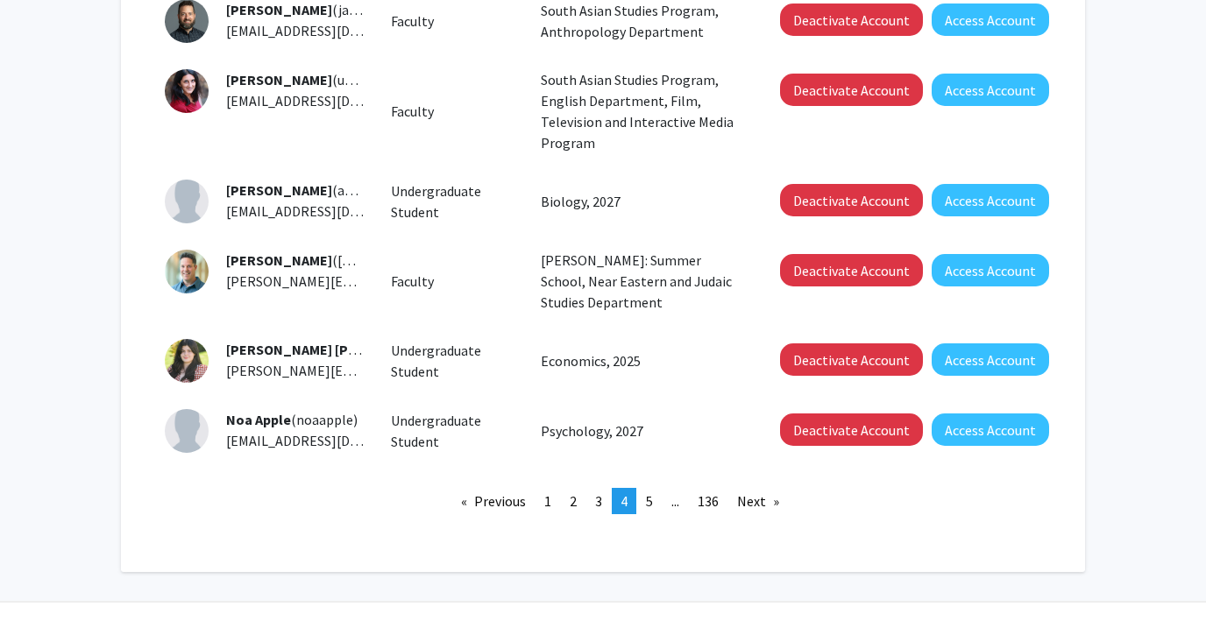
scroll to position [649, 0]
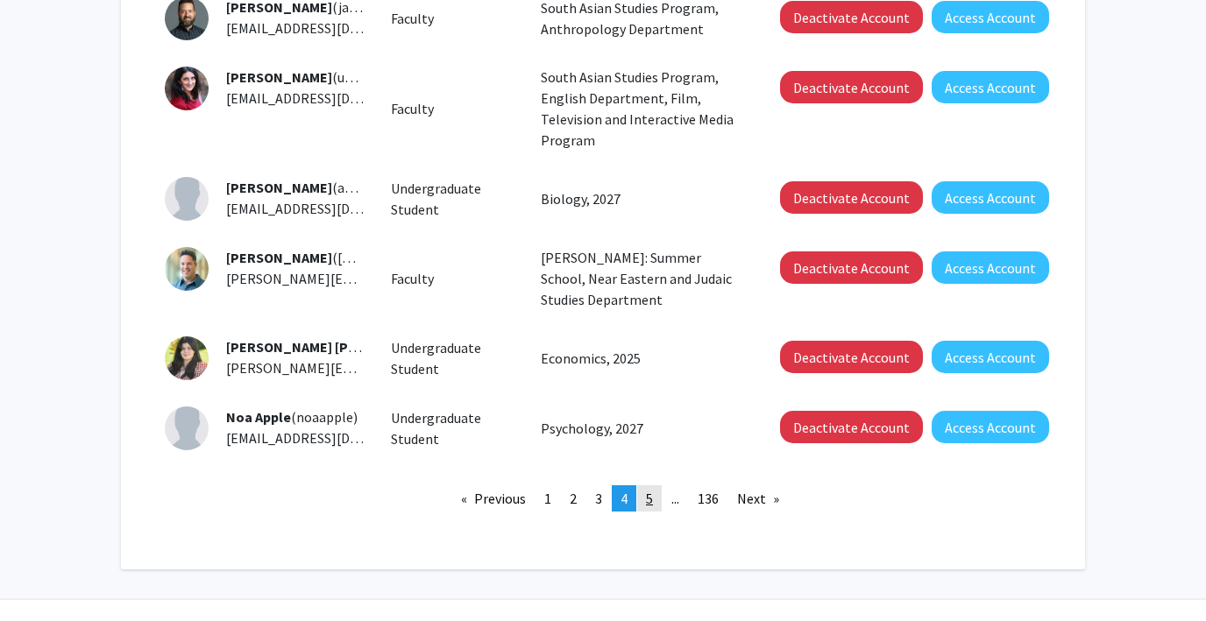
click at [650, 490] on span "5" at bounding box center [649, 499] width 7 height 18
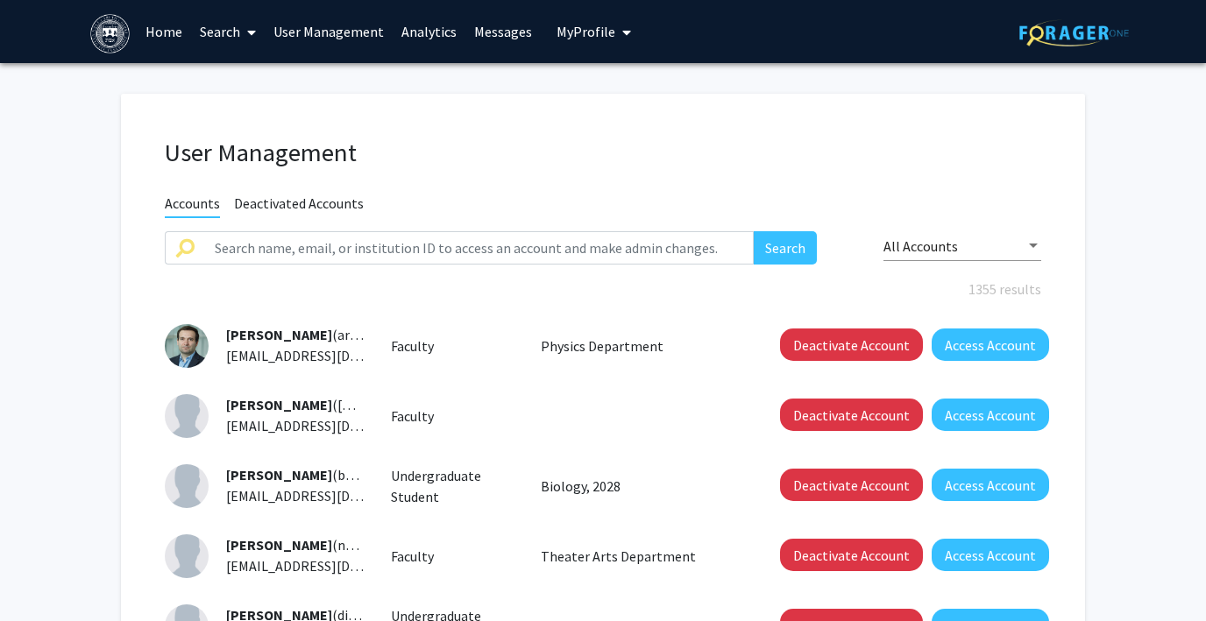
click at [223, 35] on link "Search" at bounding box center [228, 31] width 74 height 61
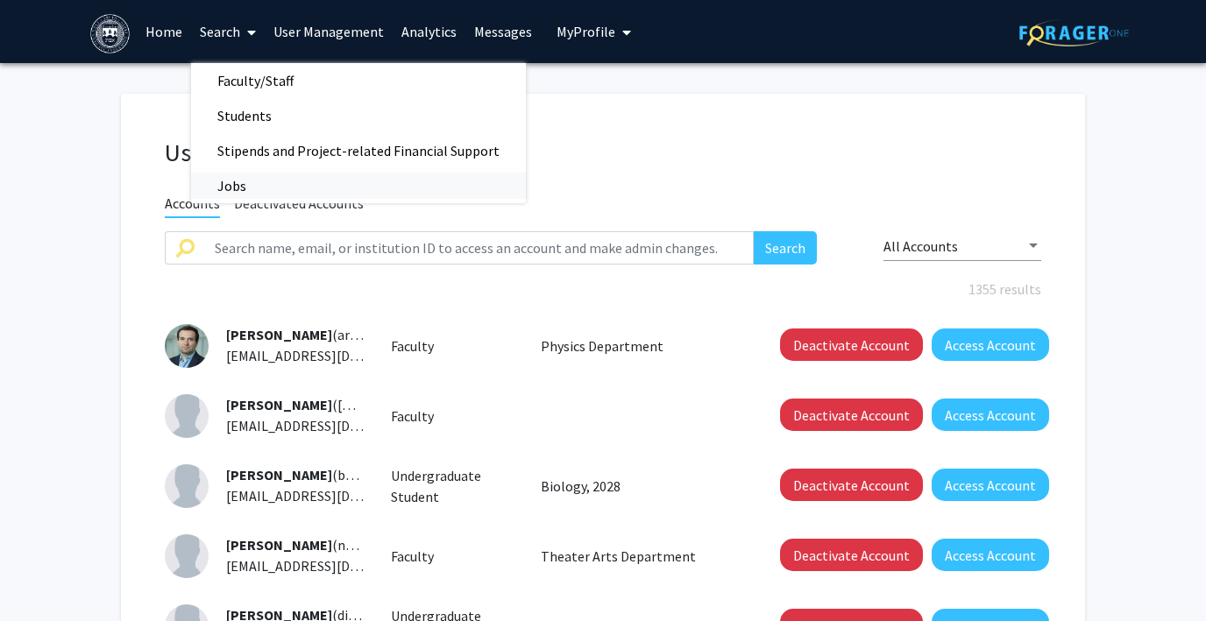
click at [238, 179] on span "Jobs" at bounding box center [232, 185] width 82 height 35
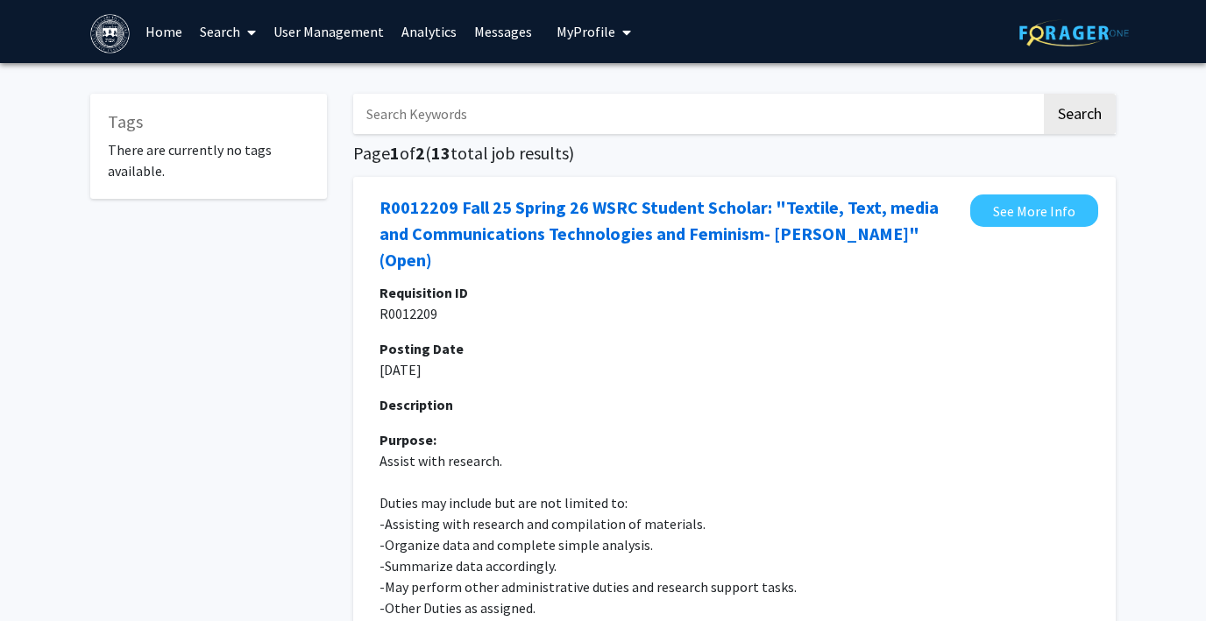
click at [224, 25] on link "Search" at bounding box center [228, 31] width 74 height 61
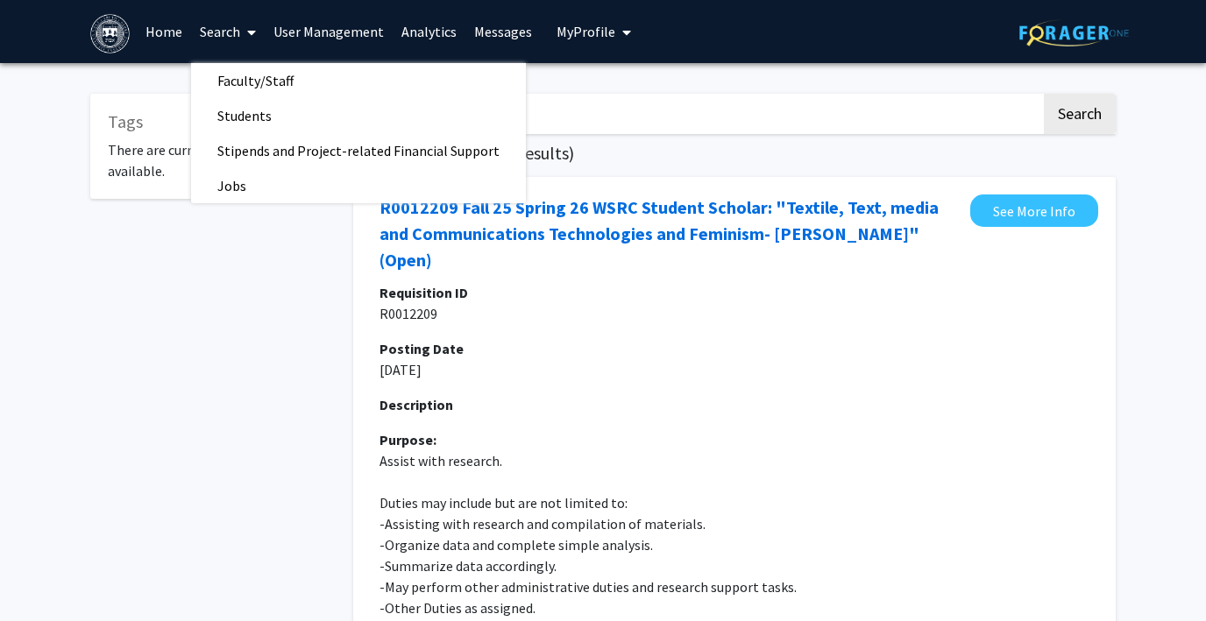
click at [167, 31] on link "Home" at bounding box center [164, 31] width 54 height 61
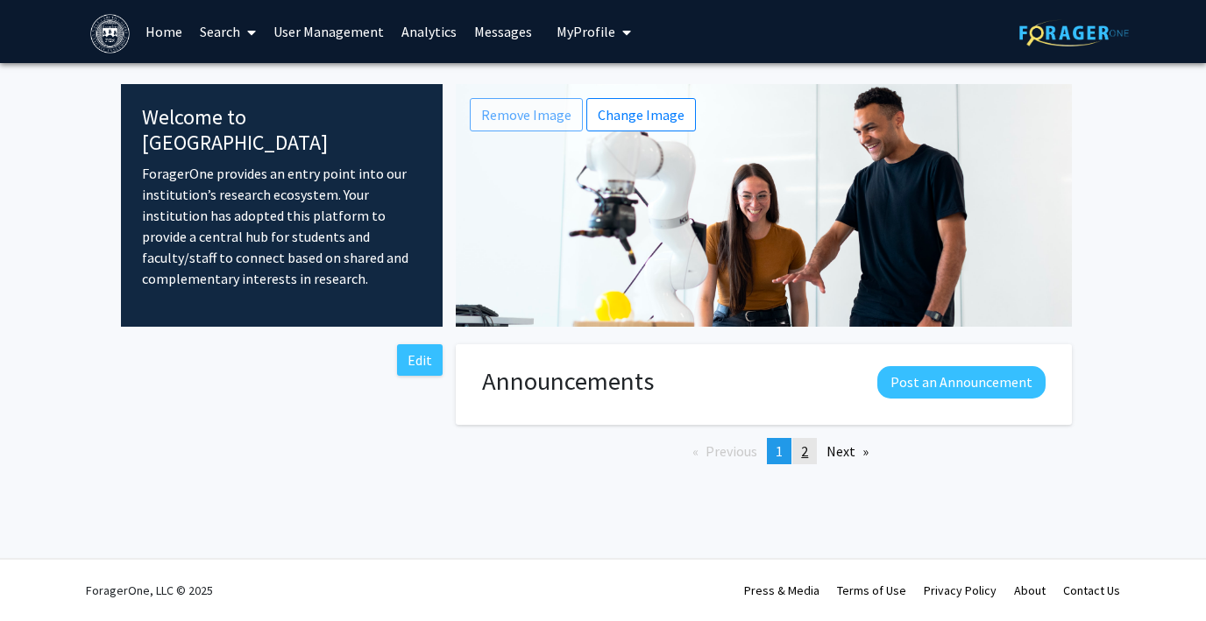
click at [808, 448] on span "2" at bounding box center [804, 452] width 7 height 18
click at [156, 30] on link "Home" at bounding box center [164, 31] width 54 height 61
click at [209, 31] on link "Search" at bounding box center [228, 31] width 74 height 61
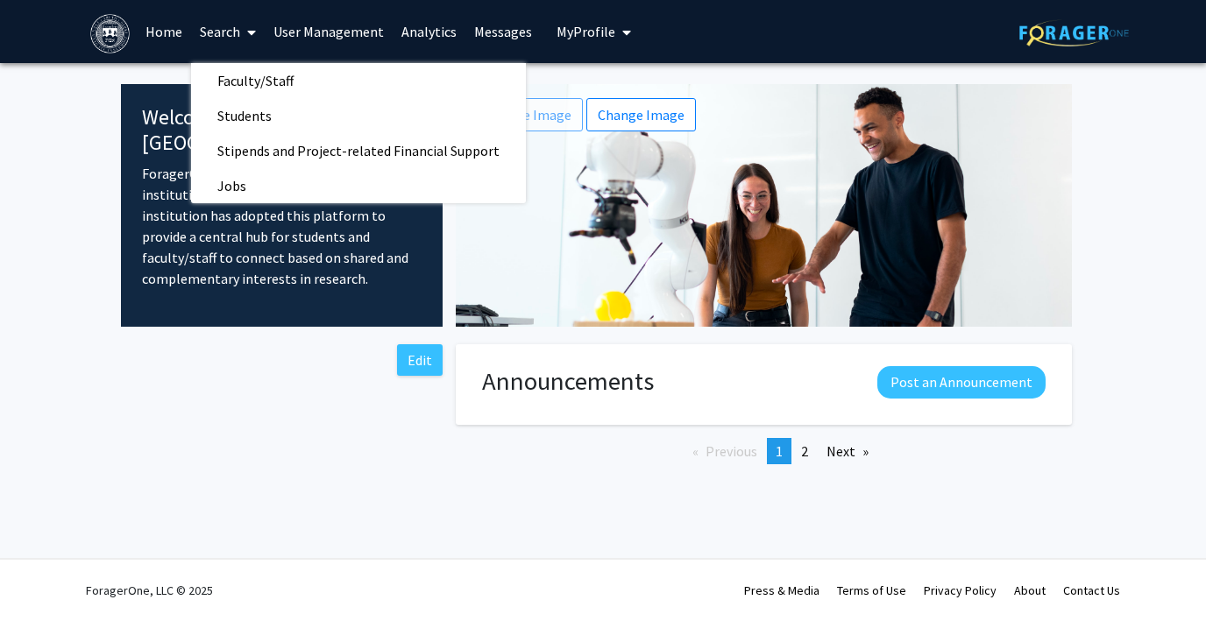
click at [209, 31] on link "Search" at bounding box center [228, 31] width 74 height 61
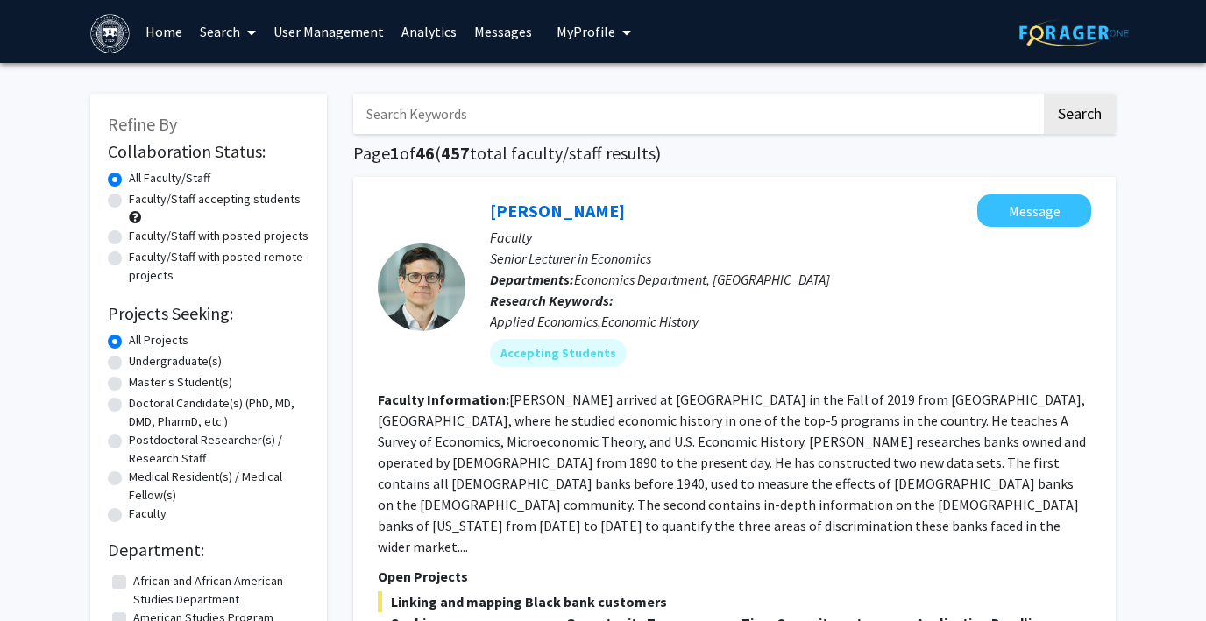
click at [571, 27] on span "My Profile" at bounding box center [586, 32] width 59 height 18
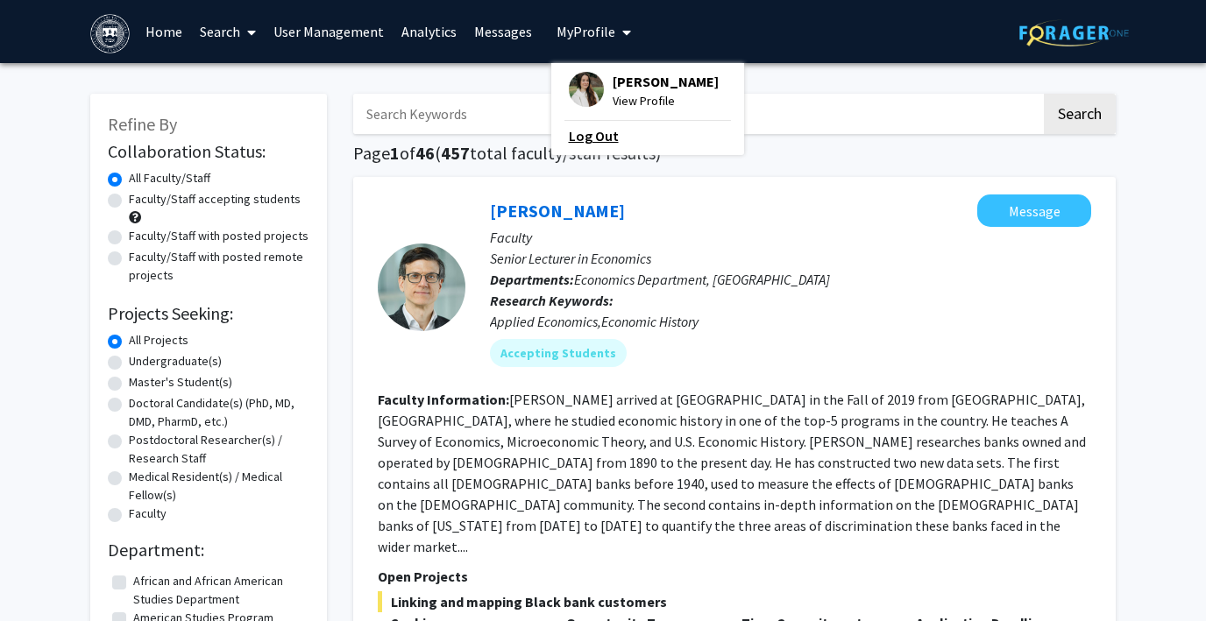
click at [573, 130] on link "Log Out" at bounding box center [648, 135] width 158 height 21
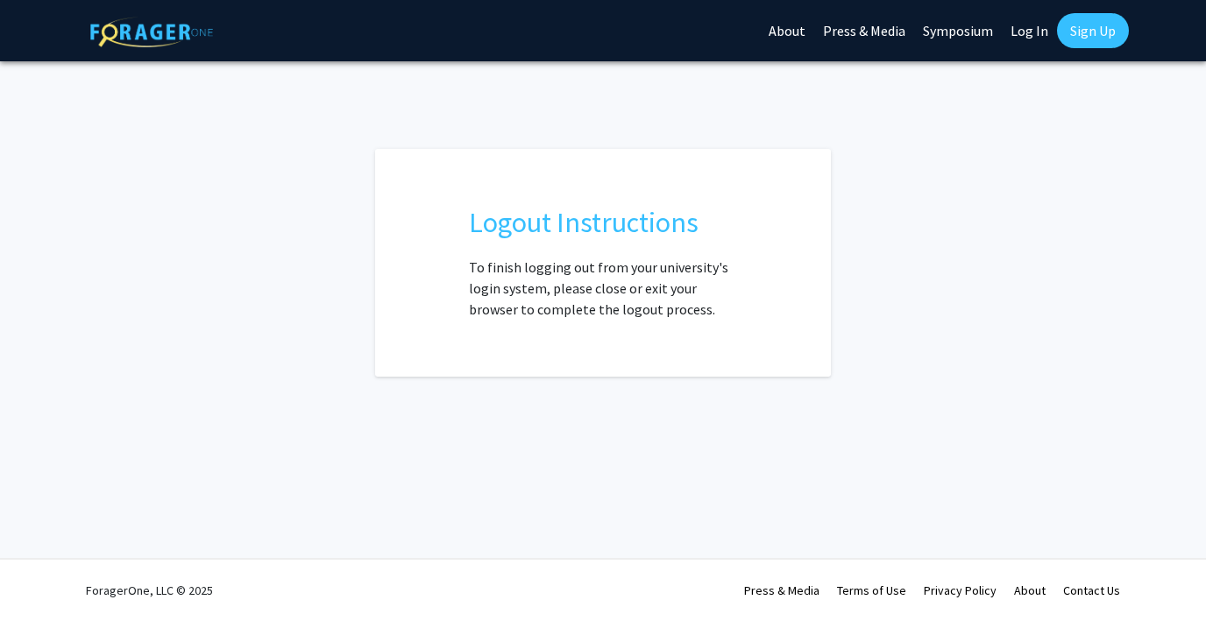
click at [1025, 32] on link "Log In" at bounding box center [1029, 30] width 55 height 61
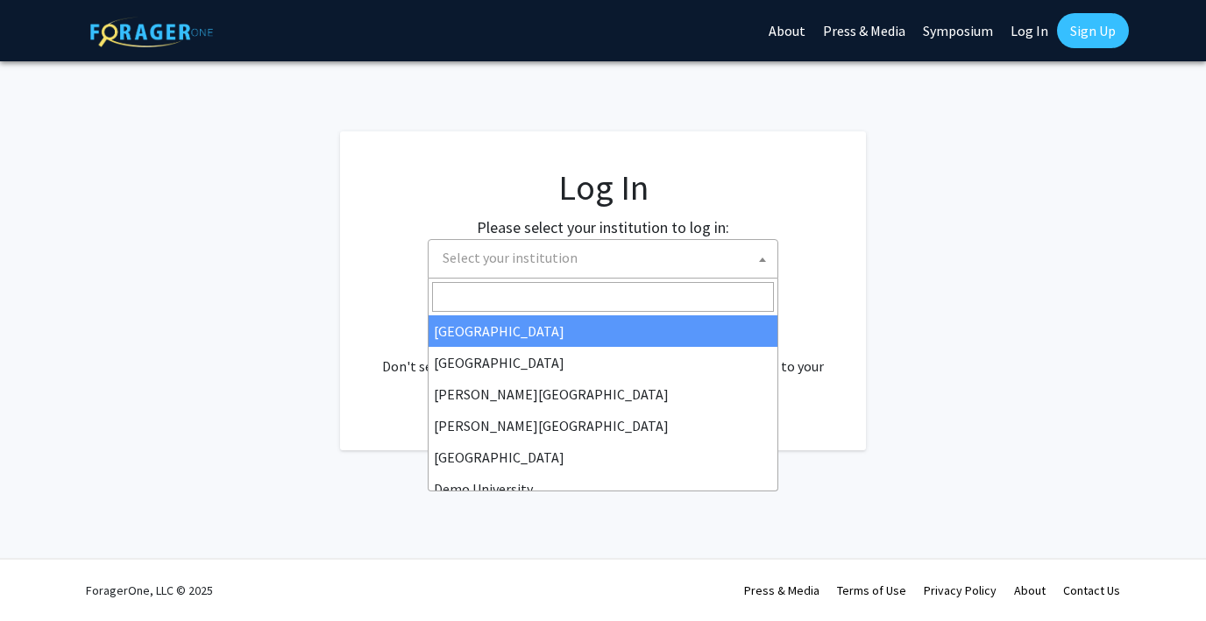
click at [595, 267] on span "Select your institution" at bounding box center [607, 258] width 342 height 36
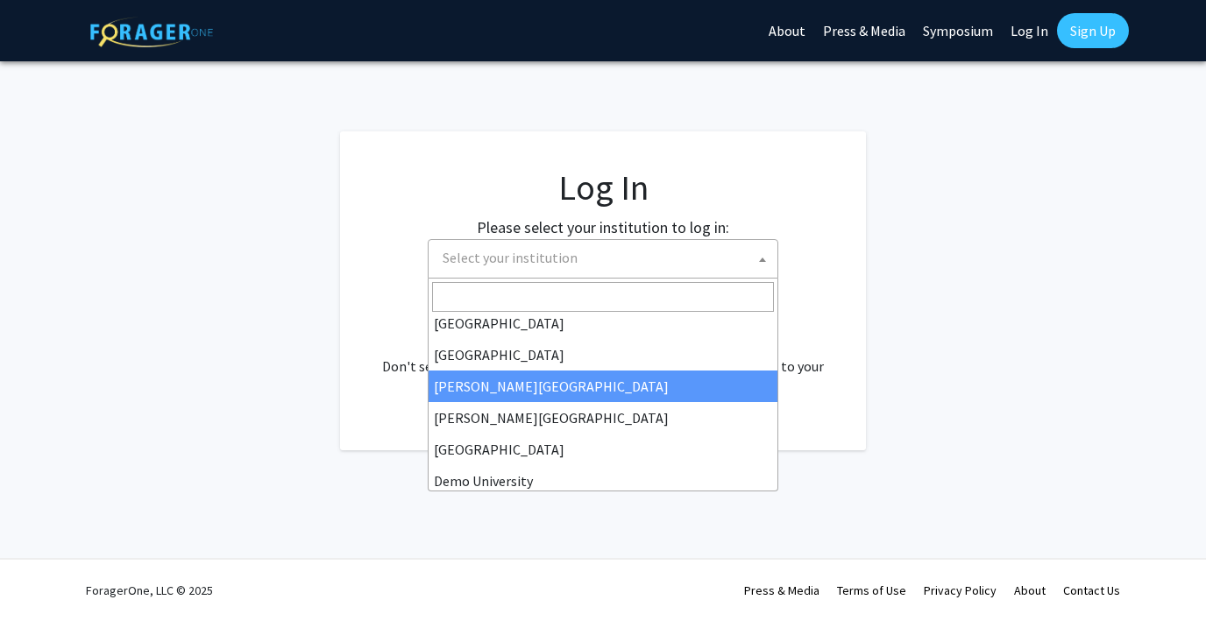
scroll to position [38, 0]
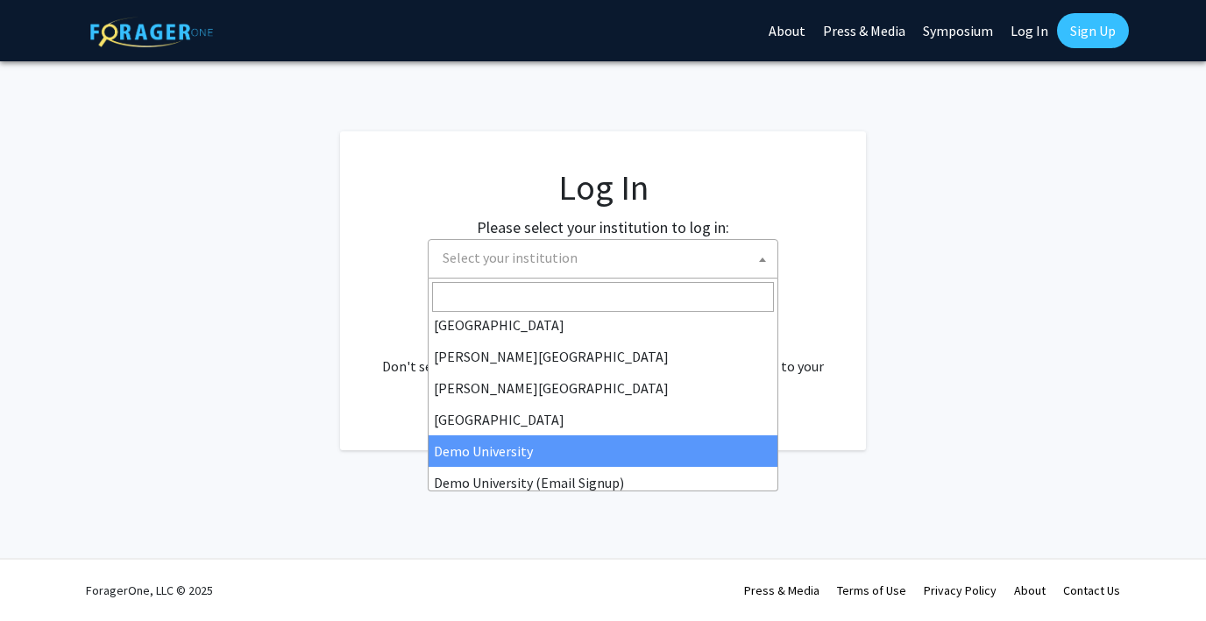
select select "8"
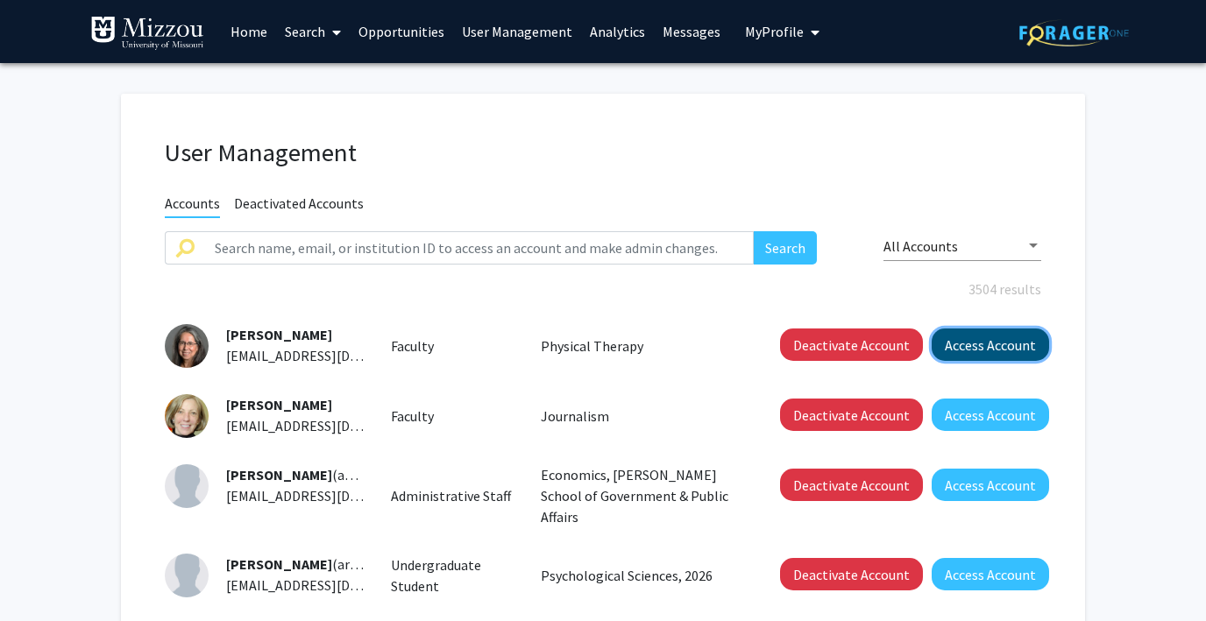
click at [991, 337] on button "Access Account" at bounding box center [990, 345] width 117 height 32
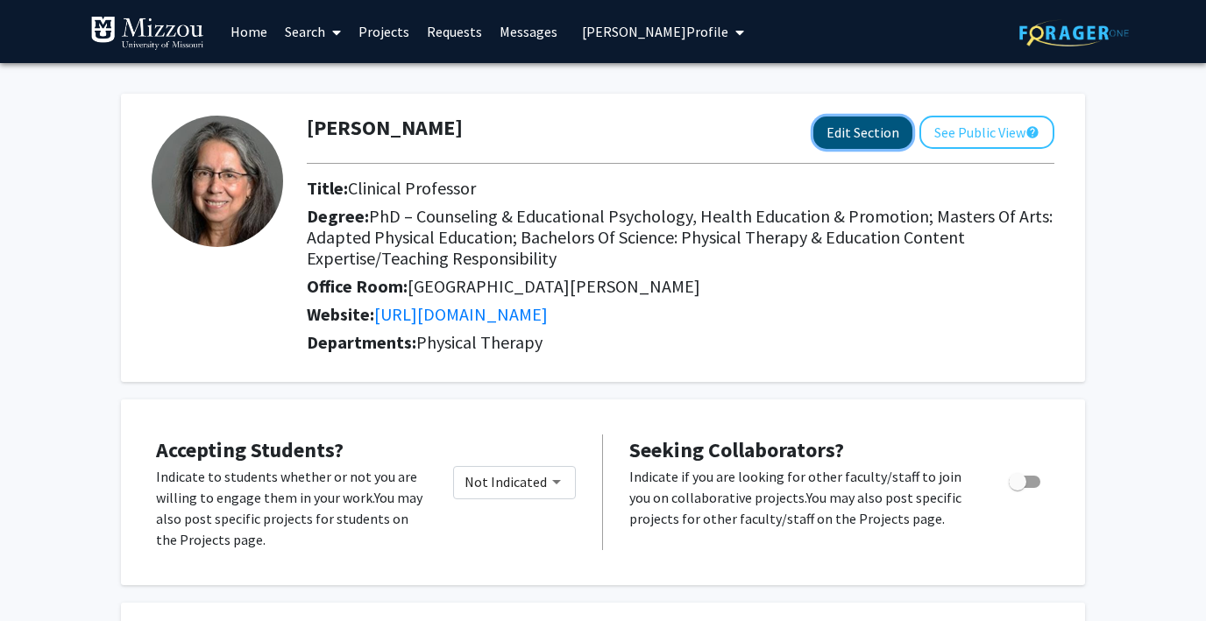
click at [832, 137] on button "Edit Section" at bounding box center [862, 133] width 99 height 32
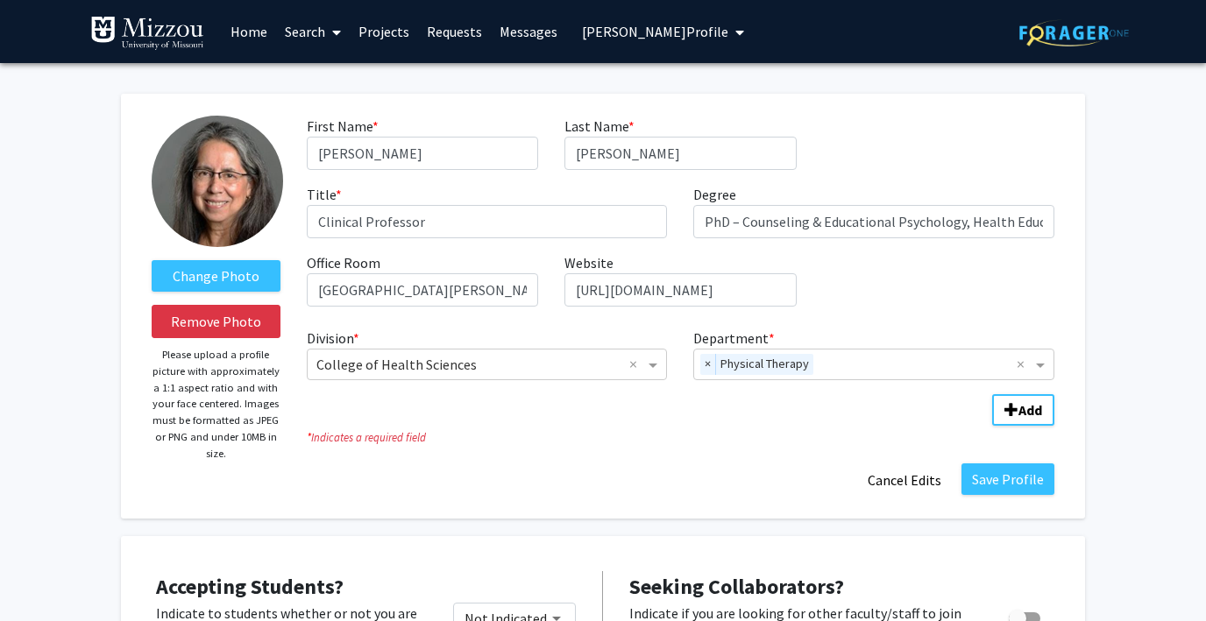
click at [236, 24] on link "Home" at bounding box center [249, 31] width 54 height 61
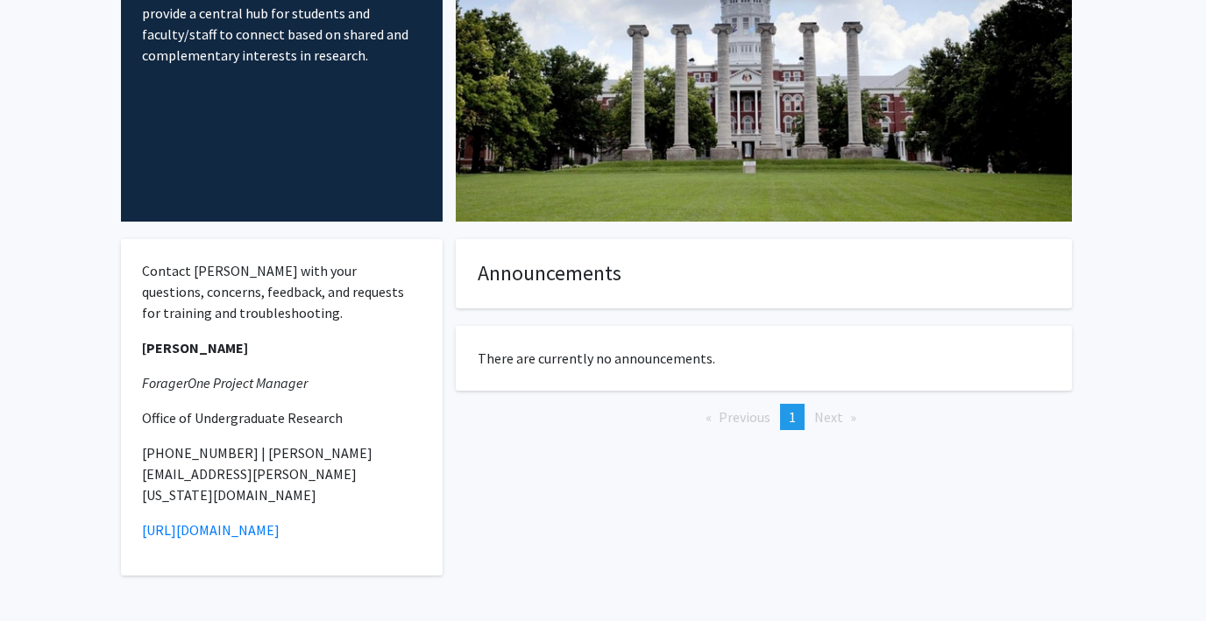
scroll to position [227, 0]
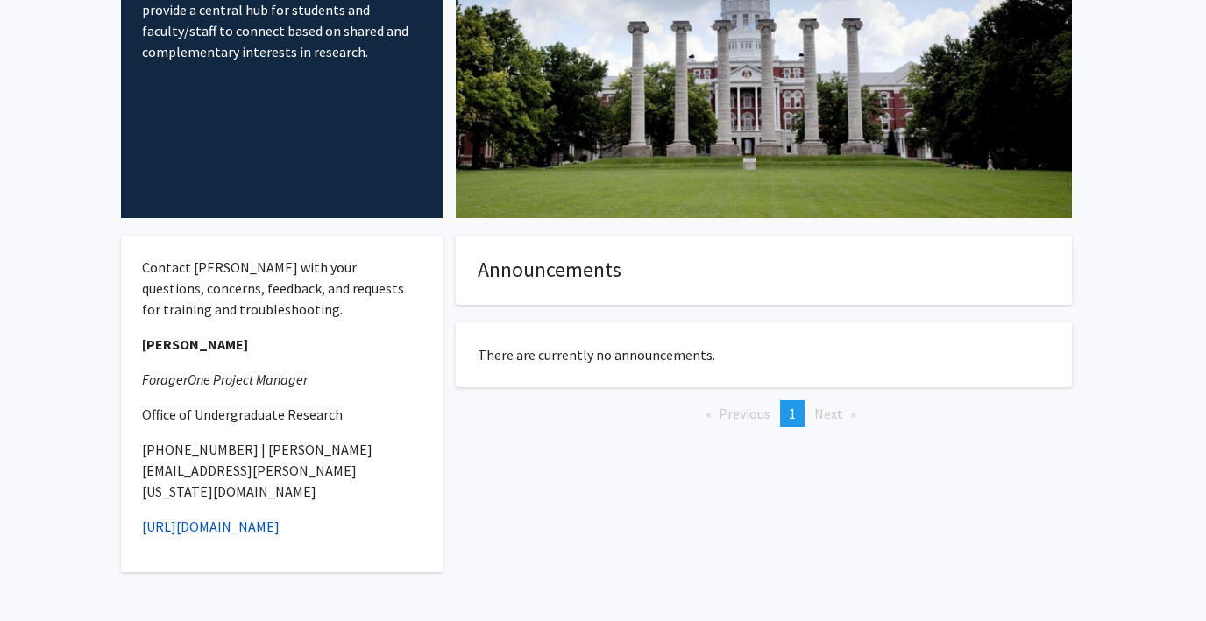
click at [209, 518] on link "[URL][DOMAIN_NAME]" at bounding box center [211, 527] width 138 height 18
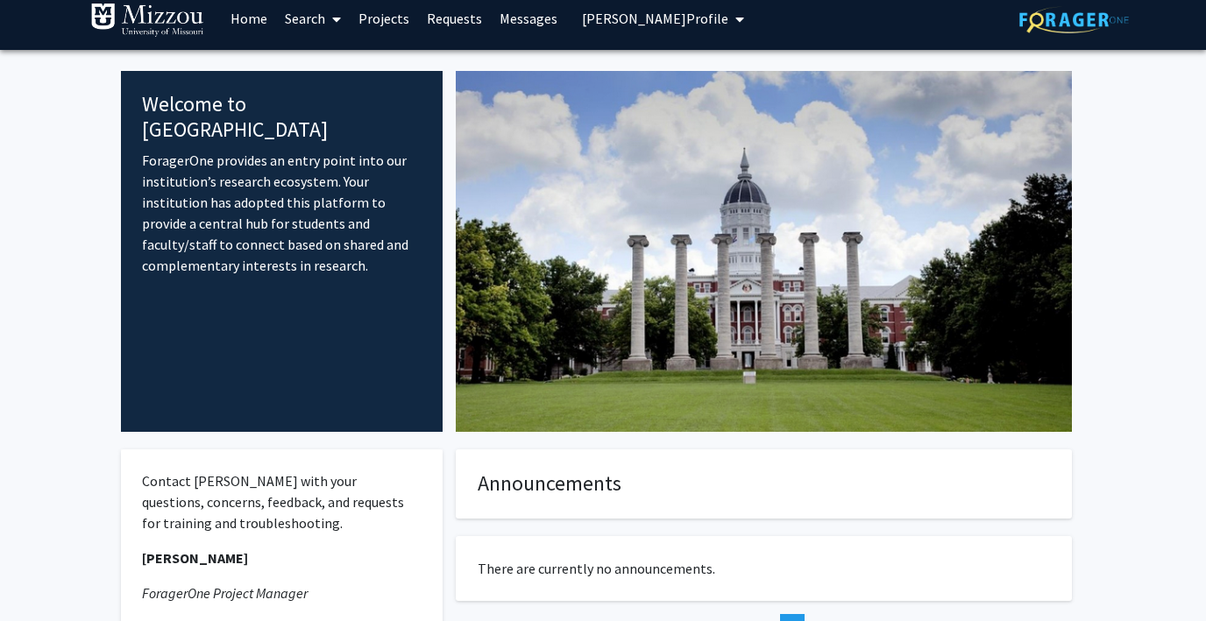
scroll to position [0, 0]
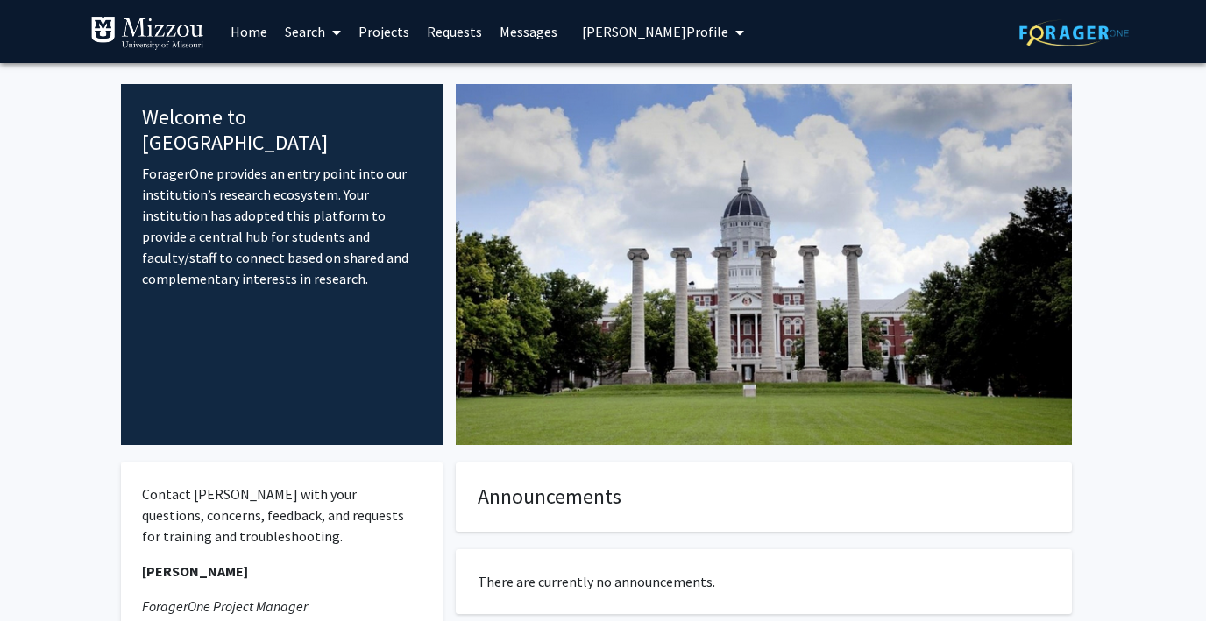
click at [622, 29] on span "[PERSON_NAME] Profile" at bounding box center [655, 32] width 146 height 18
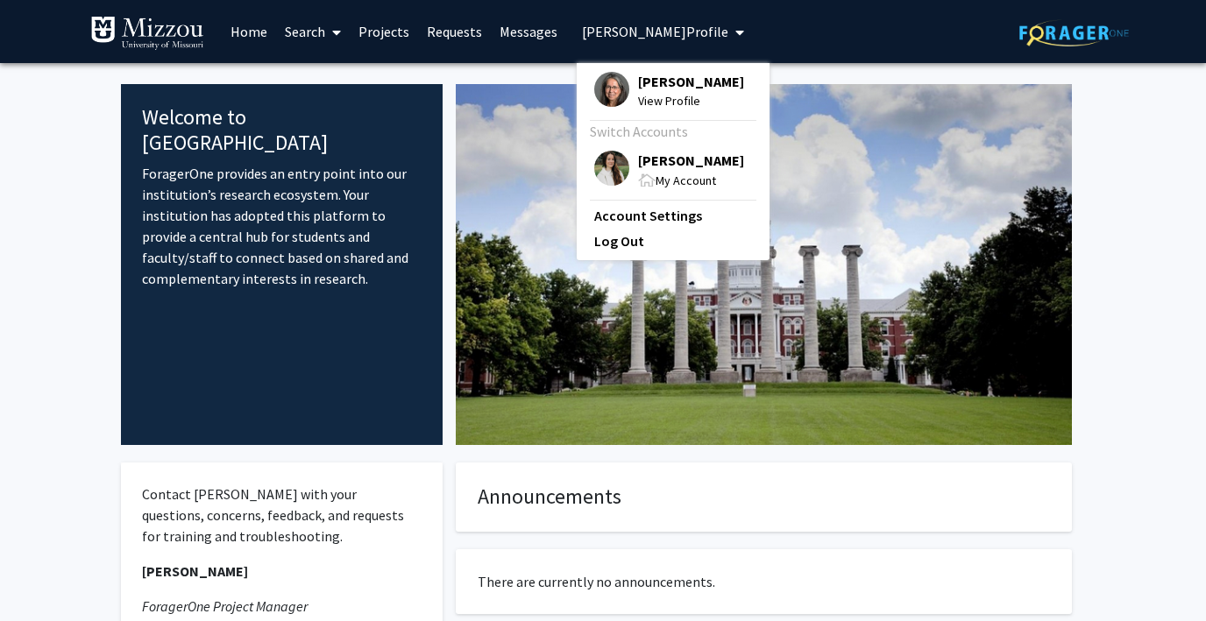
click at [600, 165] on img at bounding box center [611, 168] width 35 height 35
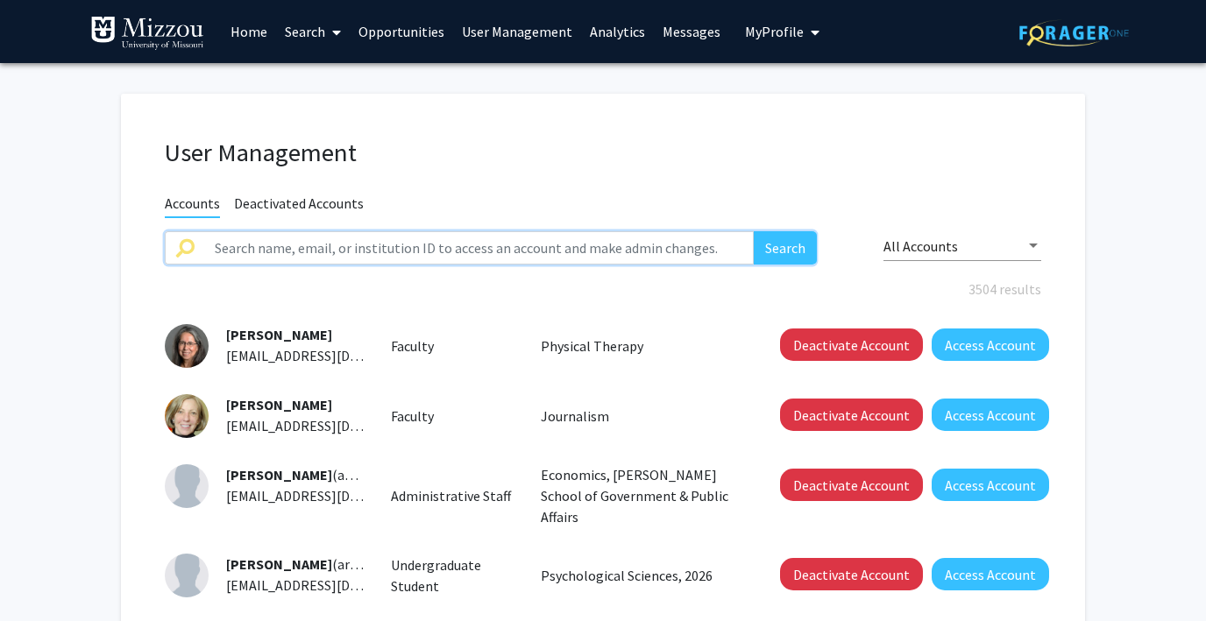
click at [395, 245] on input "text" at bounding box center [479, 247] width 550 height 33
type input "[PERSON_NAME]"
click at [754, 231] on button "Search" at bounding box center [785, 247] width 63 height 33
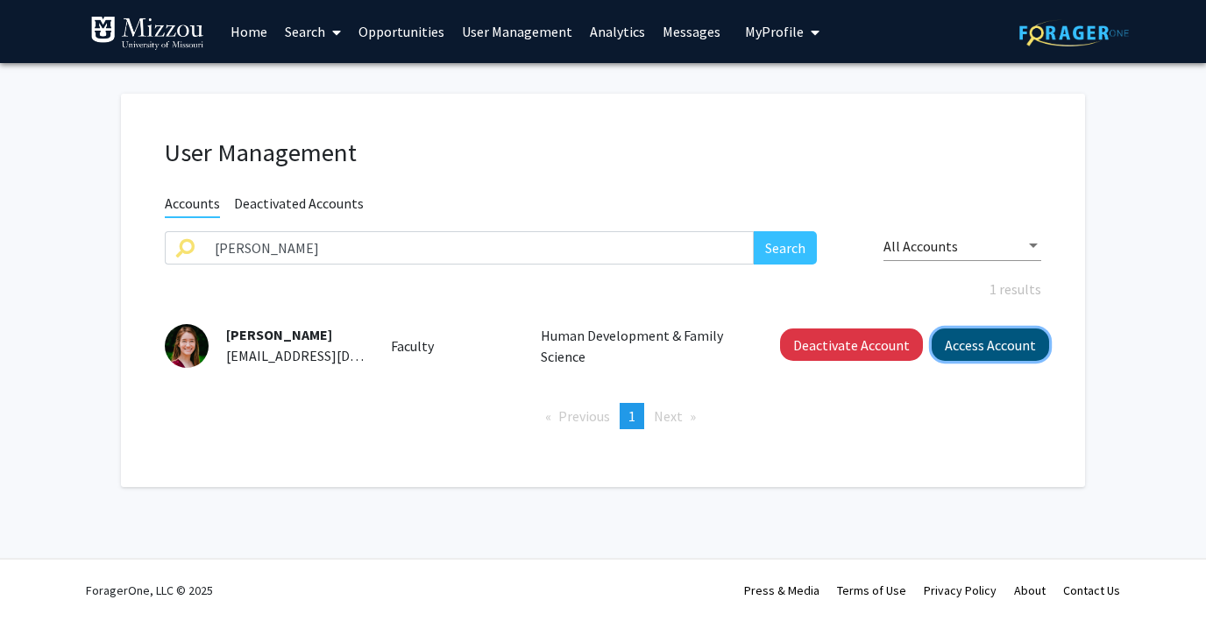
click at [993, 354] on button "Access Account" at bounding box center [990, 345] width 117 height 32
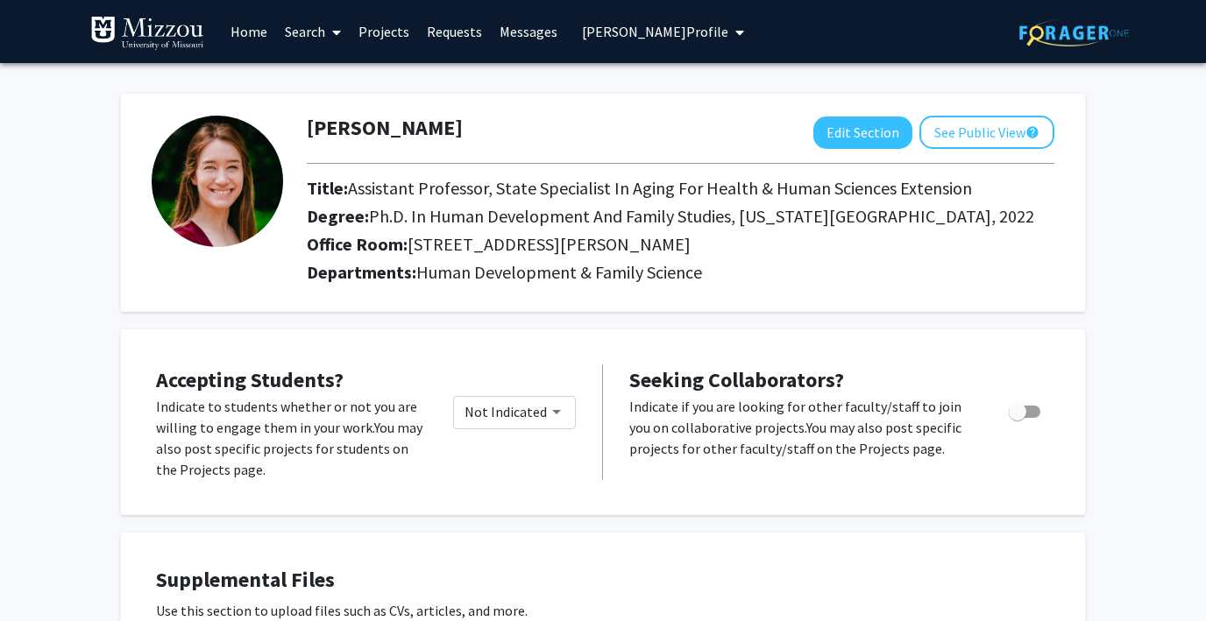
click at [597, 30] on span "[PERSON_NAME] Profile" at bounding box center [655, 32] width 146 height 18
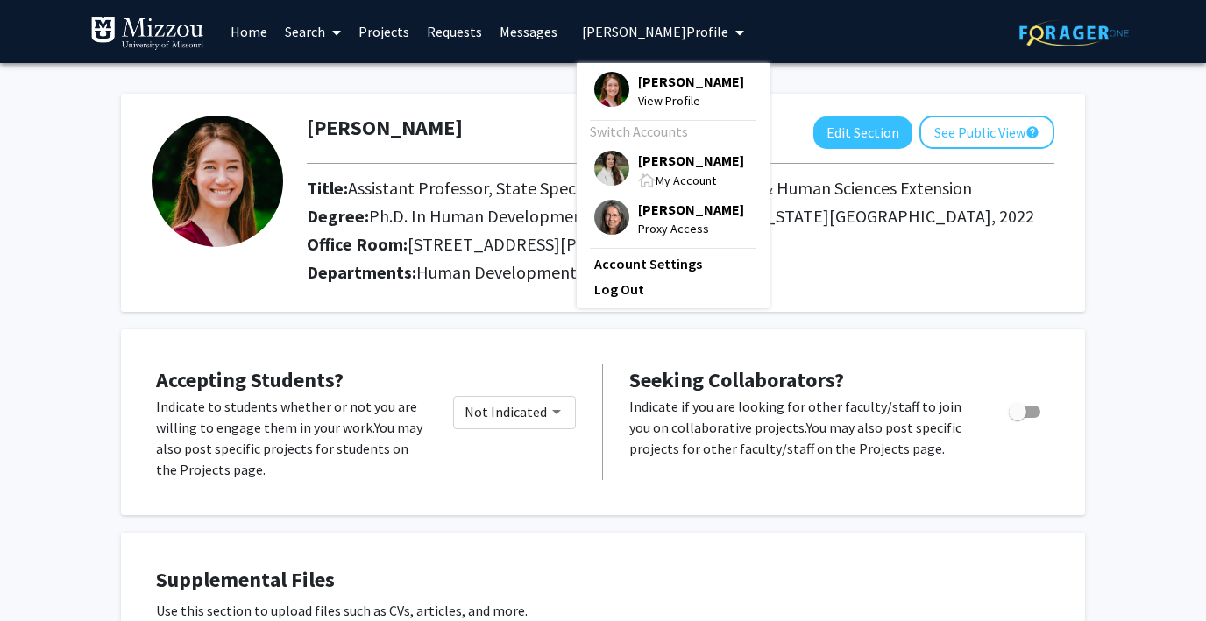
click at [600, 165] on img at bounding box center [611, 168] width 35 height 35
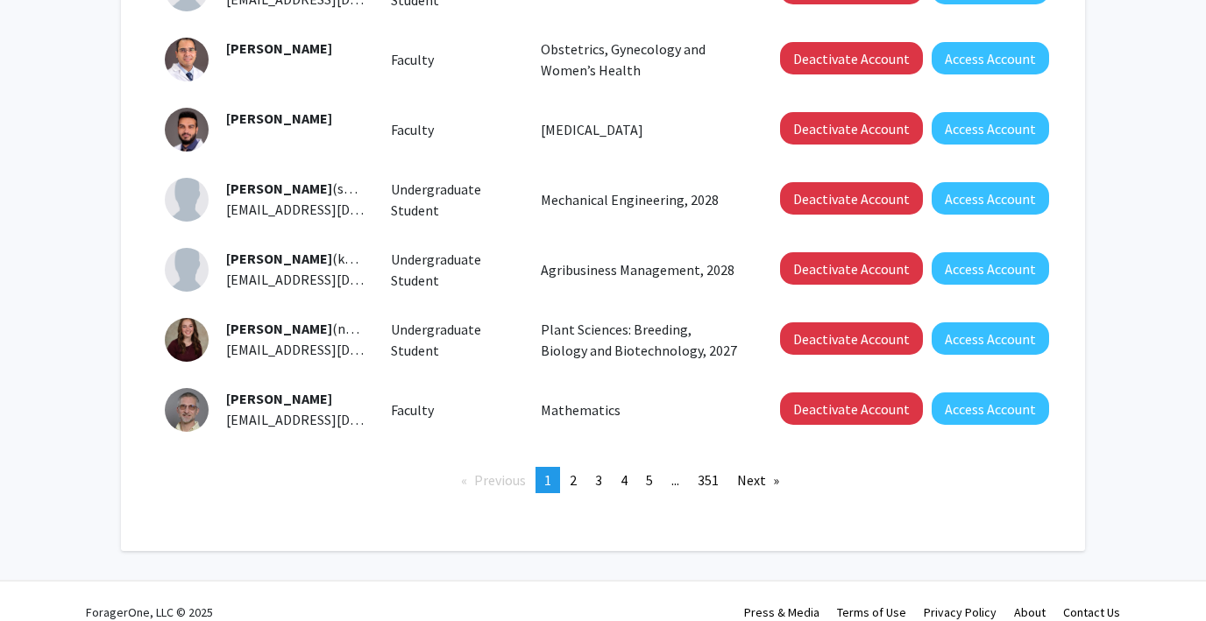
scroll to position [589, 0]
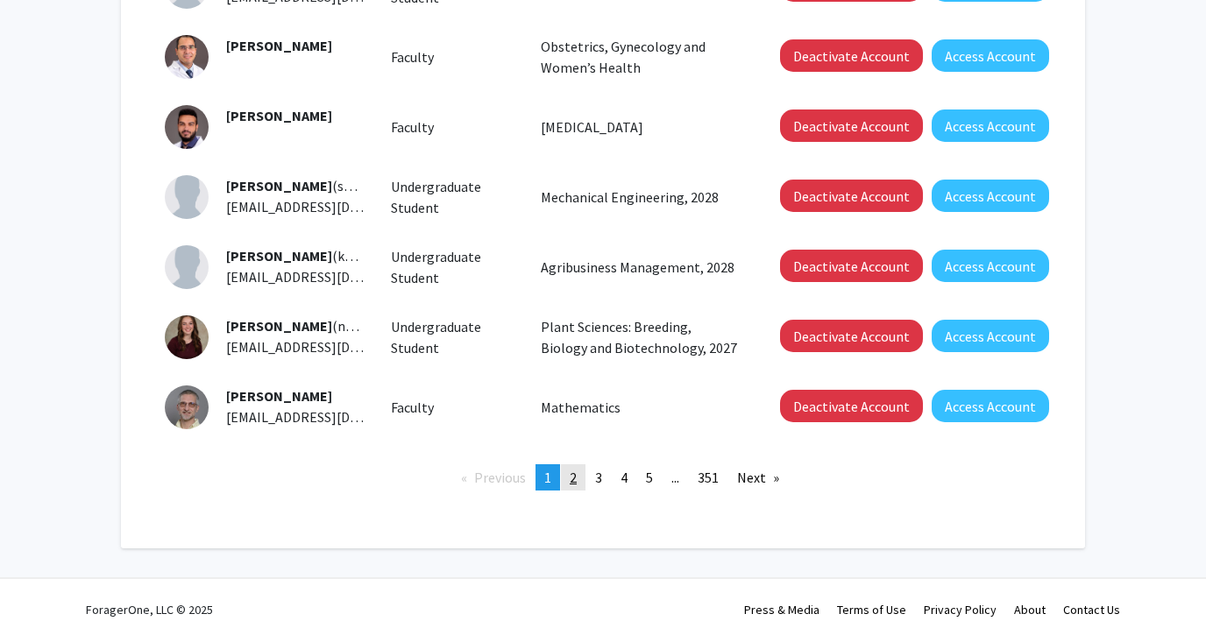
click at [578, 465] on link "page 2" at bounding box center [573, 478] width 25 height 26
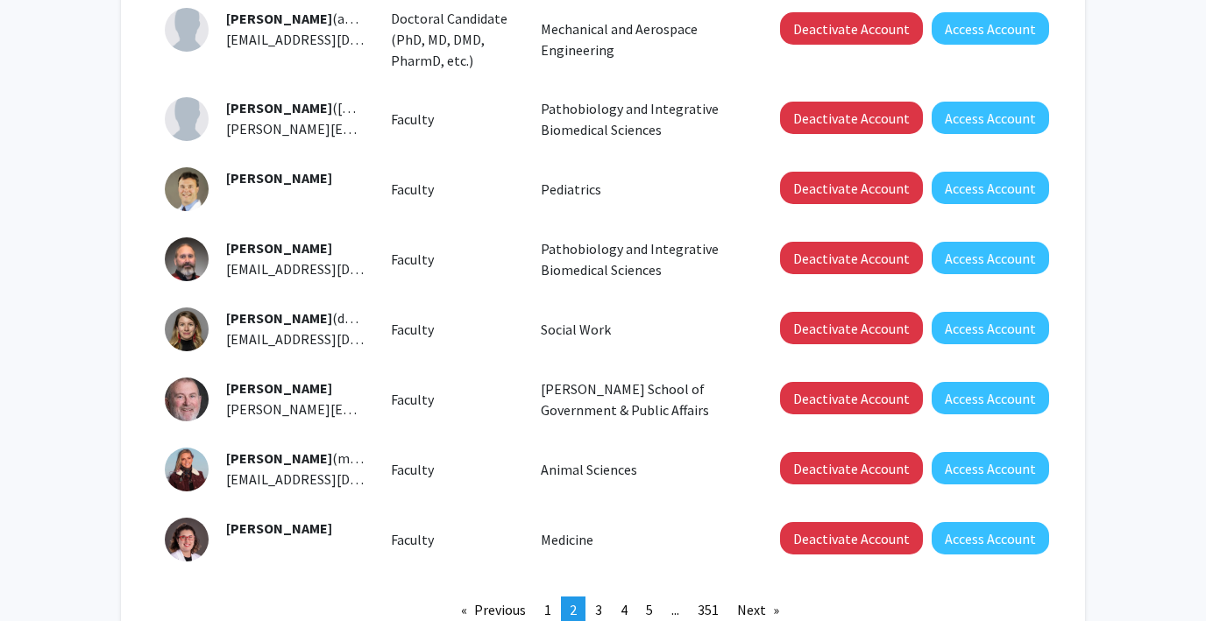
scroll to position [499, 0]
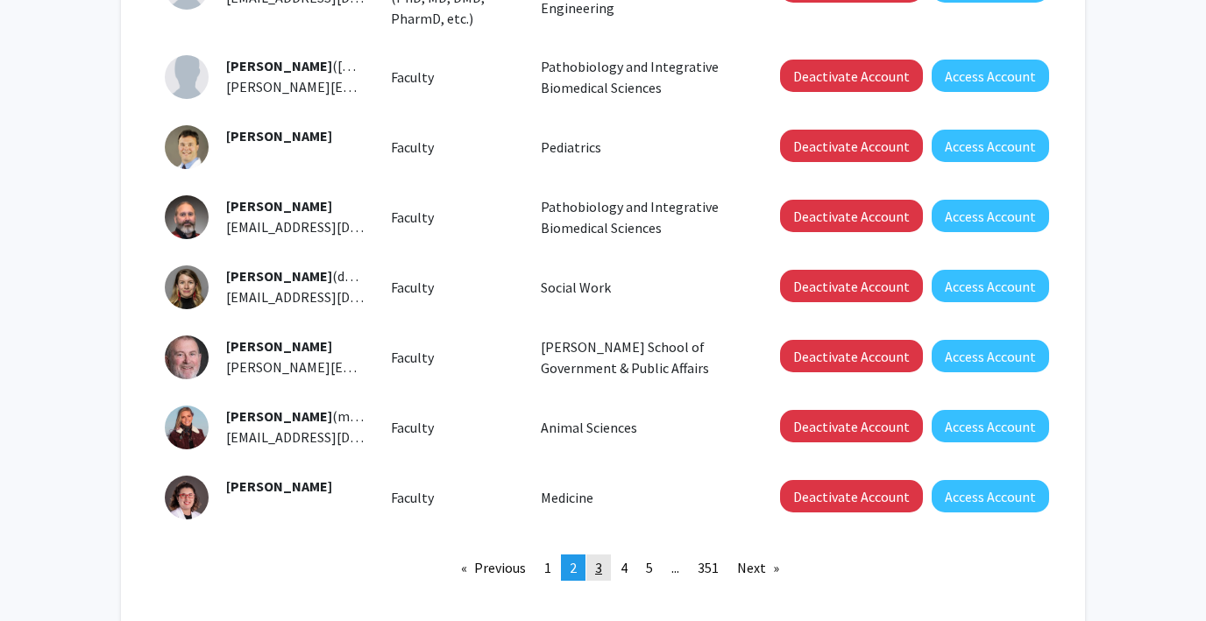
click at [597, 572] on span "3" at bounding box center [598, 568] width 7 height 18
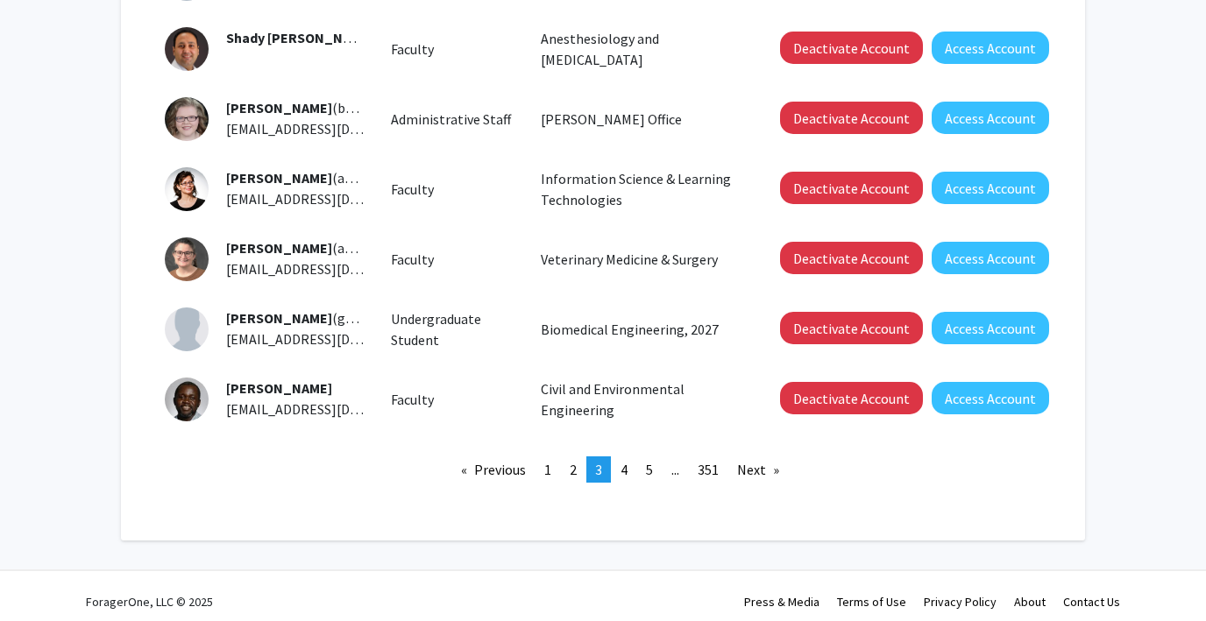
scroll to position [583, 0]
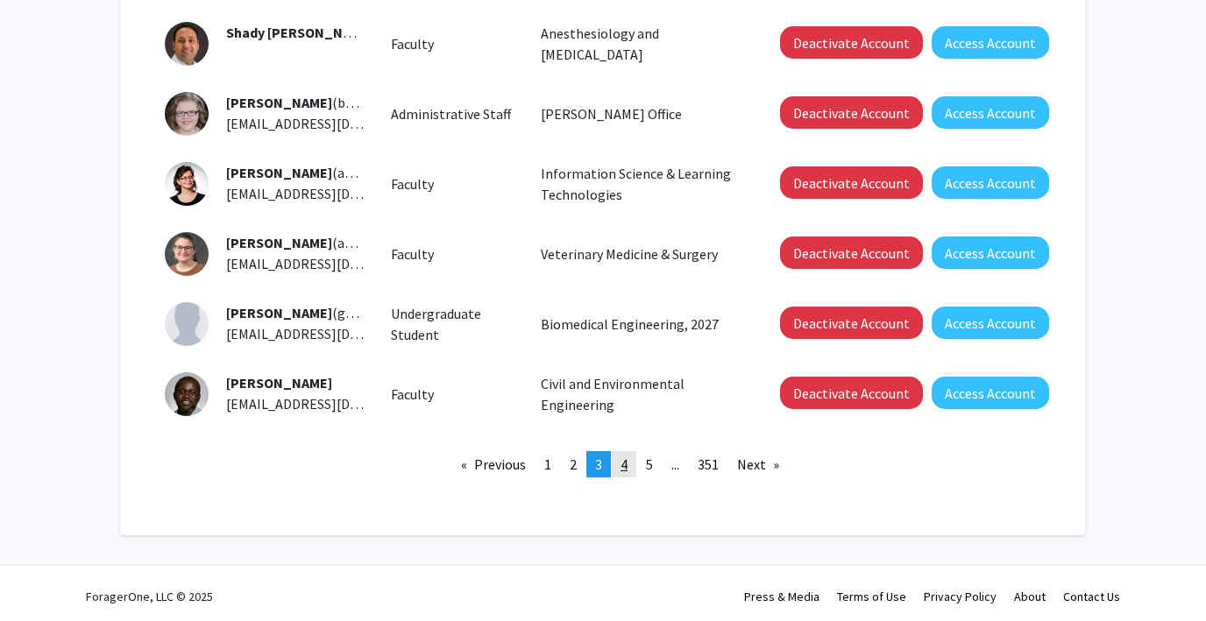
click at [622, 472] on span "4" at bounding box center [624, 465] width 7 height 18
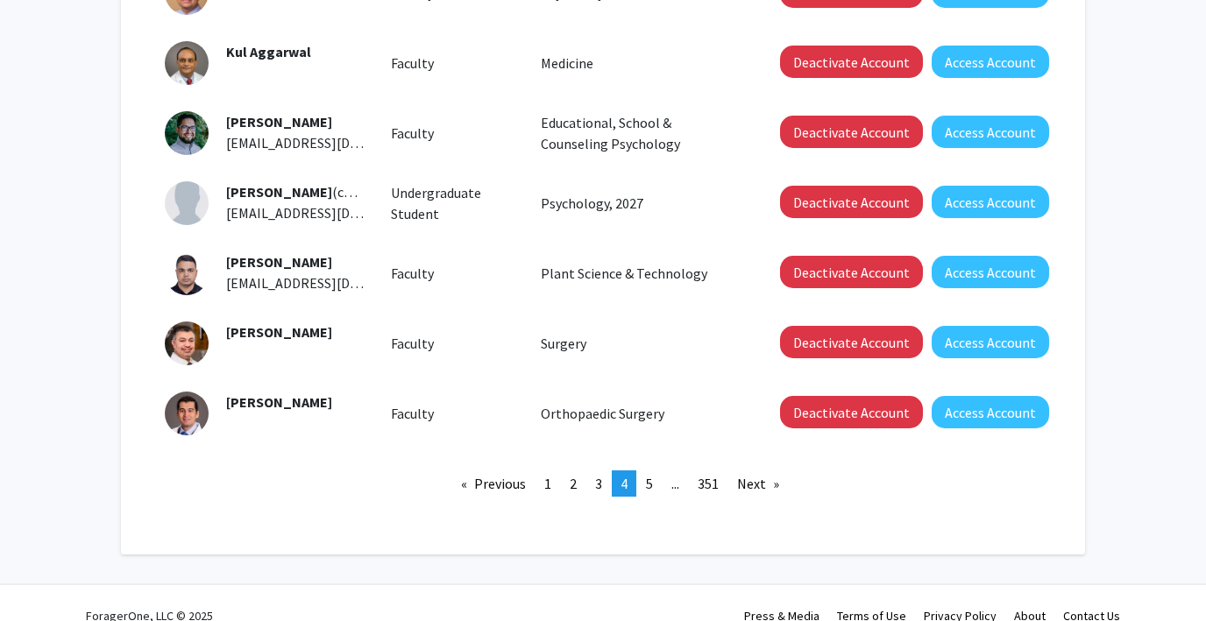
scroll to position [650, 0]
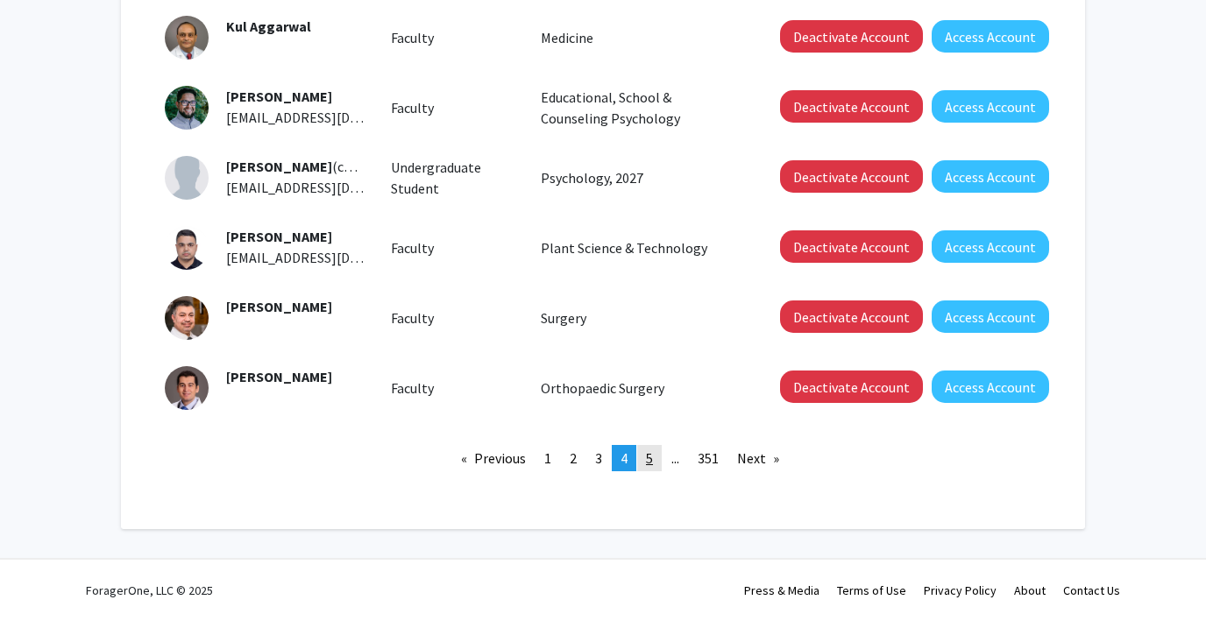
click at [647, 459] on span "5" at bounding box center [649, 459] width 7 height 18
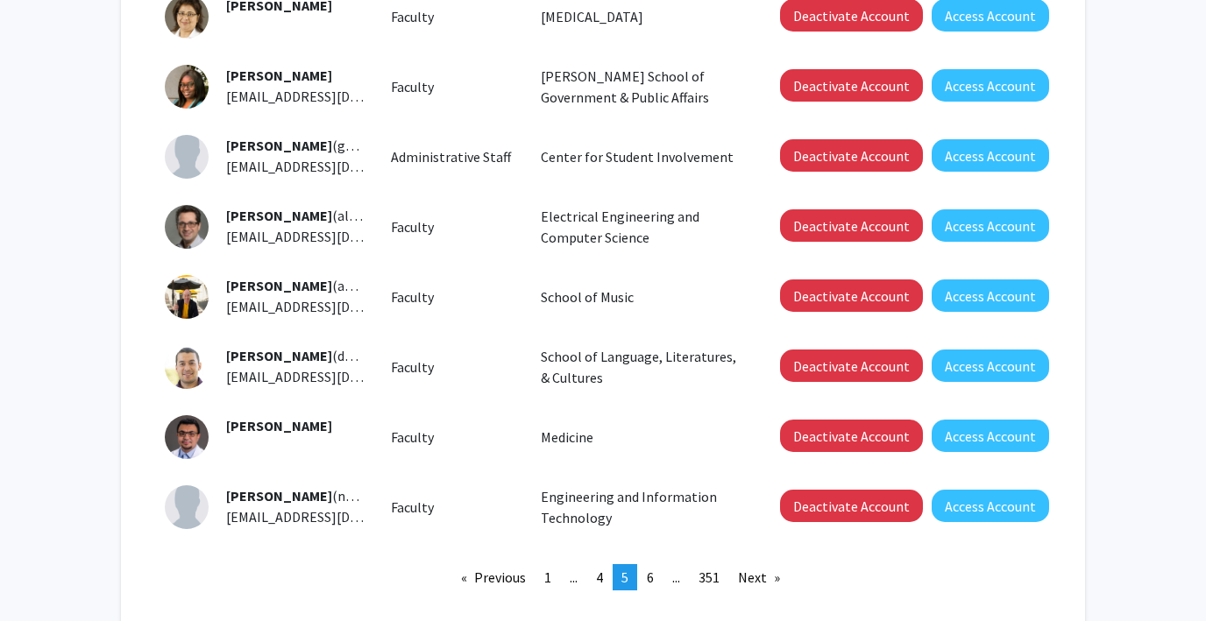
scroll to position [486, 0]
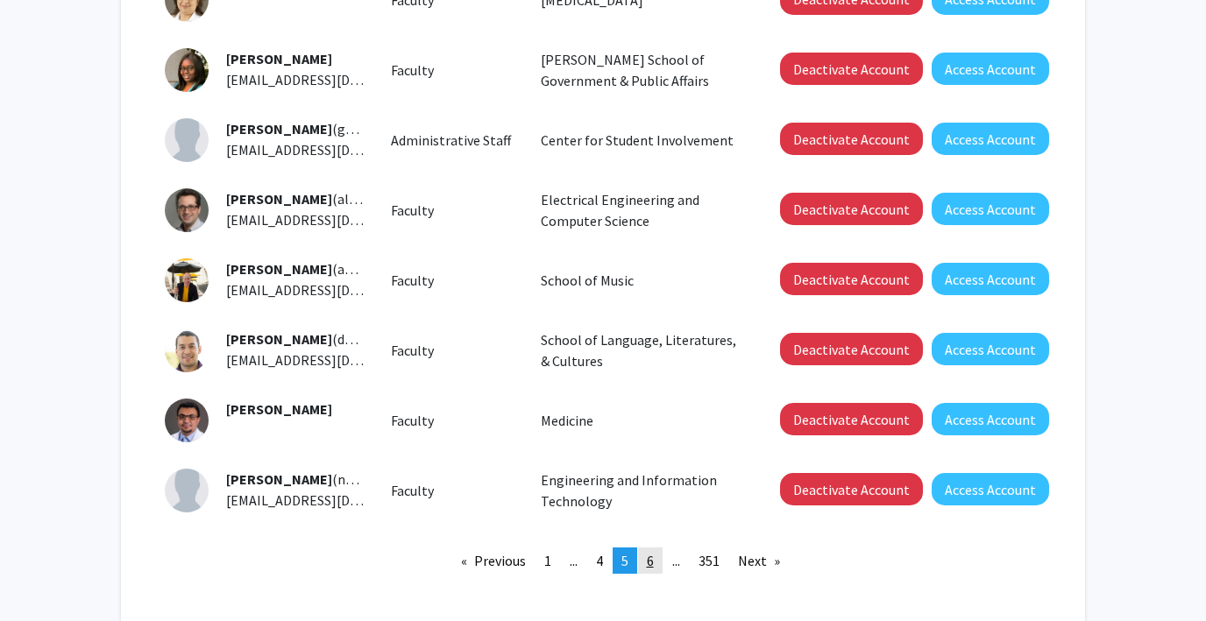
click at [643, 559] on link "page 6" at bounding box center [650, 561] width 25 height 26
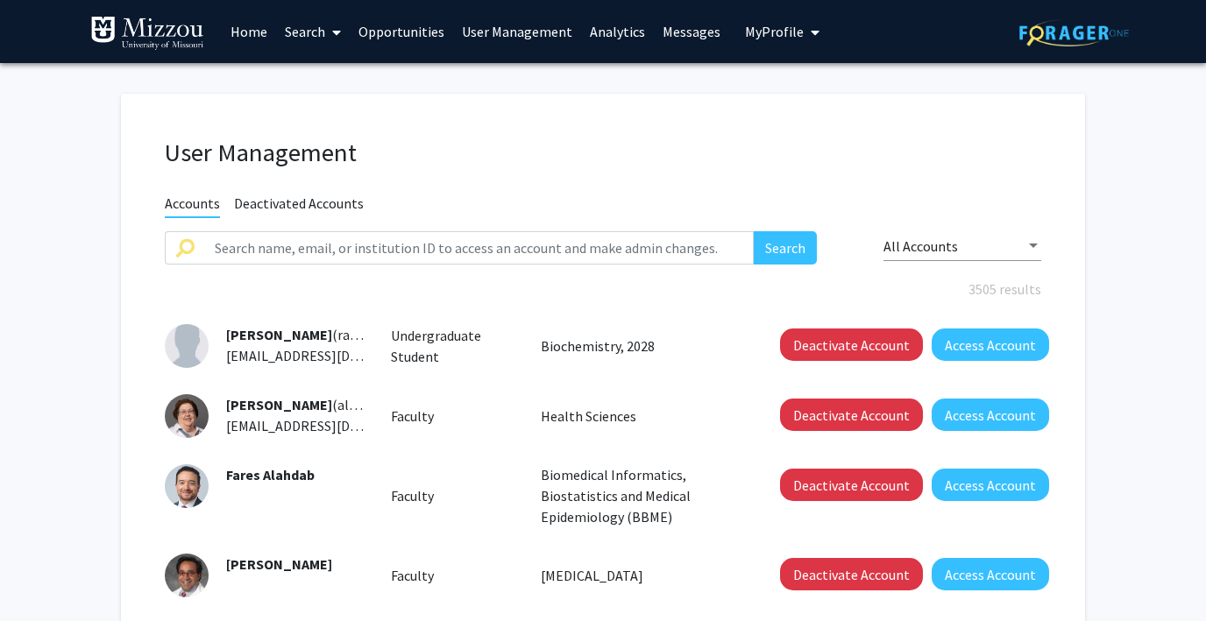
click at [302, 32] on link "Search" at bounding box center [313, 31] width 74 height 61
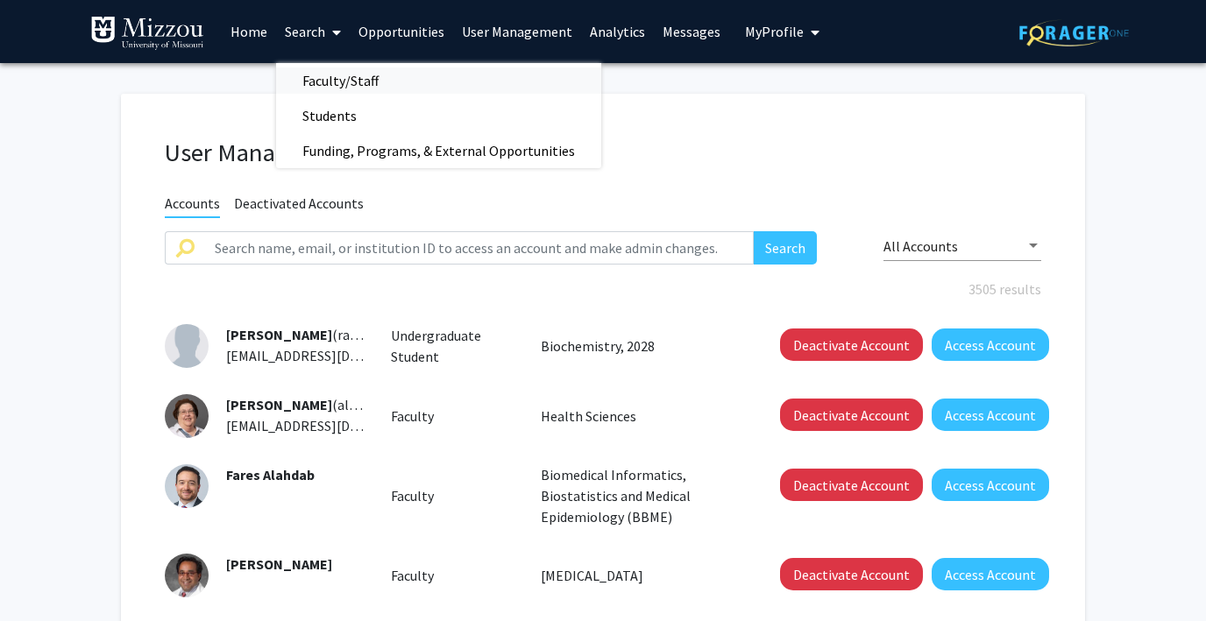
click at [316, 82] on span "Faculty/Staff" at bounding box center [340, 80] width 129 height 35
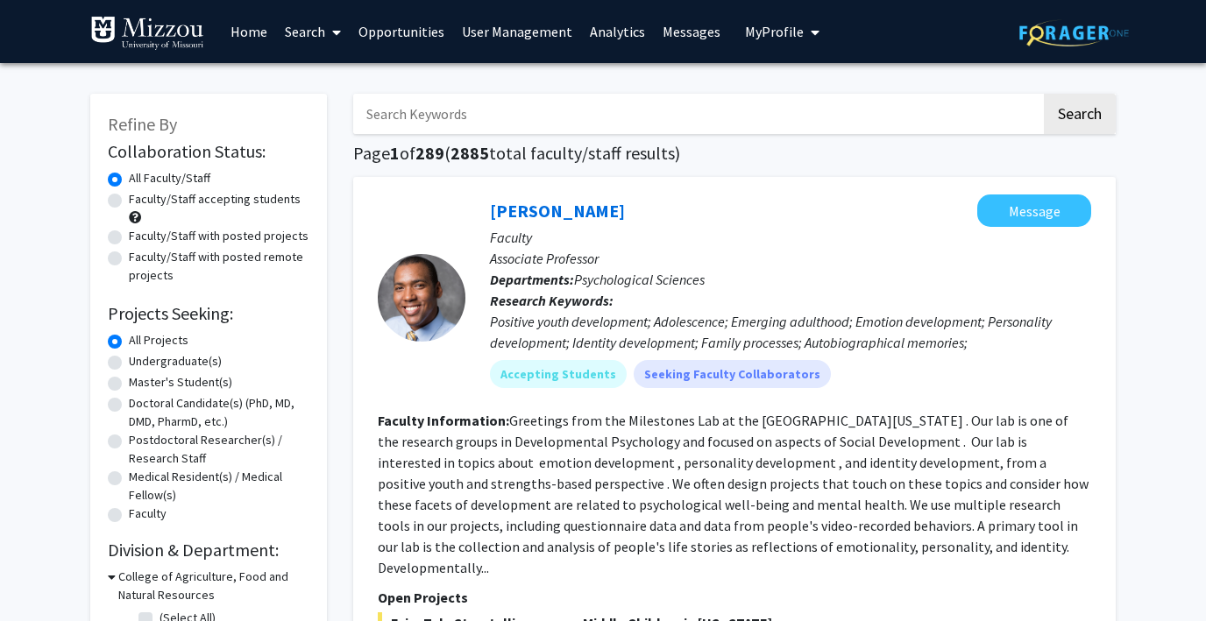
click at [403, 118] on input "Search Keywords" at bounding box center [697, 114] width 688 height 40
type input "animal sciences"
click at [1044, 94] on button "Search" at bounding box center [1080, 114] width 72 height 40
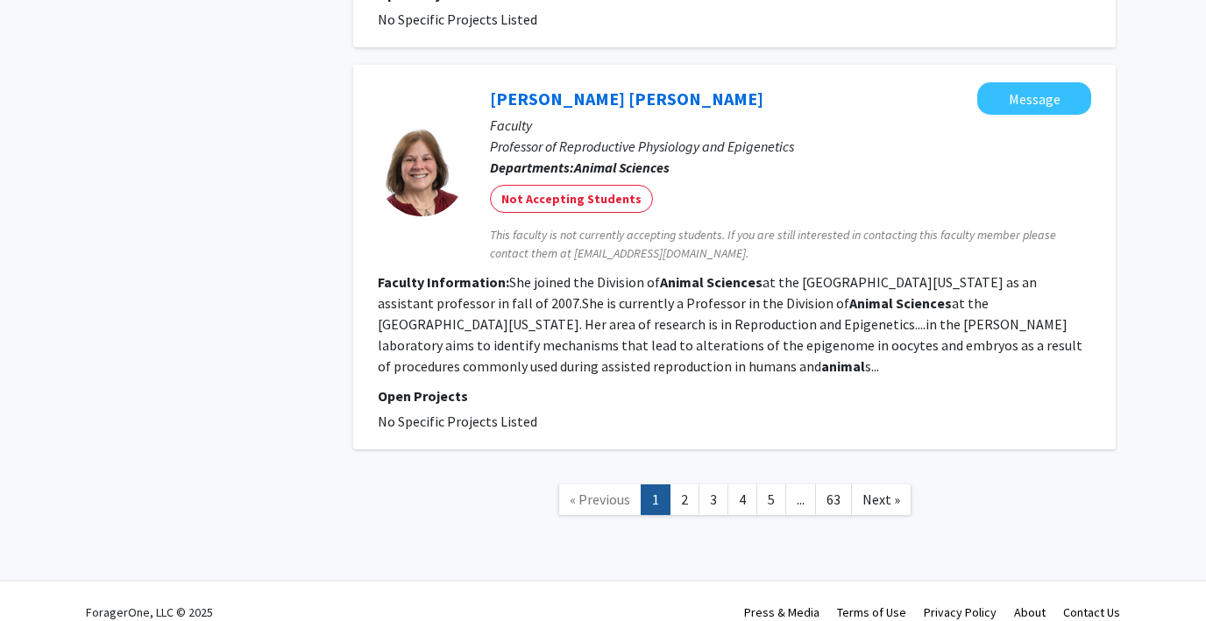
scroll to position [2786, 0]
click at [681, 484] on link "2" at bounding box center [685, 499] width 30 height 31
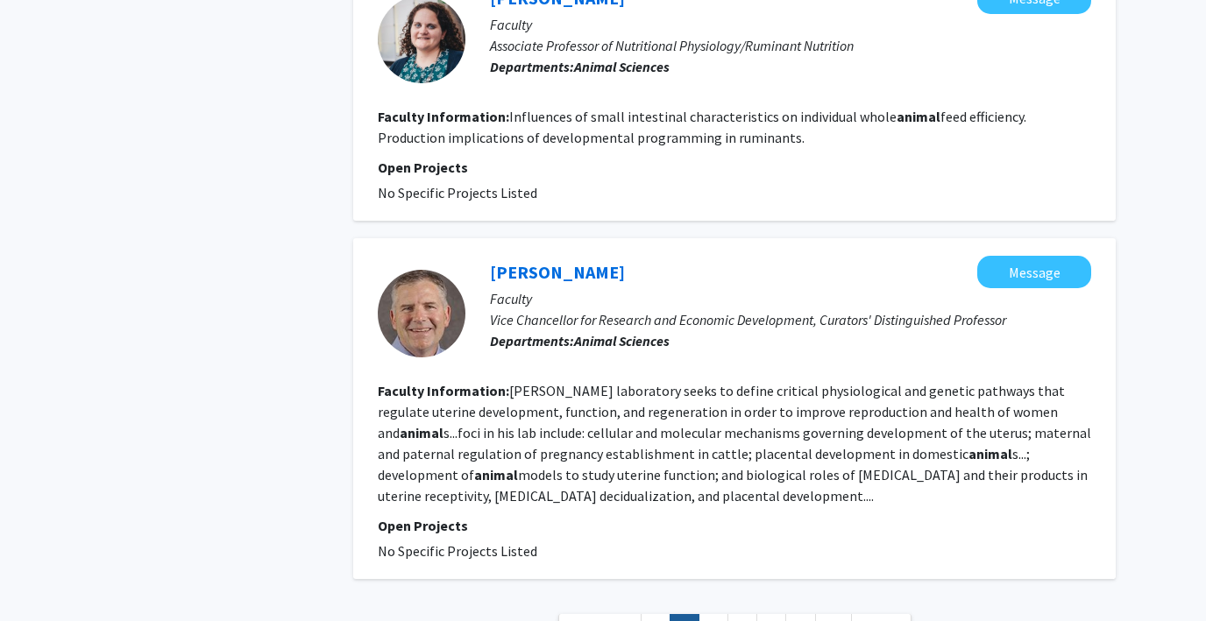
scroll to position [2847, 0]
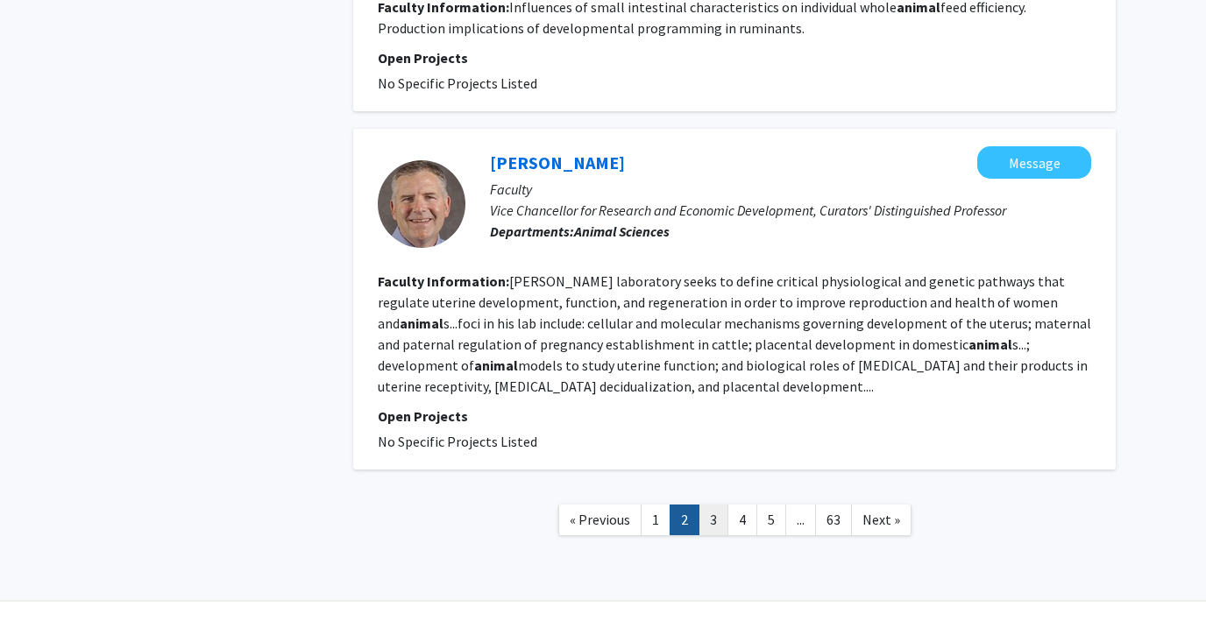
click at [711, 505] on link "3" at bounding box center [714, 520] width 30 height 31
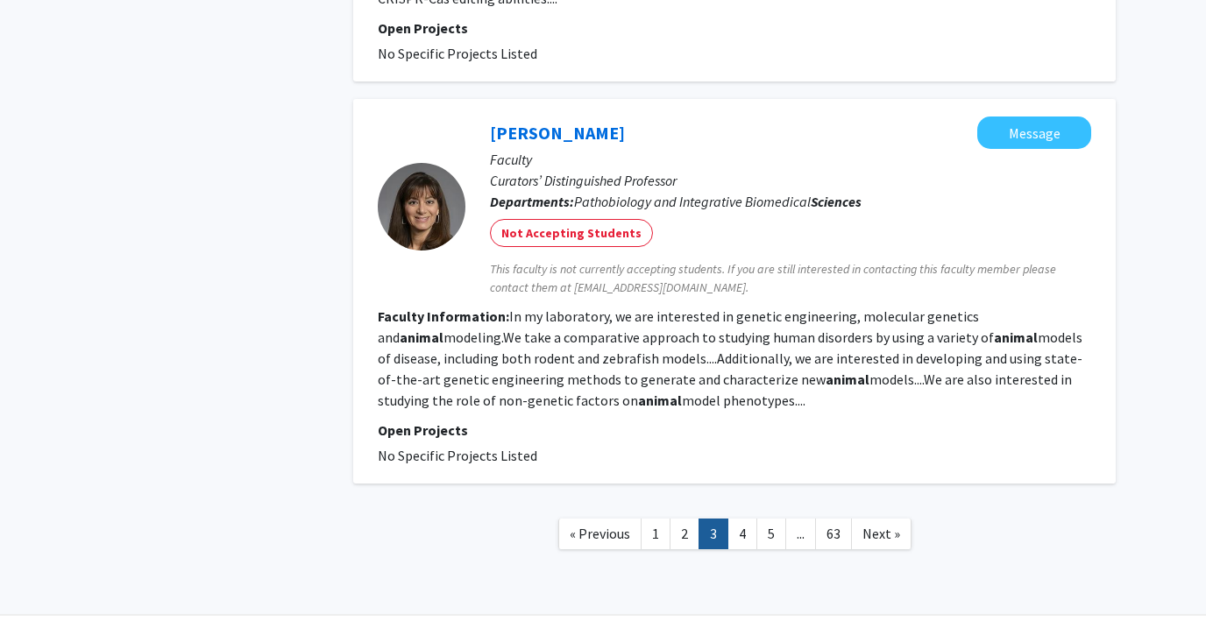
scroll to position [3264, 0]
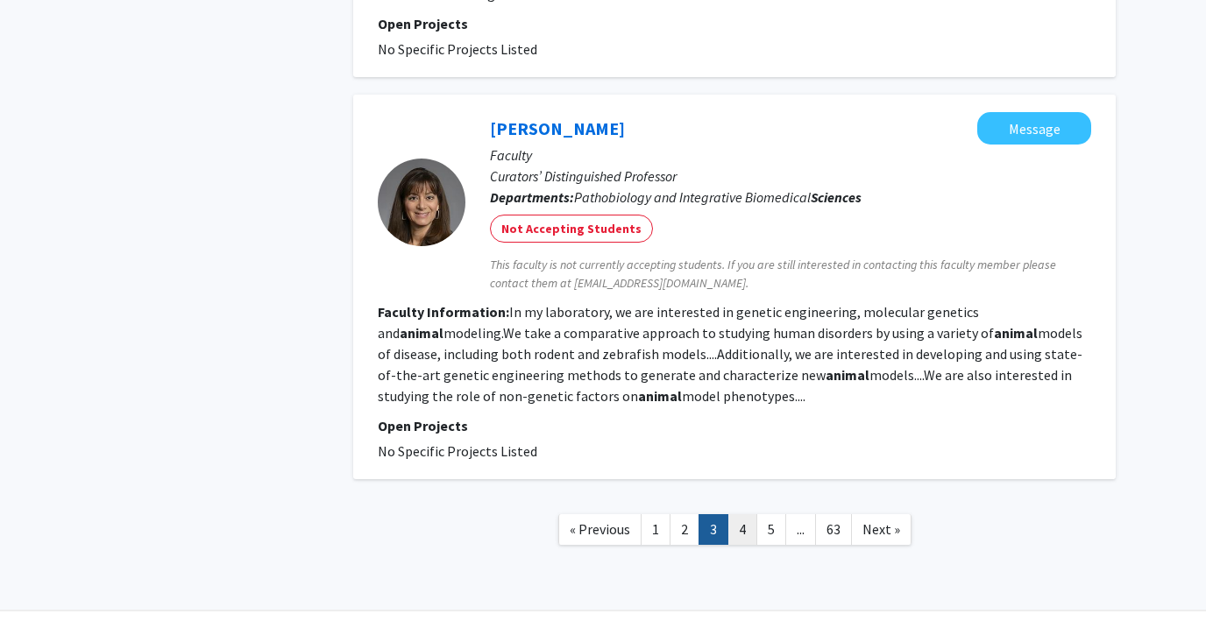
click at [736, 515] on link "4" at bounding box center [743, 530] width 30 height 31
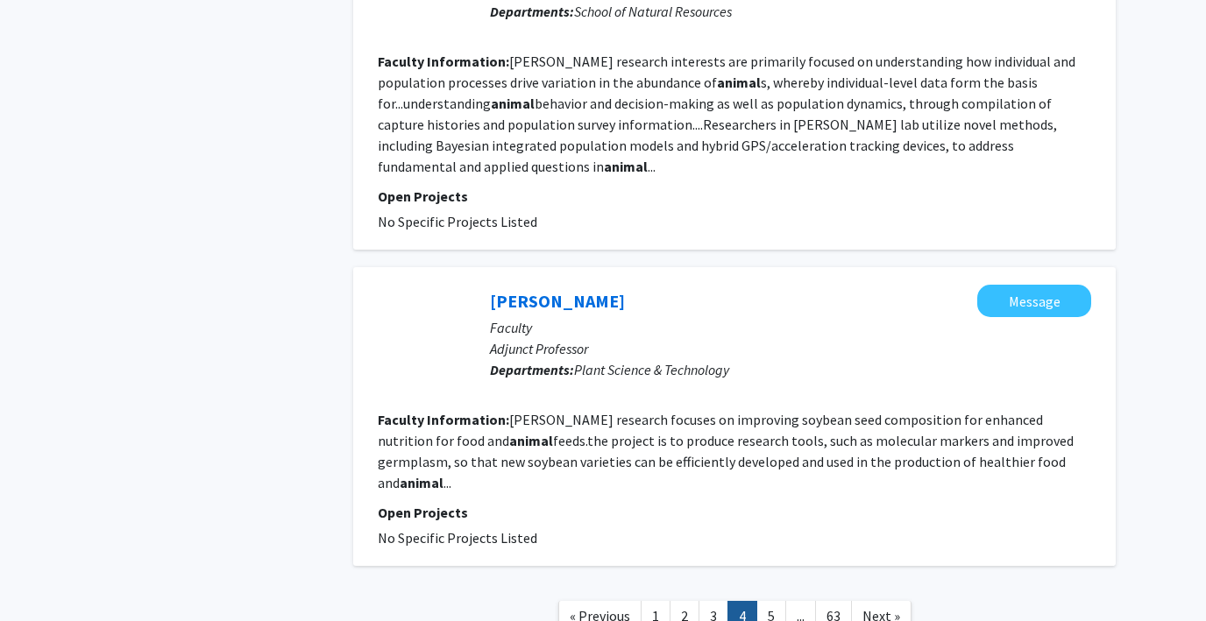
scroll to position [2982, 0]
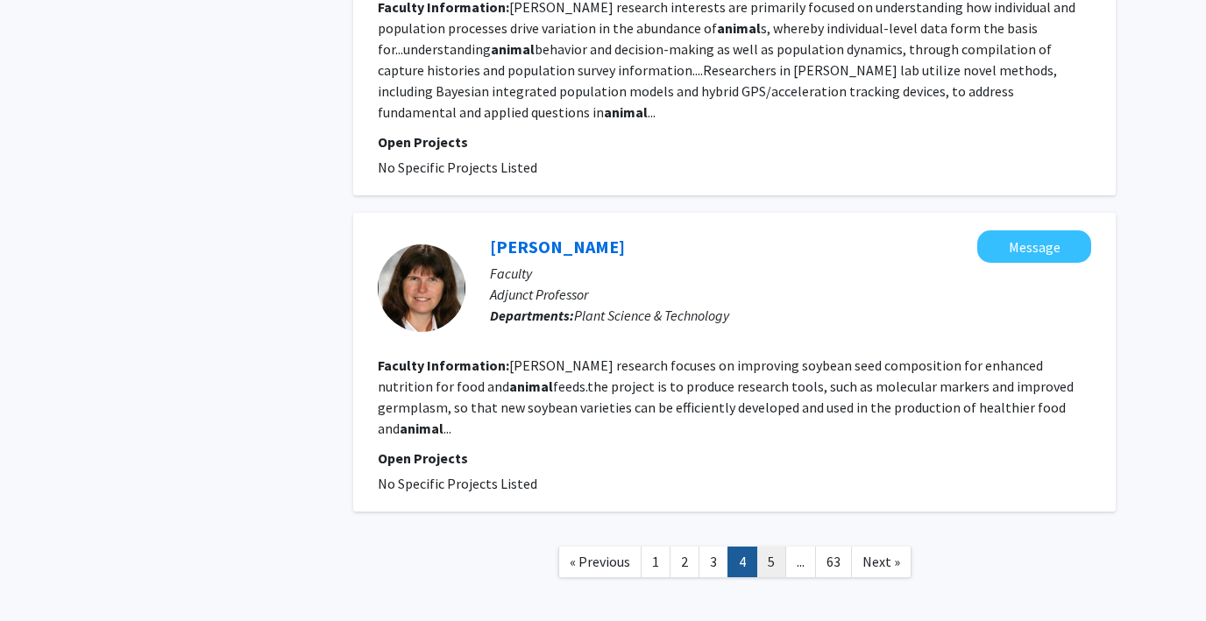
click at [767, 547] on link "5" at bounding box center [771, 562] width 30 height 31
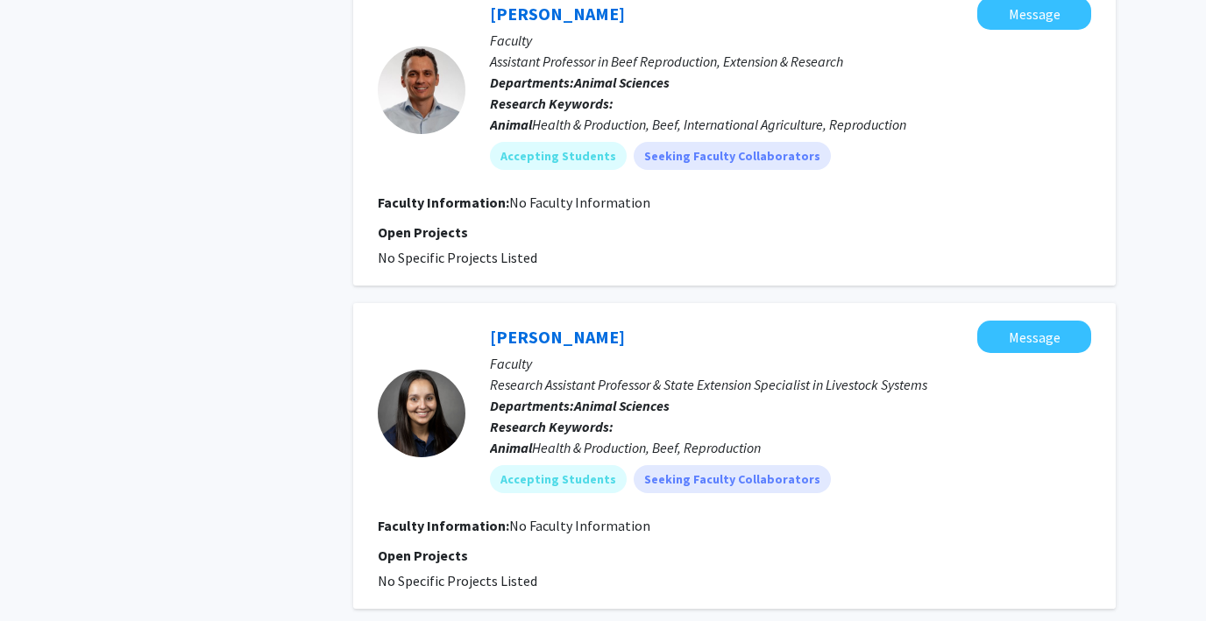
scroll to position [2791, 0]
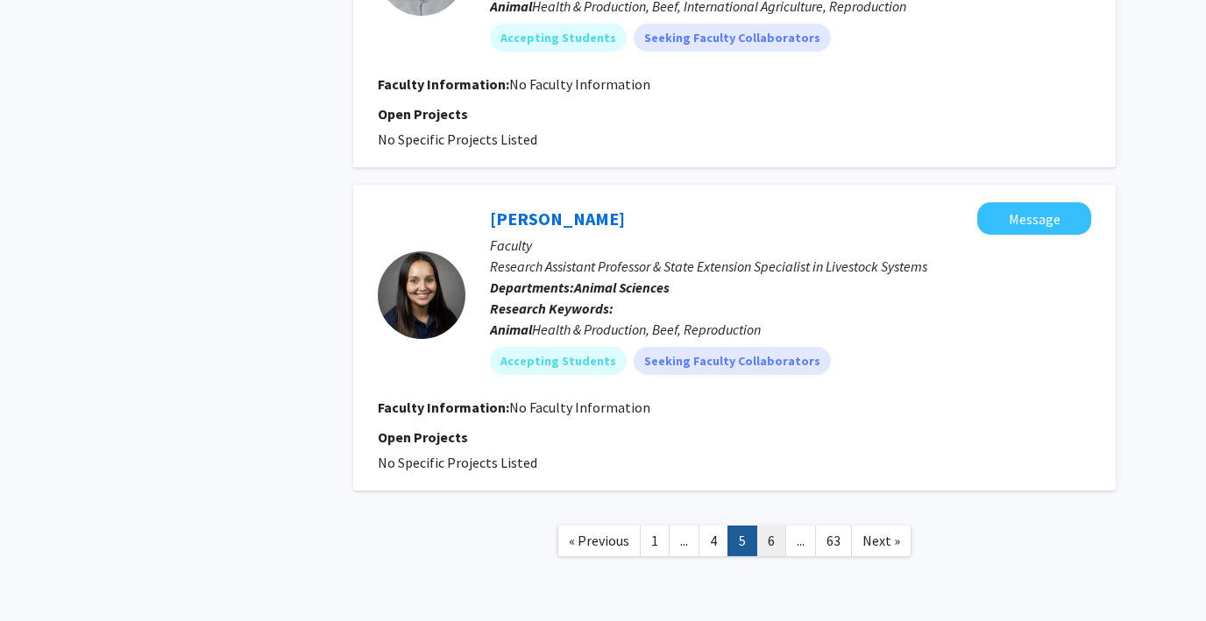
click at [770, 526] on link "6" at bounding box center [771, 541] width 30 height 31
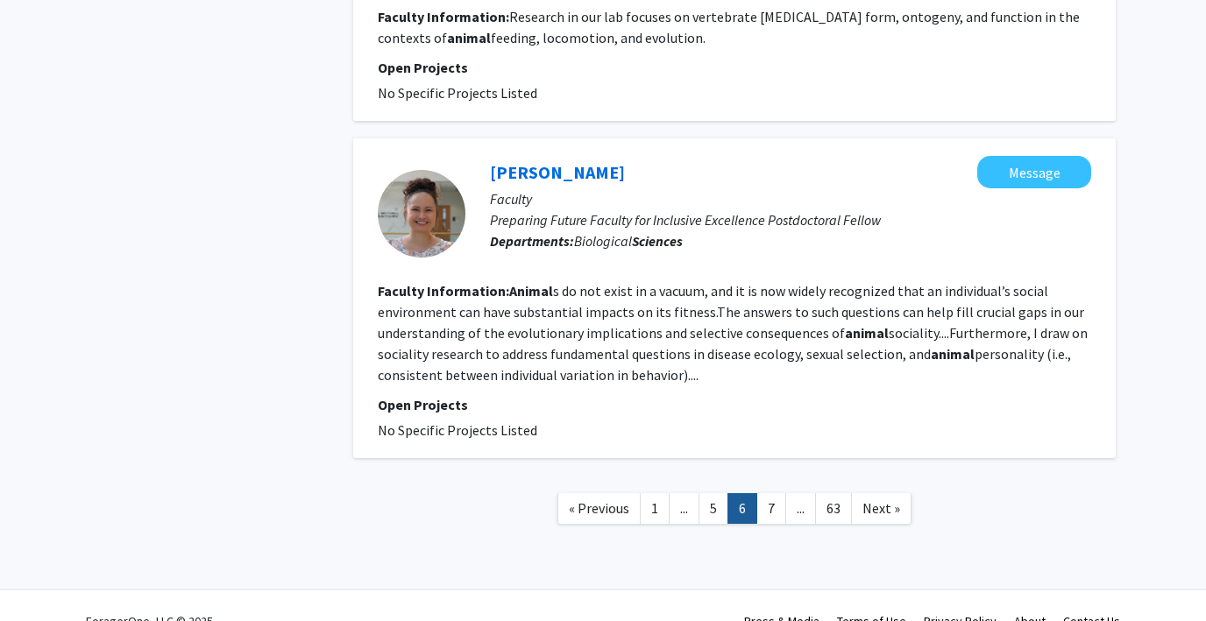
scroll to position [2709, 0]
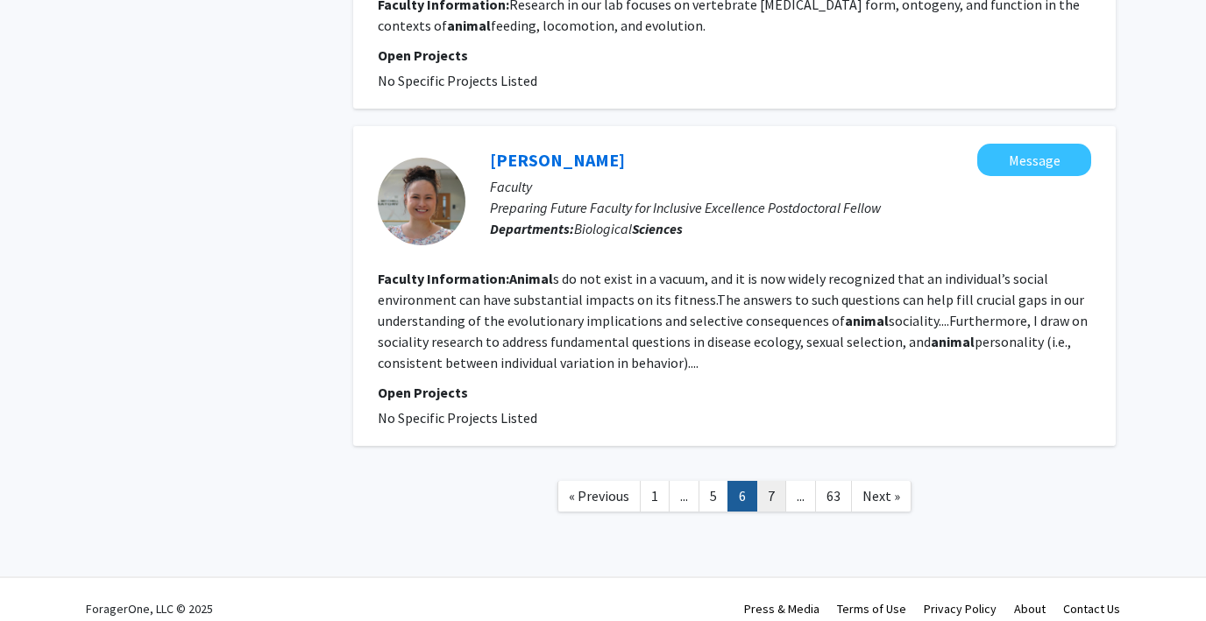
click at [773, 498] on link "7" at bounding box center [771, 496] width 30 height 31
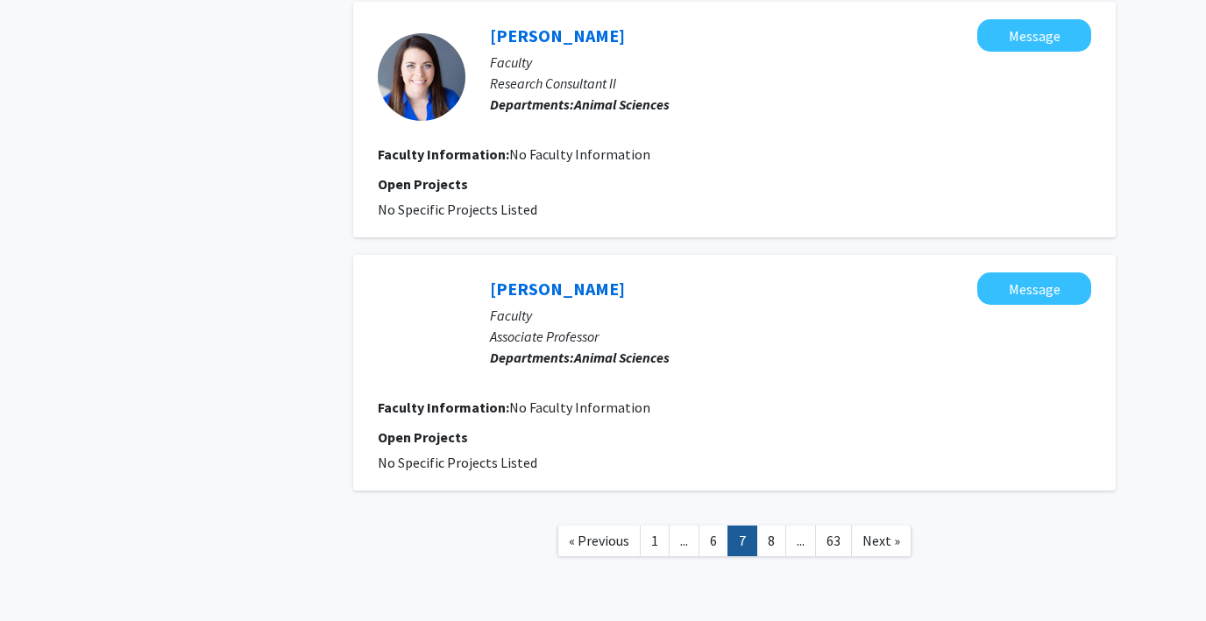
scroll to position [2433, 0]
